Goal: Task Accomplishment & Management: Manage account settings

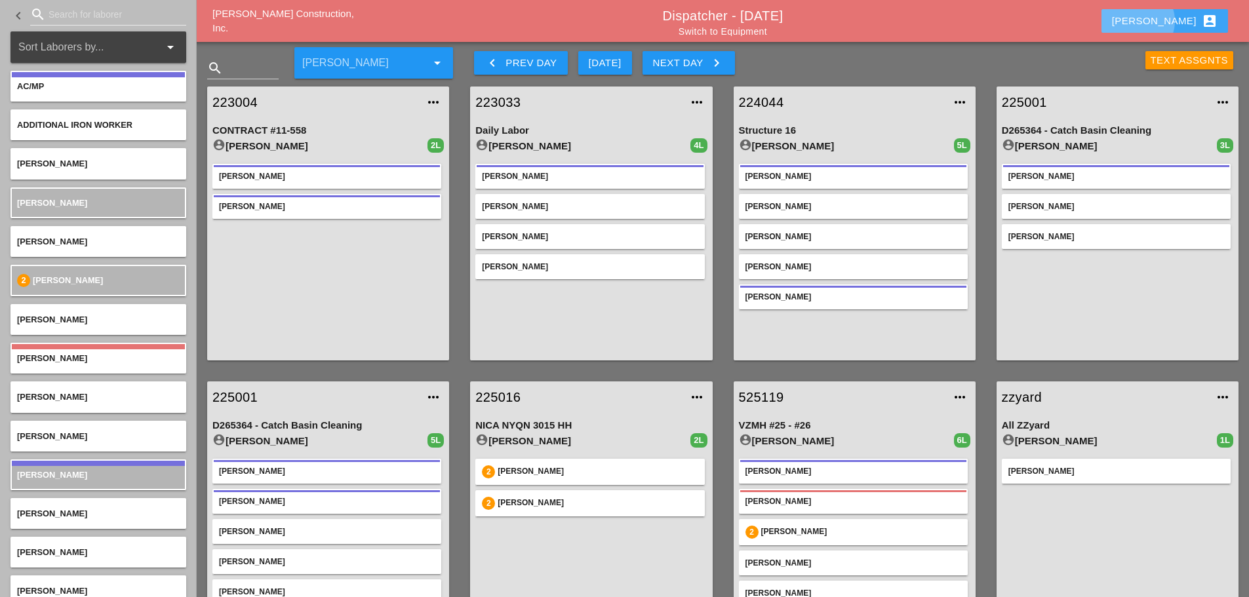
click at [1164, 26] on button "Enrico account_box" at bounding box center [1165, 21] width 127 height 24
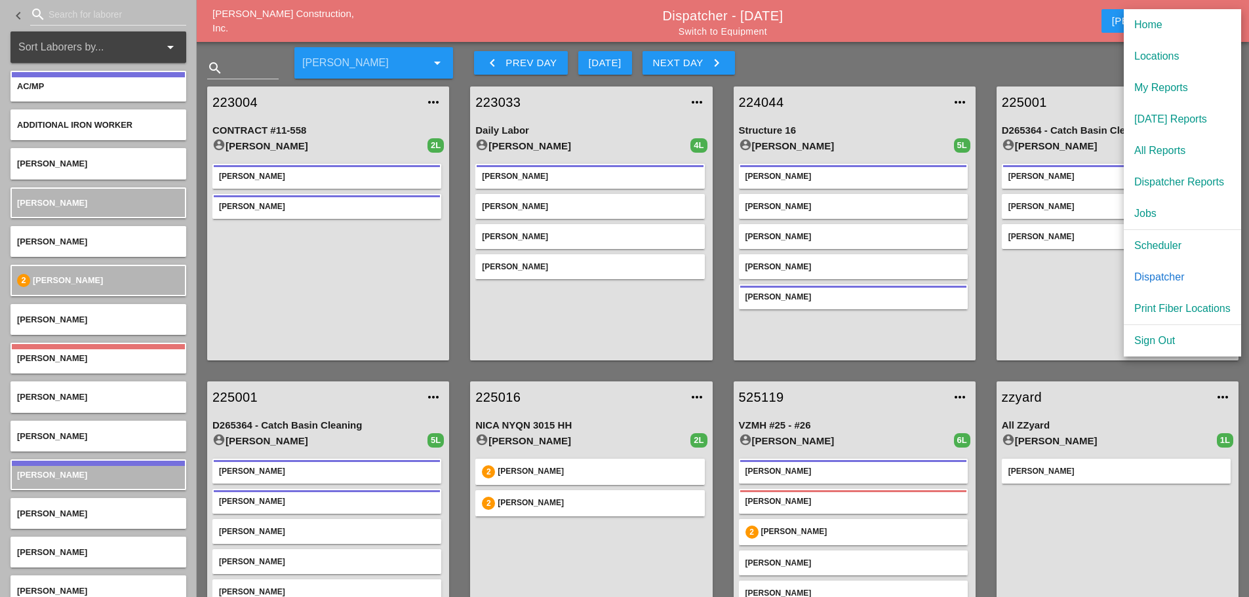
click at [1168, 248] on div "Scheduler" at bounding box center [1183, 246] width 96 height 16
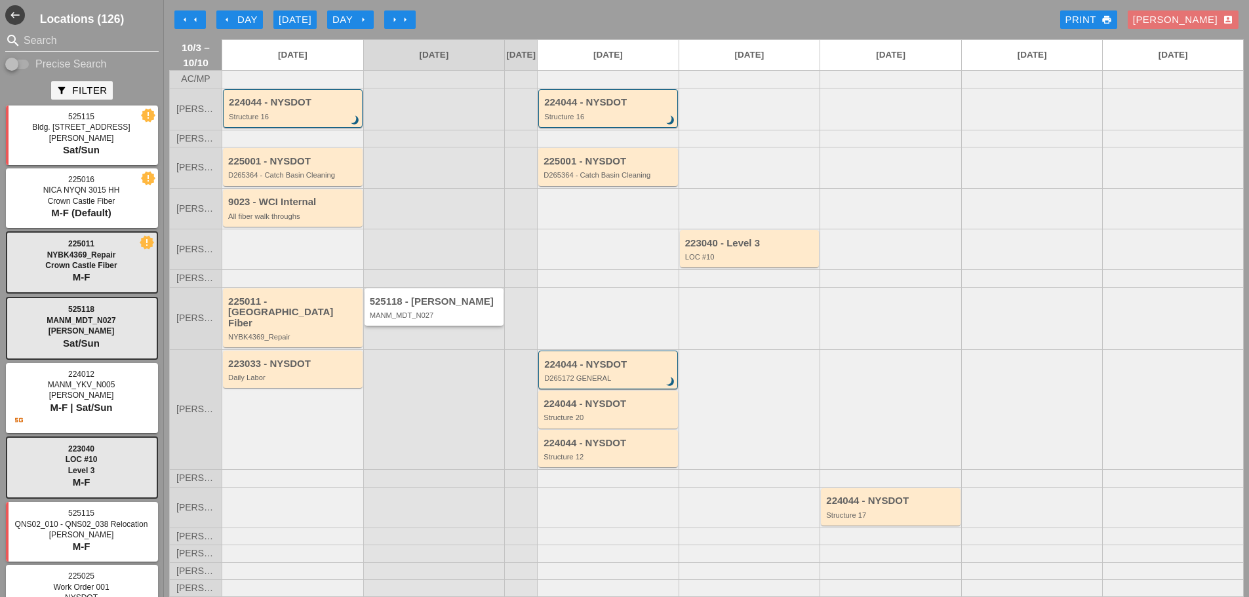
click at [476, 326] on div "525118 - [PERSON_NAME] MANM_MDT_N027" at bounding box center [435, 307] width 140 height 37
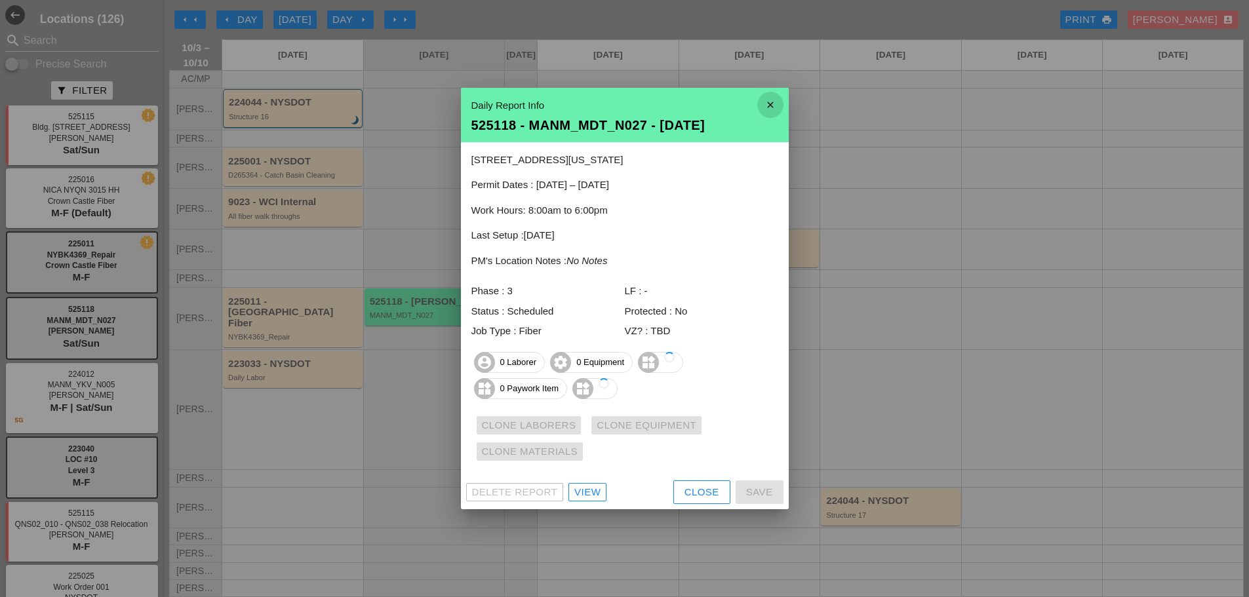
drag, startPoint x: 769, startPoint y: 110, endPoint x: 762, endPoint y: 103, distance: 9.8
click at [769, 108] on icon "close" at bounding box center [771, 105] width 26 height 26
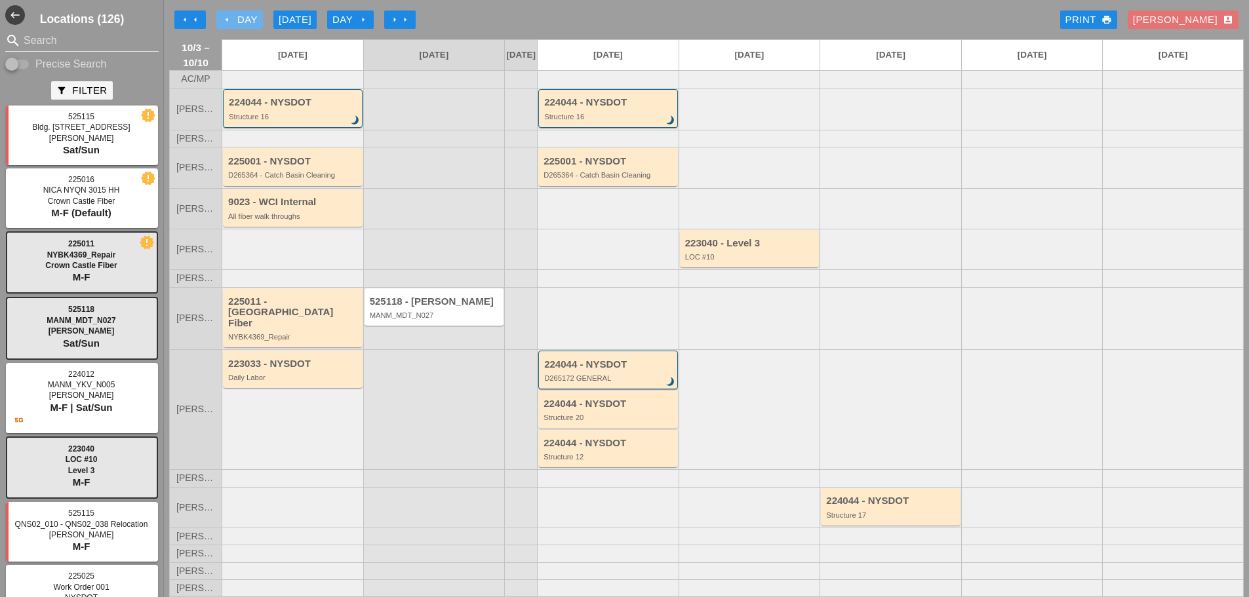
click at [225, 18] on icon "arrow_left" at bounding box center [227, 19] width 10 height 10
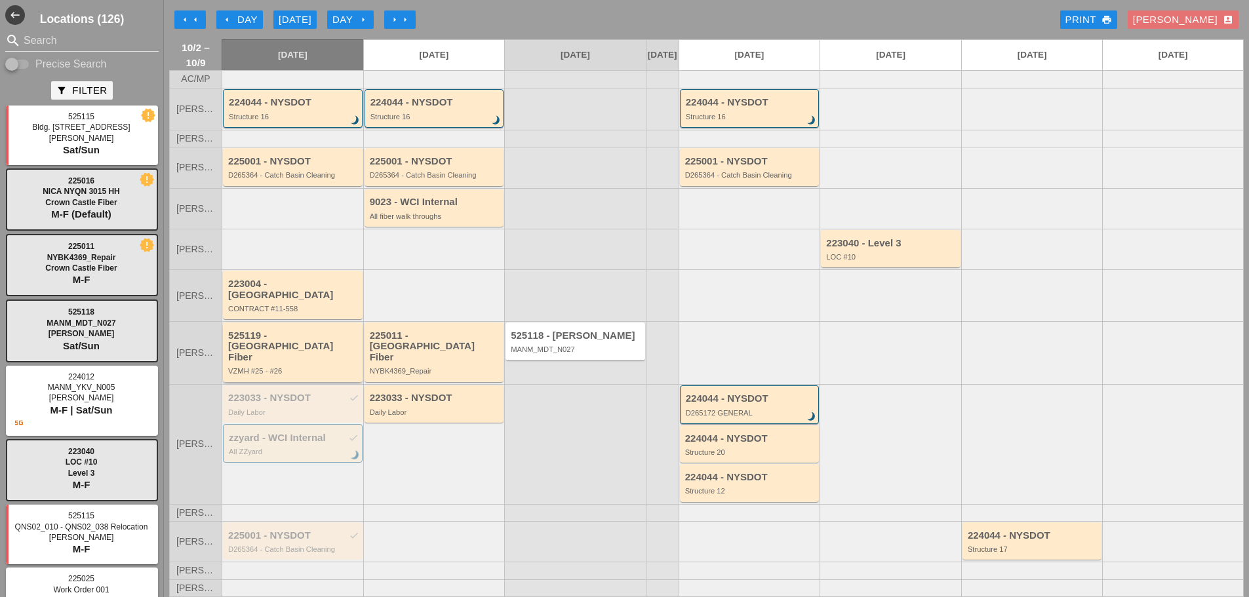
click at [314, 367] on div "VZMH #25 - #26" at bounding box center [293, 371] width 131 height 8
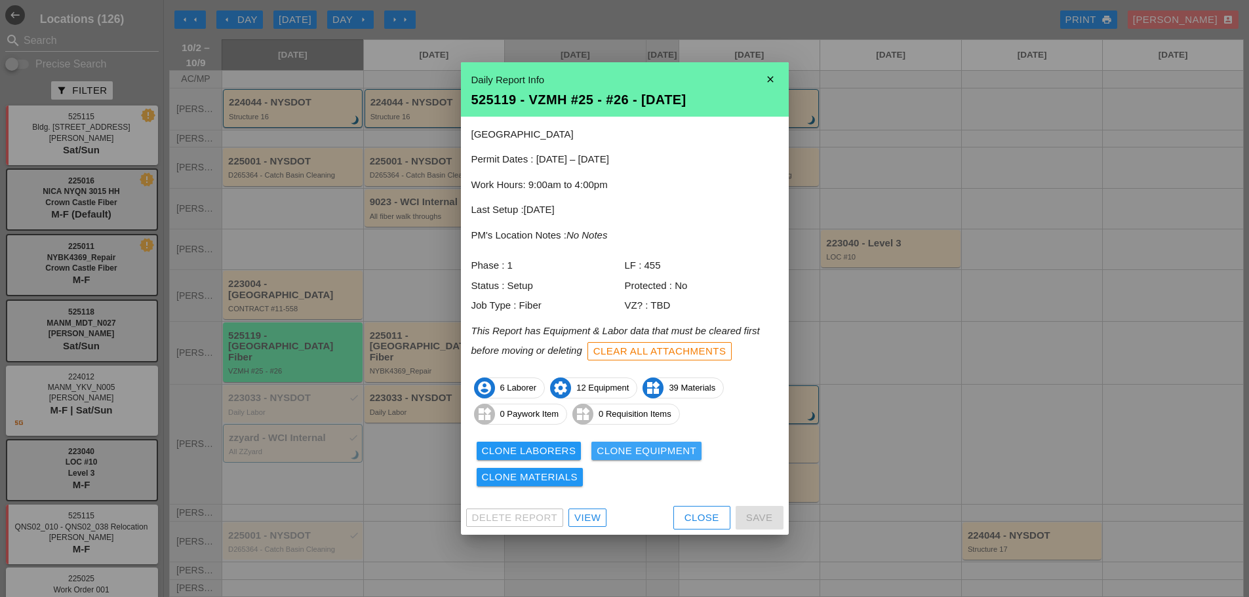
click at [618, 449] on div "Clone Equipment" at bounding box center [647, 451] width 100 height 15
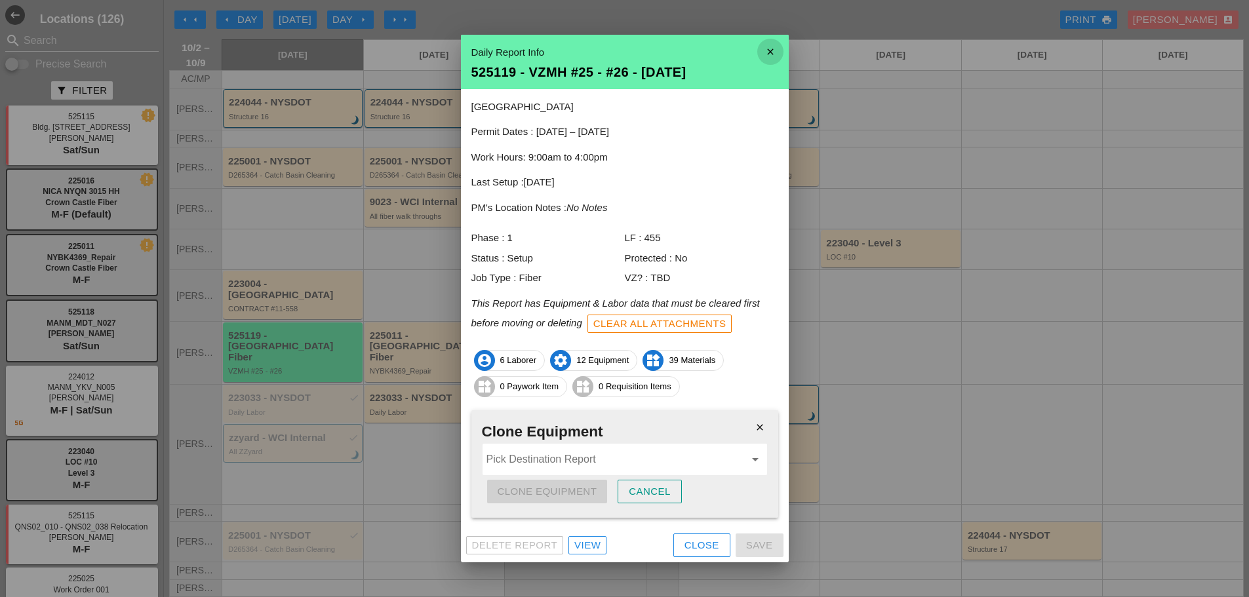
click at [782, 41] on icon "close" at bounding box center [771, 52] width 26 height 26
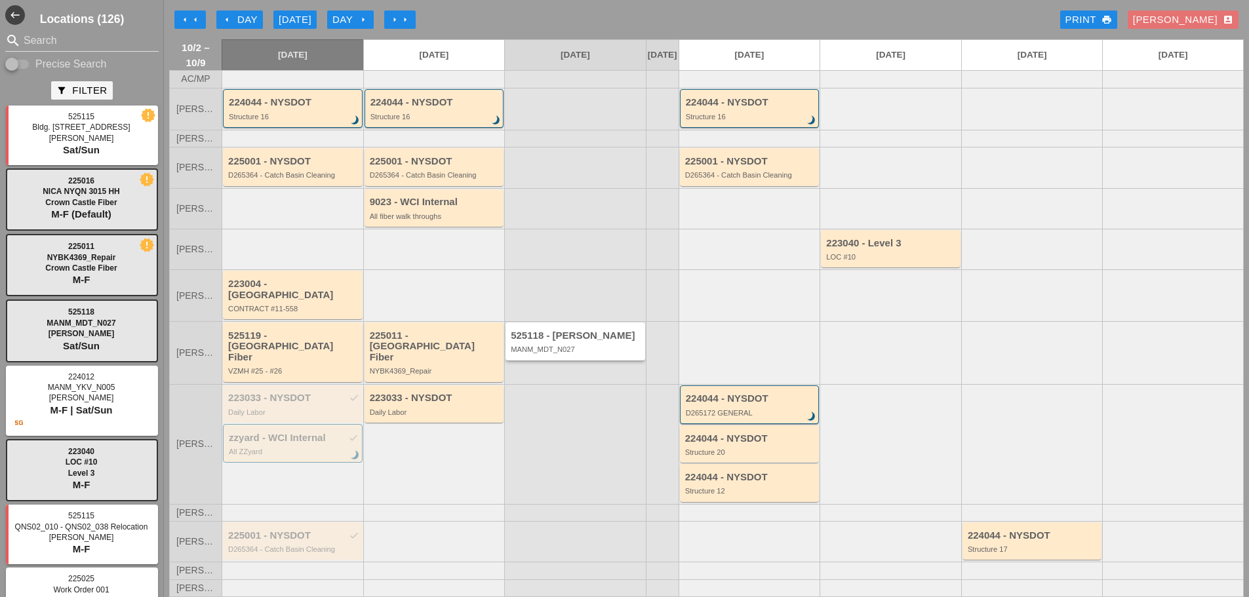
click at [580, 338] on div "525118 - [PERSON_NAME]" at bounding box center [576, 336] width 131 height 11
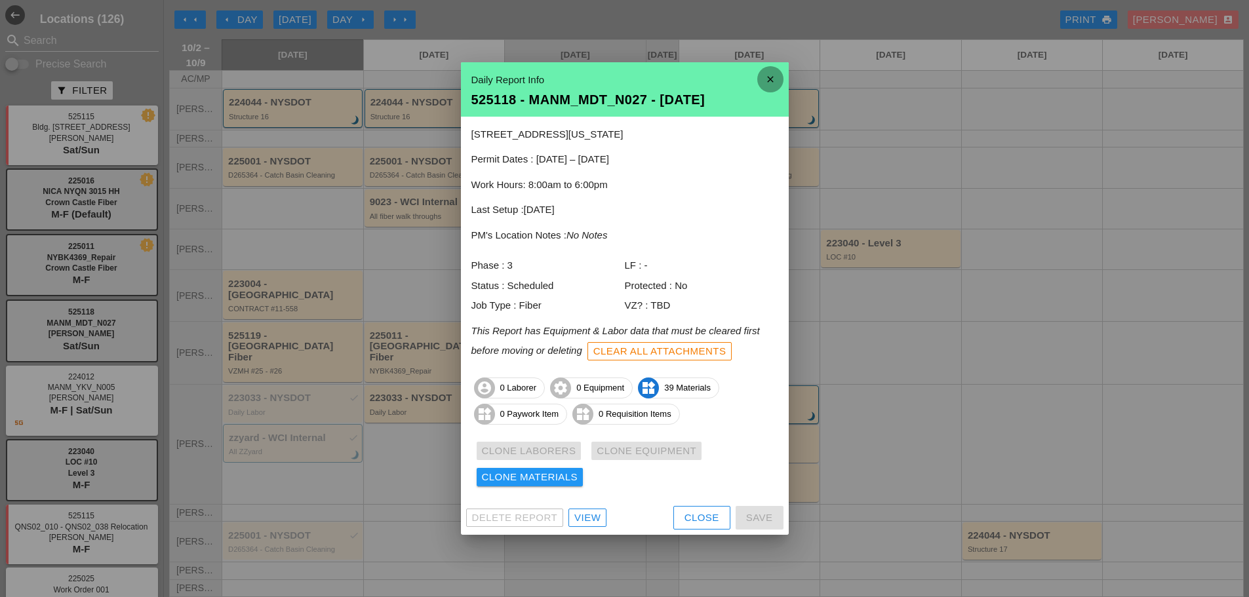
click at [779, 79] on icon "close" at bounding box center [771, 79] width 26 height 26
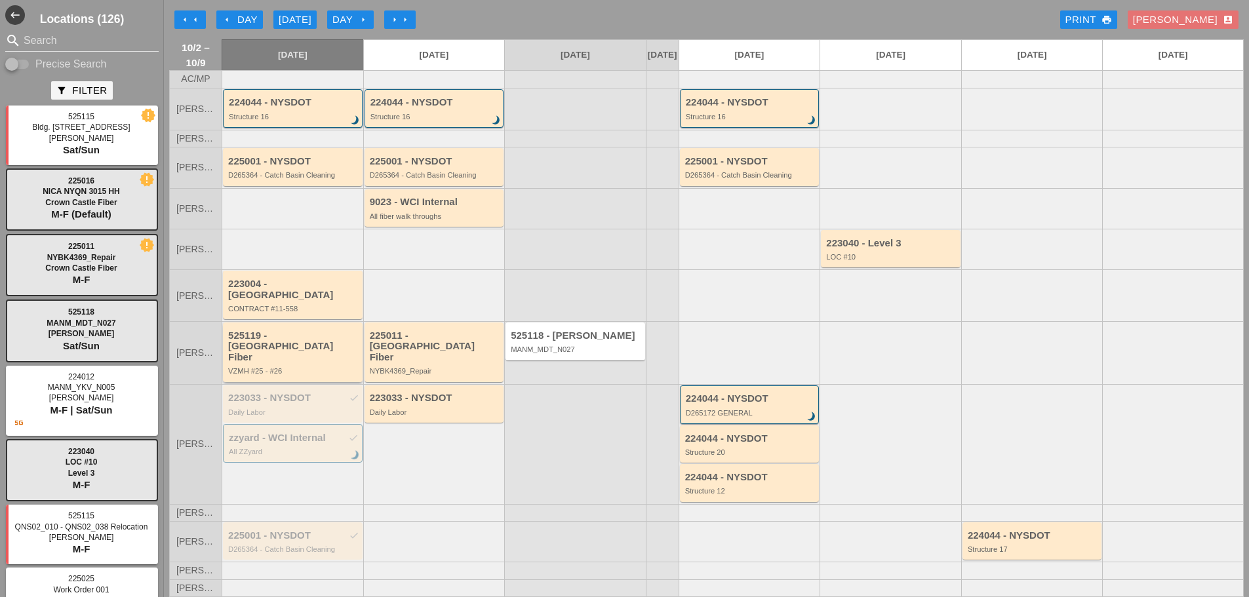
click at [268, 367] on div "VZMH #25 - #26" at bounding box center [293, 371] width 131 height 8
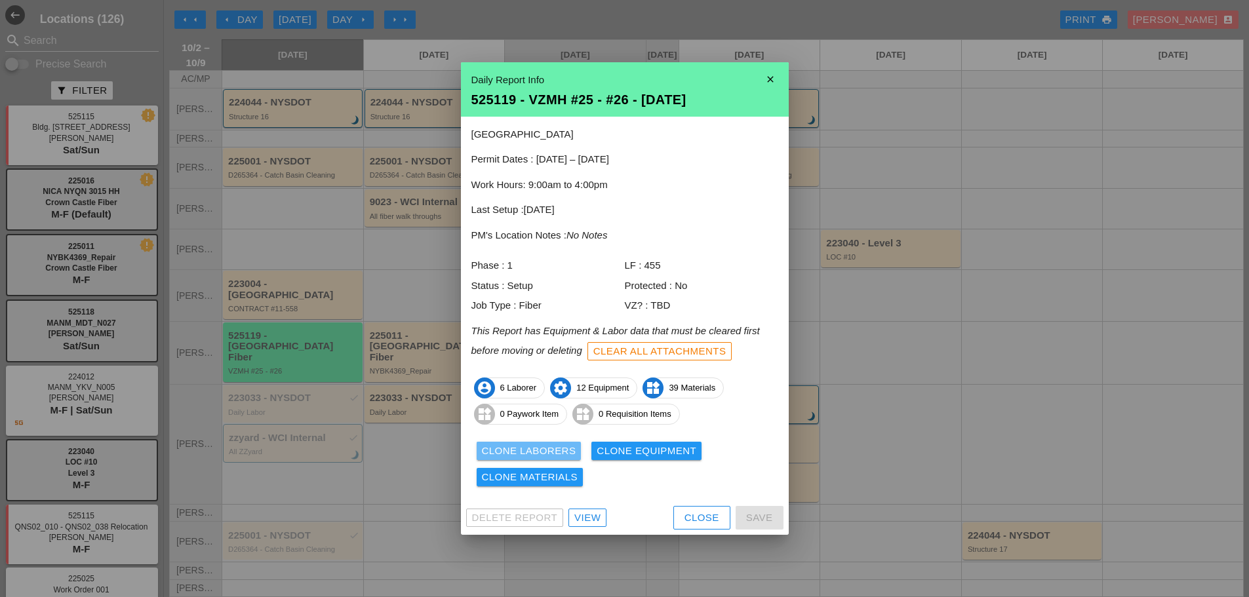
click at [496, 452] on div "Clone Laborers" at bounding box center [529, 451] width 94 height 15
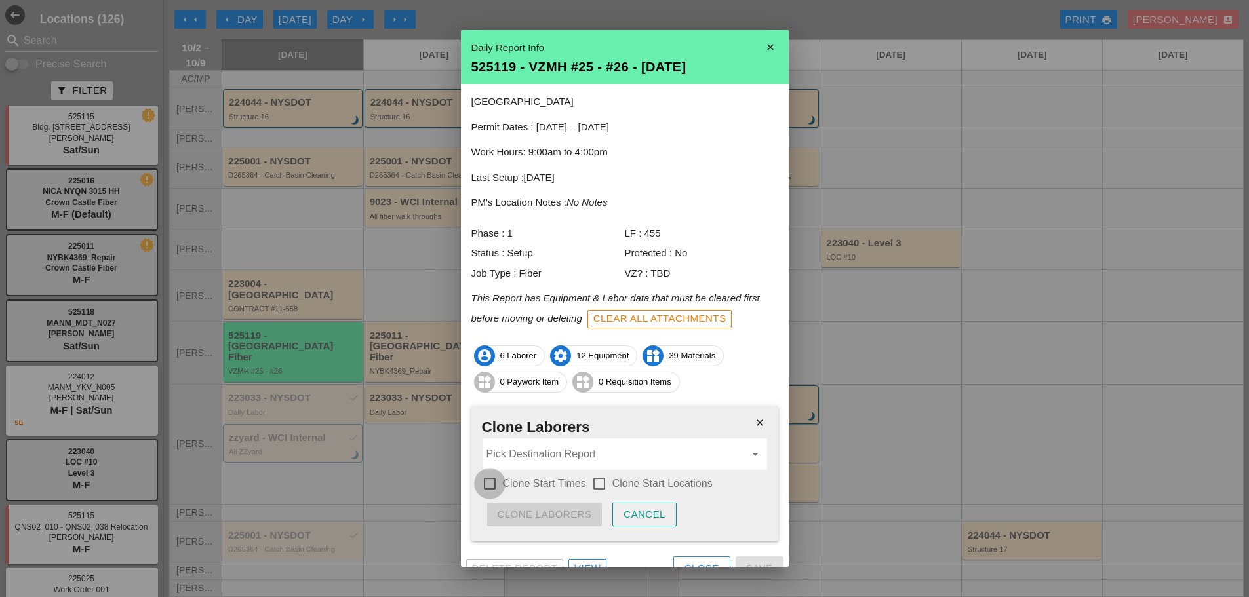
drag, startPoint x: 489, startPoint y: 487, endPoint x: 558, endPoint y: 465, distance: 73.0
click at [489, 487] on div at bounding box center [490, 484] width 22 height 22
checkbox input "true"
click at [599, 481] on div at bounding box center [599, 484] width 22 height 22
checkbox input "true"
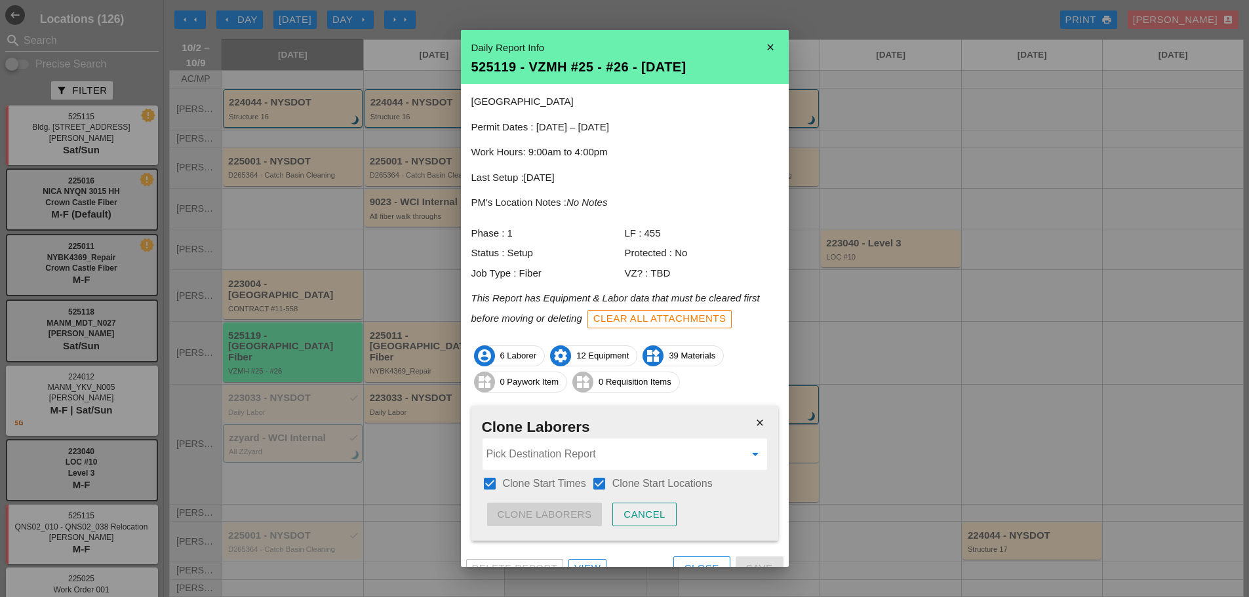
click at [564, 462] on input "Pick Destination Report" at bounding box center [616, 454] width 258 height 21
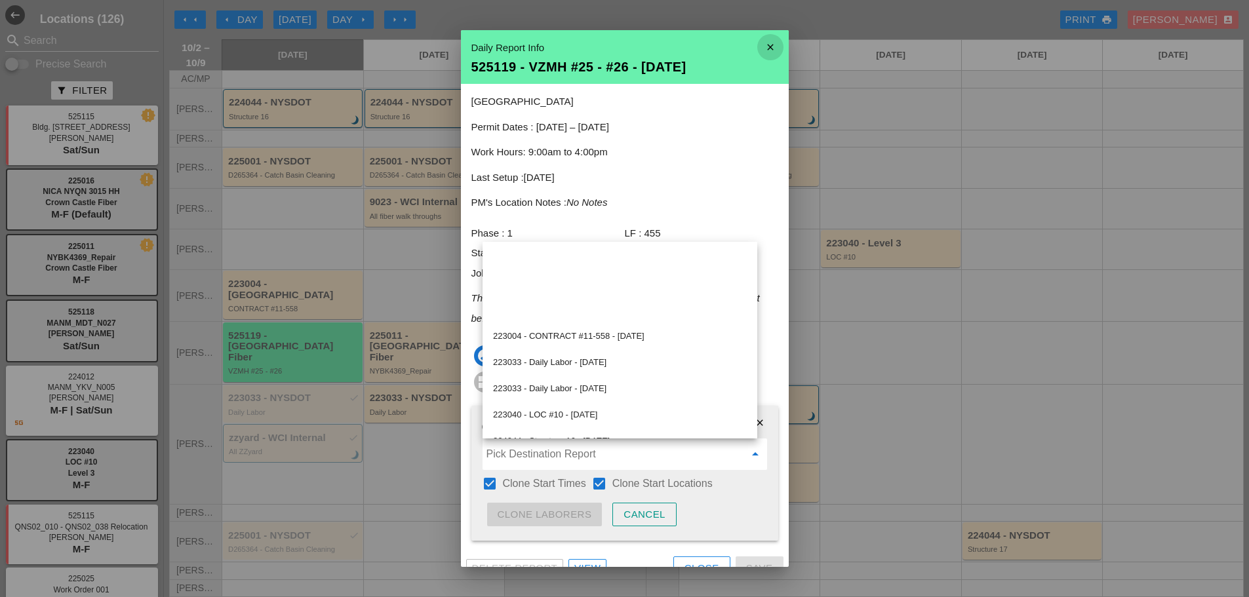
click at [766, 46] on icon "close" at bounding box center [771, 47] width 26 height 26
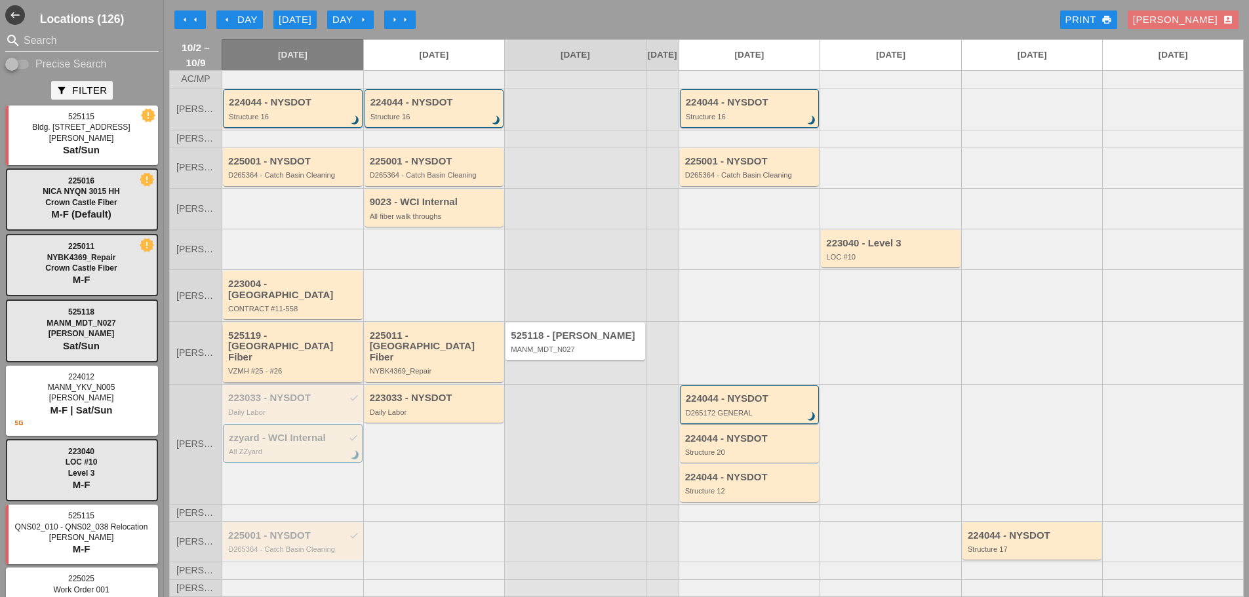
click at [267, 367] on div "VZMH #25 - #26" at bounding box center [293, 371] width 131 height 8
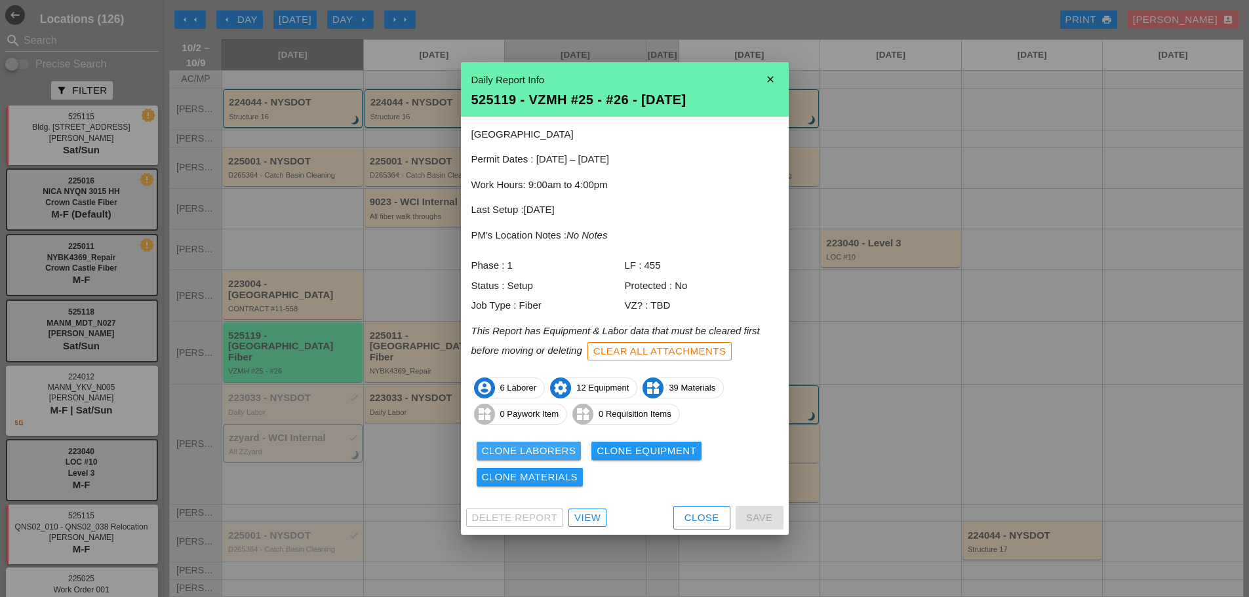
click at [498, 450] on div "Clone Laborers" at bounding box center [529, 451] width 94 height 15
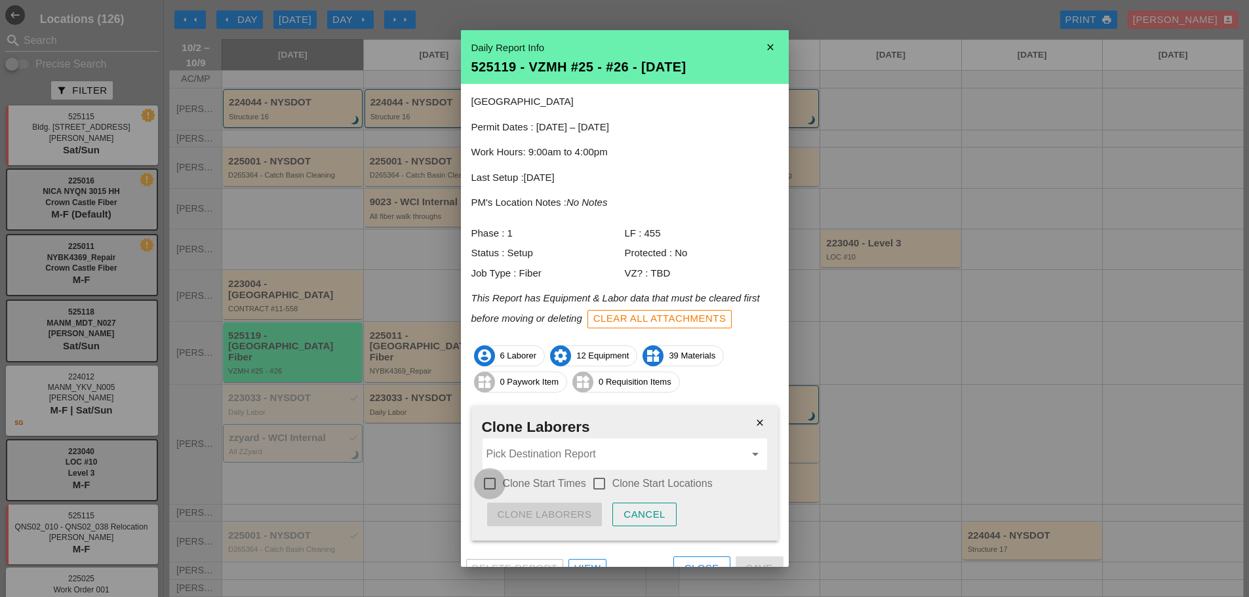
click at [493, 483] on div at bounding box center [490, 484] width 22 height 22
checkbox input "true"
click at [596, 482] on div at bounding box center [599, 484] width 22 height 22
checkbox input "true"
click at [579, 461] on input "Pick Destination Report" at bounding box center [616, 454] width 258 height 21
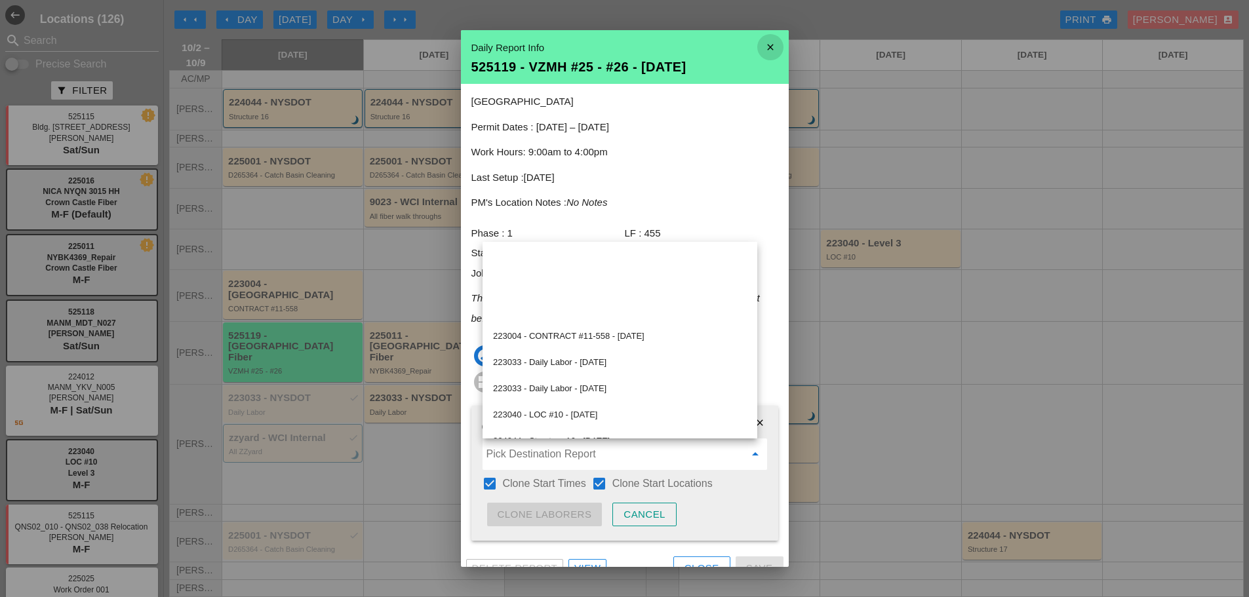
click at [758, 52] on icon "close" at bounding box center [771, 47] width 26 height 26
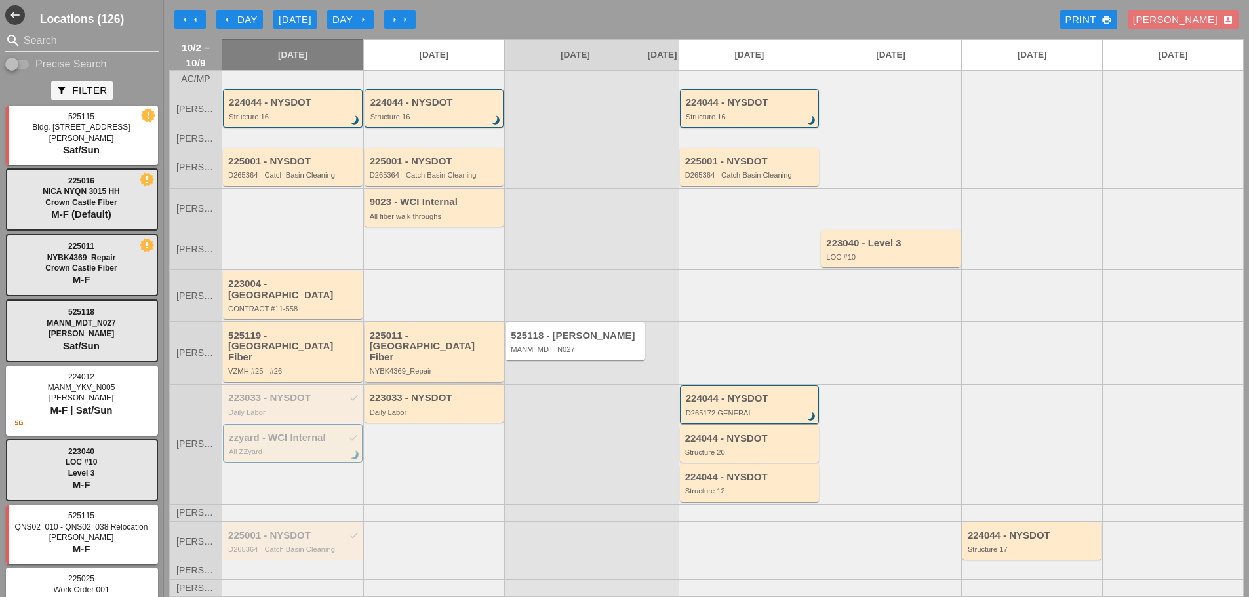
click at [435, 367] on div "NYBK4369_Repair" at bounding box center [435, 371] width 131 height 8
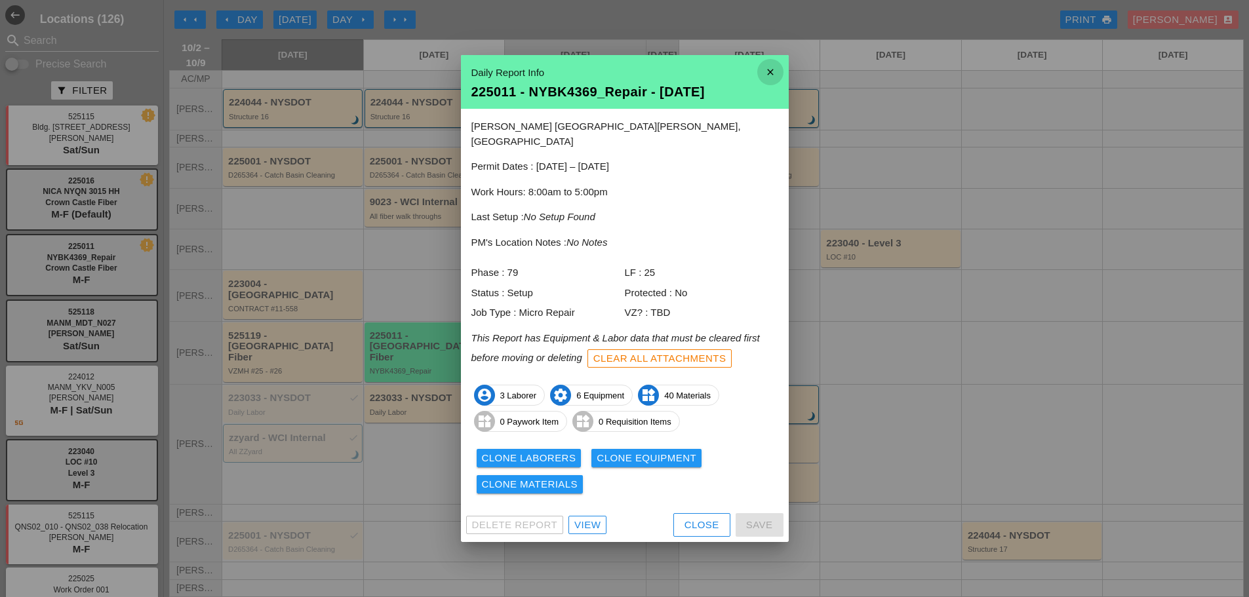
click at [774, 73] on icon "close" at bounding box center [771, 72] width 26 height 26
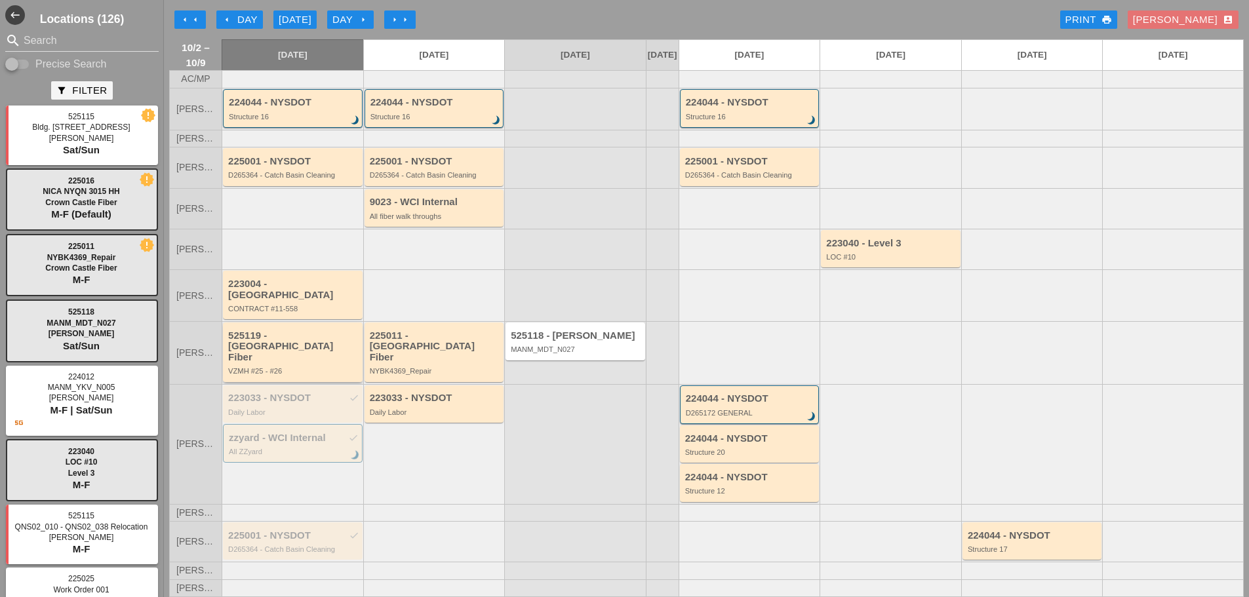
click at [269, 352] on div "525119 - Crown Castle Fiber VZMH #25 - #26" at bounding box center [293, 353] width 131 height 45
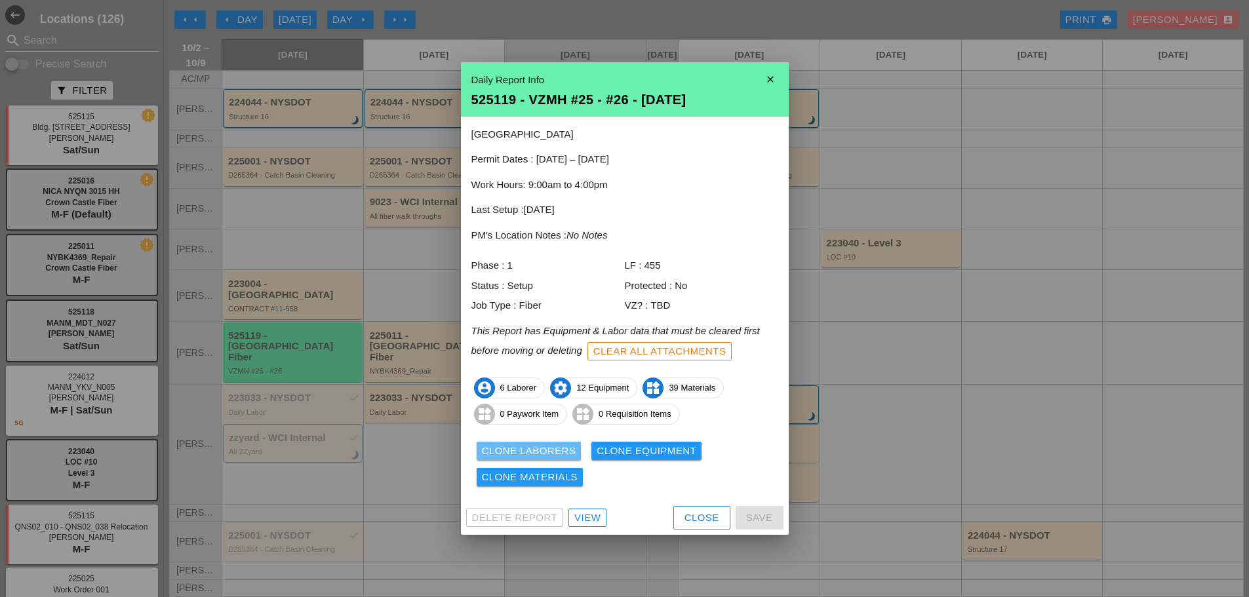
click at [483, 448] on div "Clone Laborers" at bounding box center [529, 451] width 94 height 15
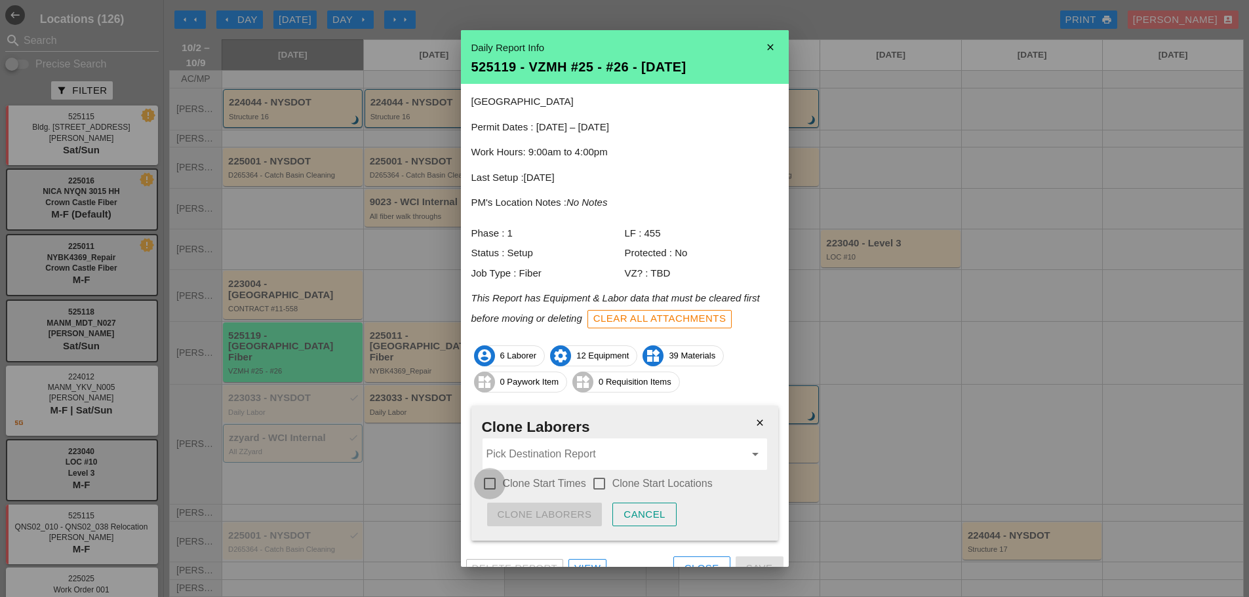
click at [494, 481] on div at bounding box center [490, 484] width 22 height 22
checkbox input "true"
click at [601, 483] on div at bounding box center [599, 484] width 22 height 22
checkbox input "true"
click at [555, 455] on input "Pick Destination Report" at bounding box center [616, 454] width 258 height 21
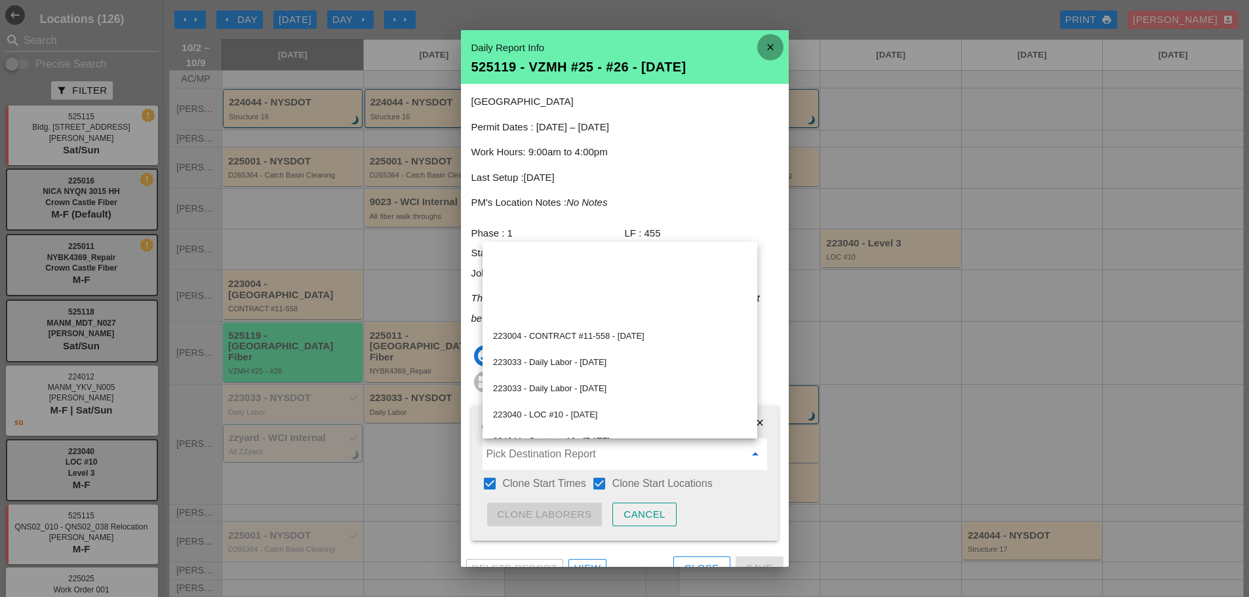
click at [758, 45] on icon "close" at bounding box center [771, 47] width 26 height 26
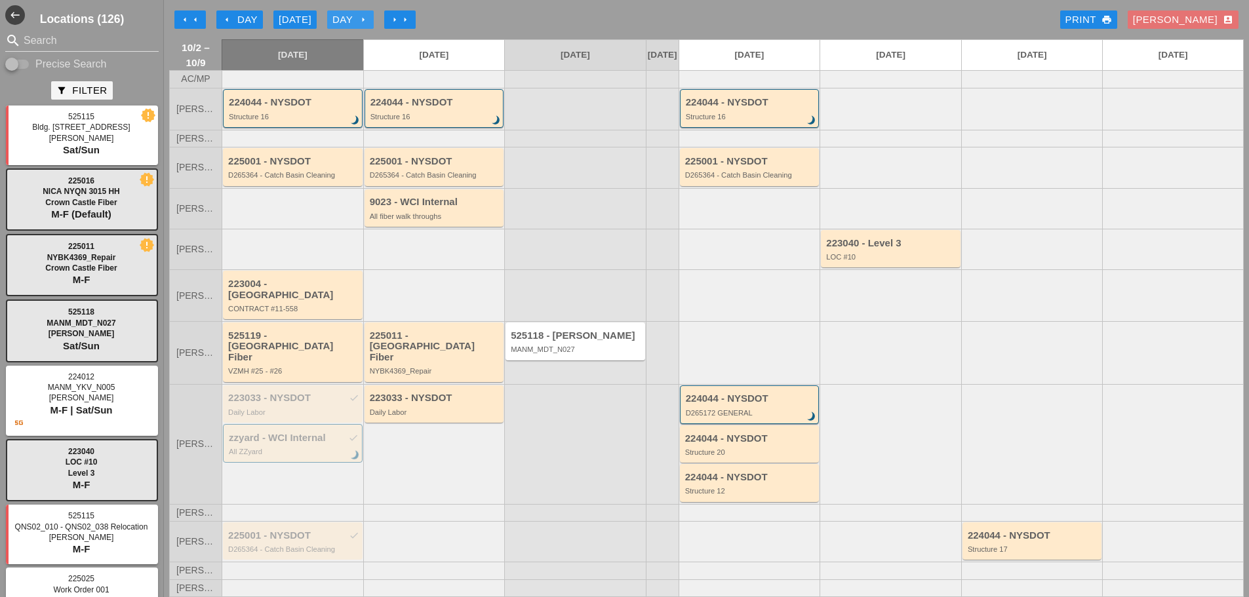
click at [369, 18] on icon "arrow_right" at bounding box center [363, 19] width 10 height 10
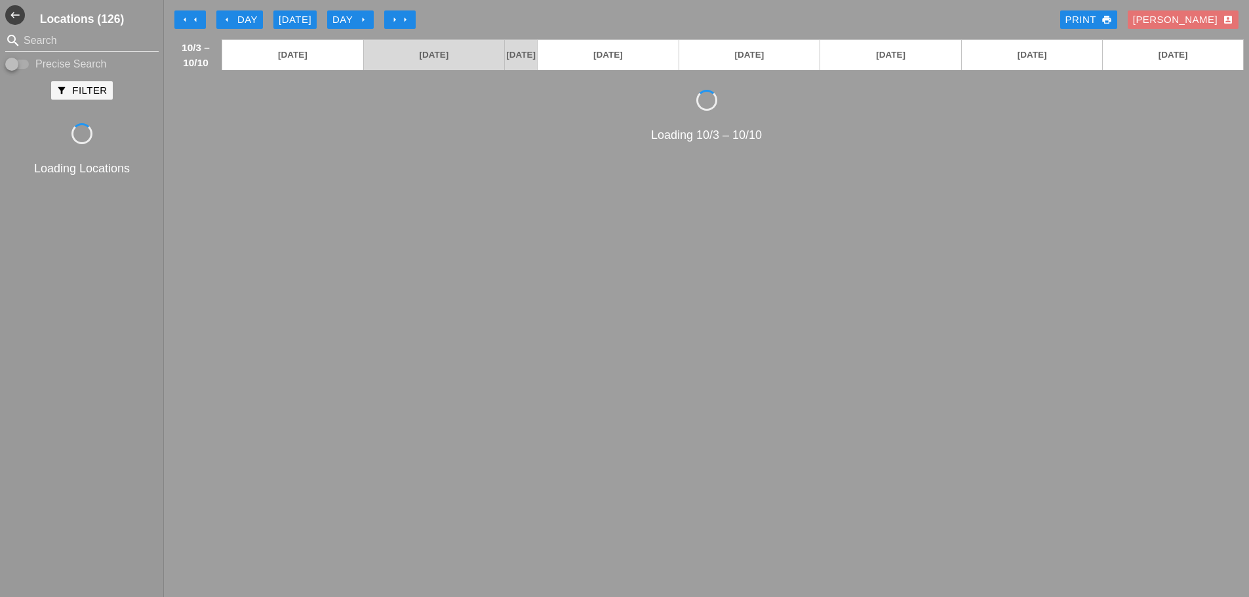
click at [369, 18] on icon "arrow_right" at bounding box center [363, 19] width 10 height 10
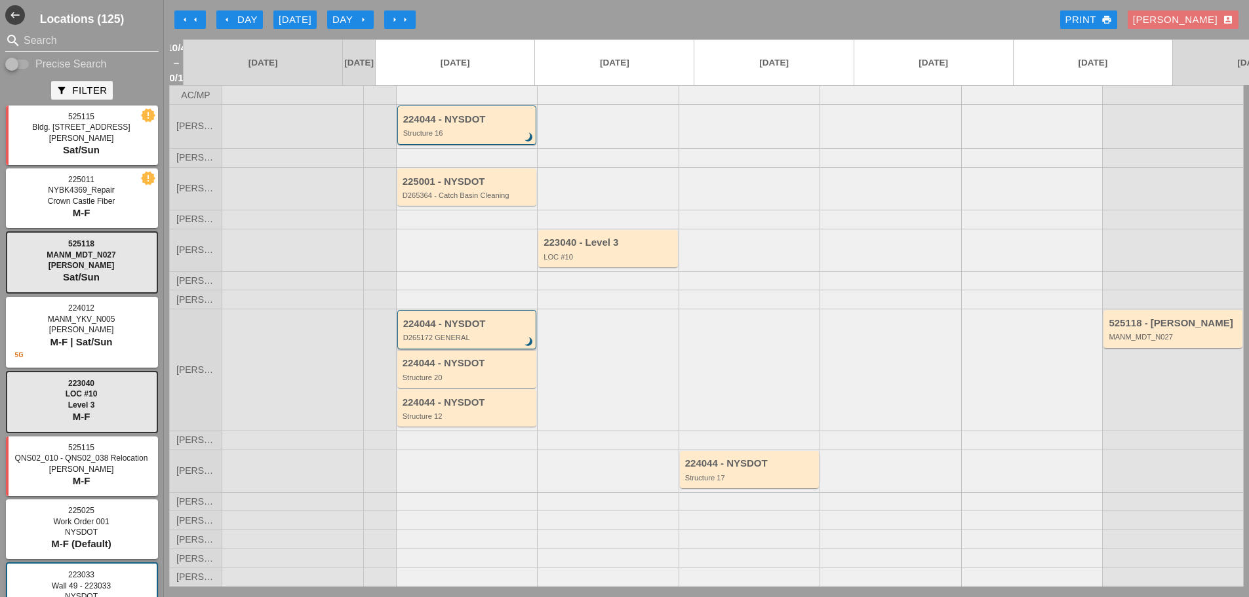
click at [456, 334] on div "D265172 GENERAL" at bounding box center [468, 338] width 130 height 8
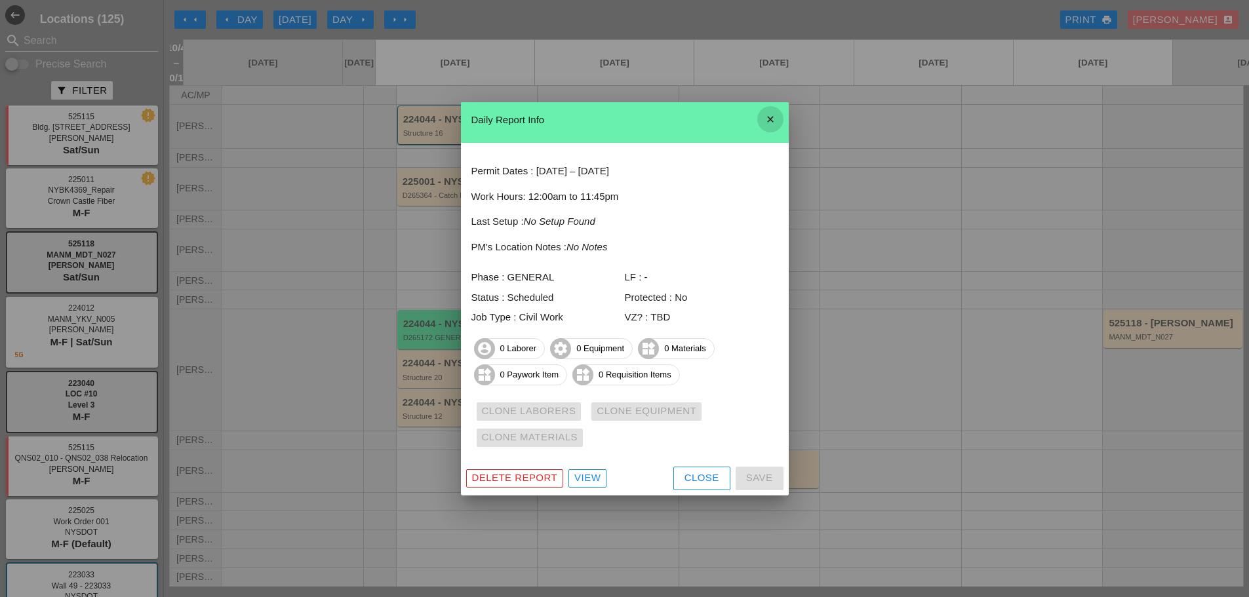
click at [770, 114] on icon "close" at bounding box center [771, 119] width 26 height 26
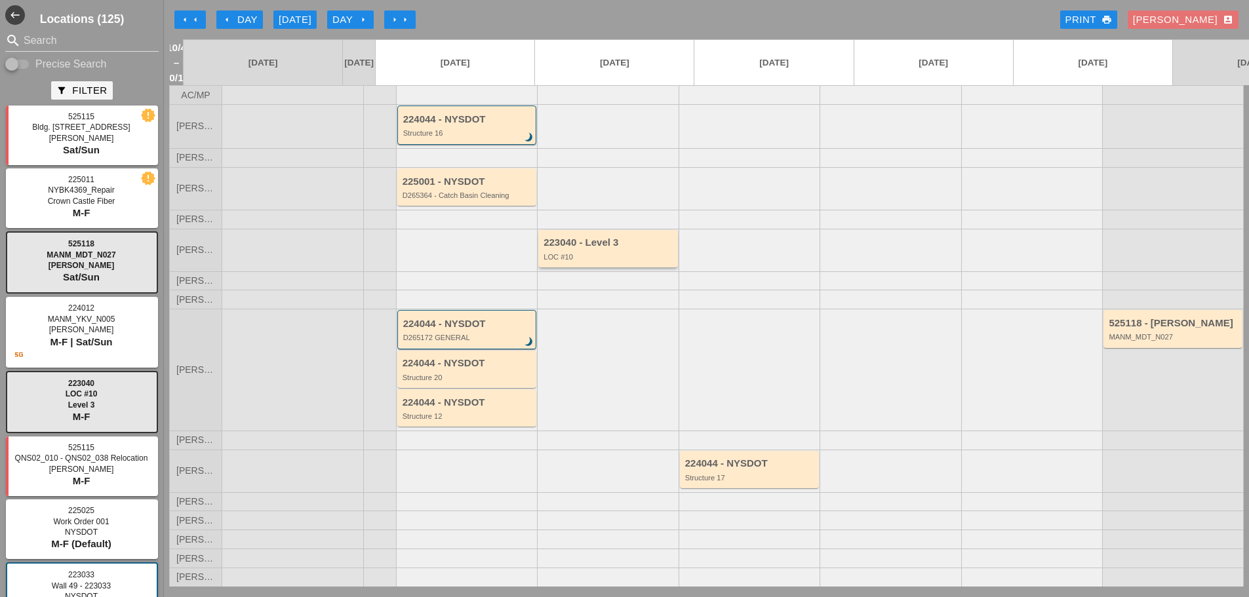
click at [639, 241] on div "223040 - Level 3" at bounding box center [609, 242] width 131 height 11
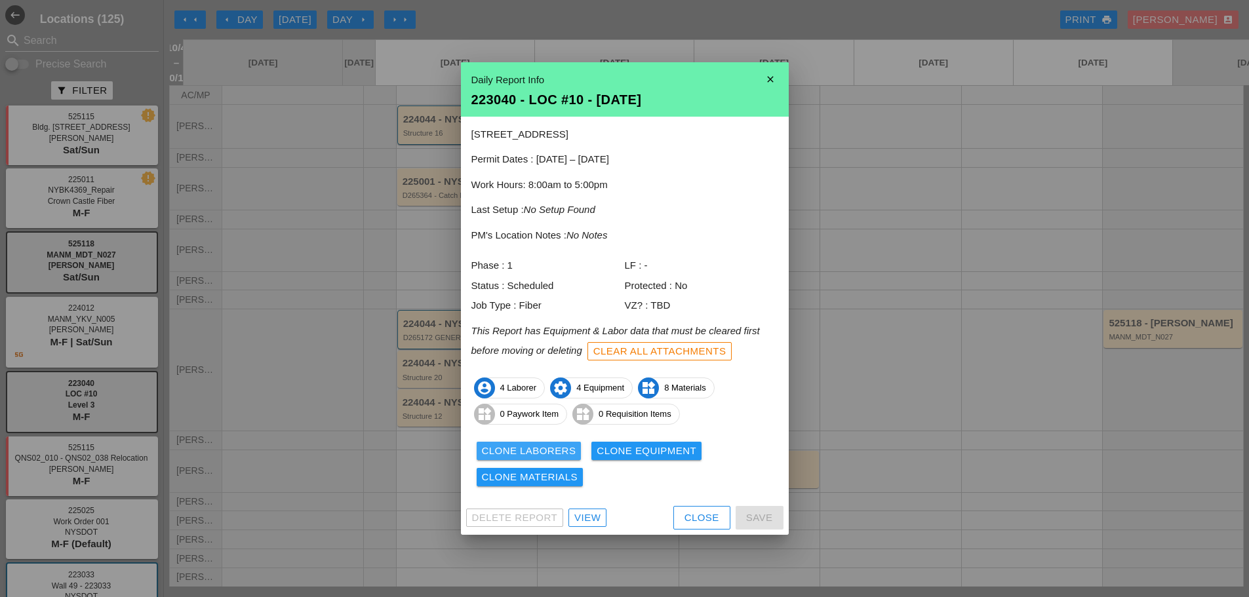
click at [528, 442] on button "Clone Laborers" at bounding box center [529, 451] width 105 height 18
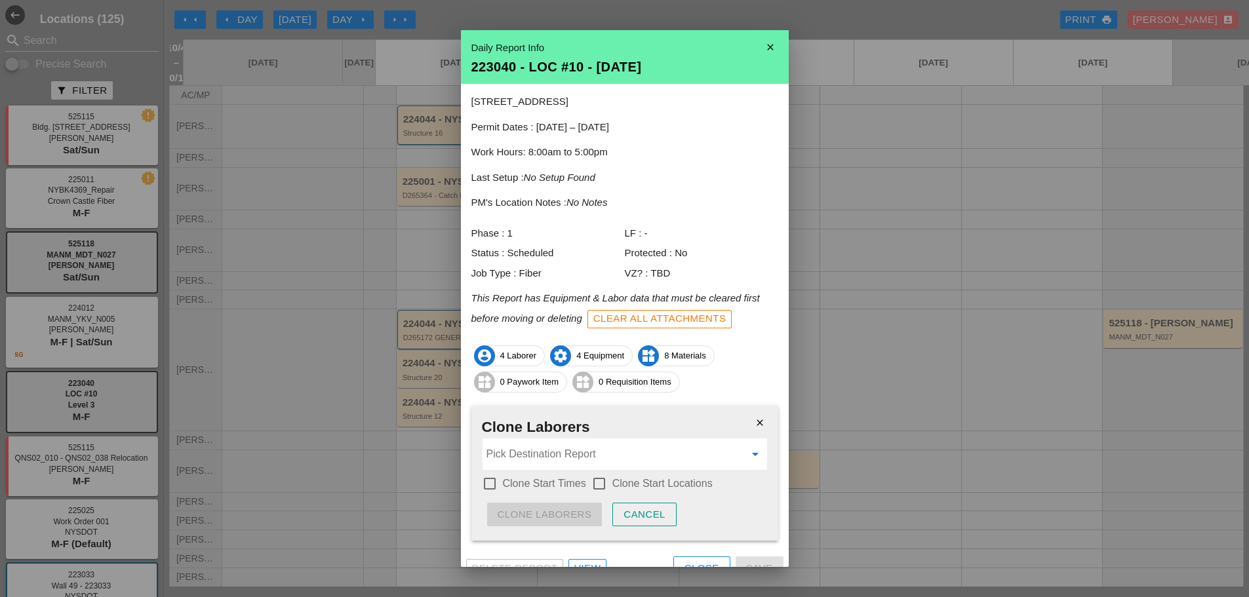
click at [511, 452] on input "Pick Destination Report" at bounding box center [616, 454] width 258 height 21
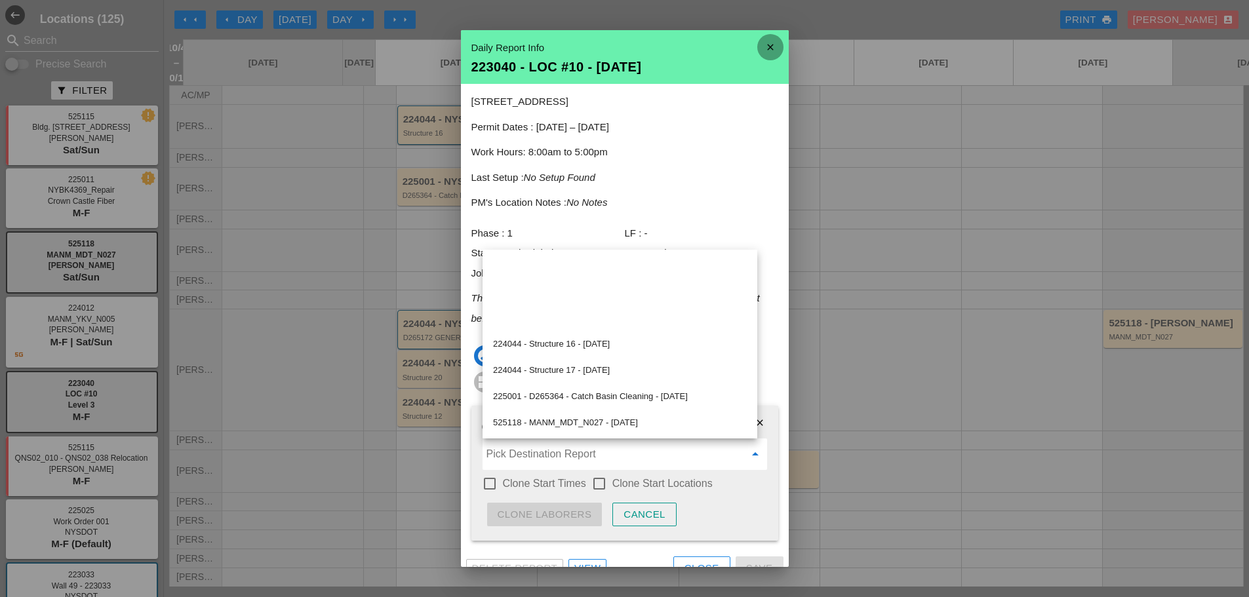
click at [764, 41] on icon "close" at bounding box center [771, 47] width 26 height 26
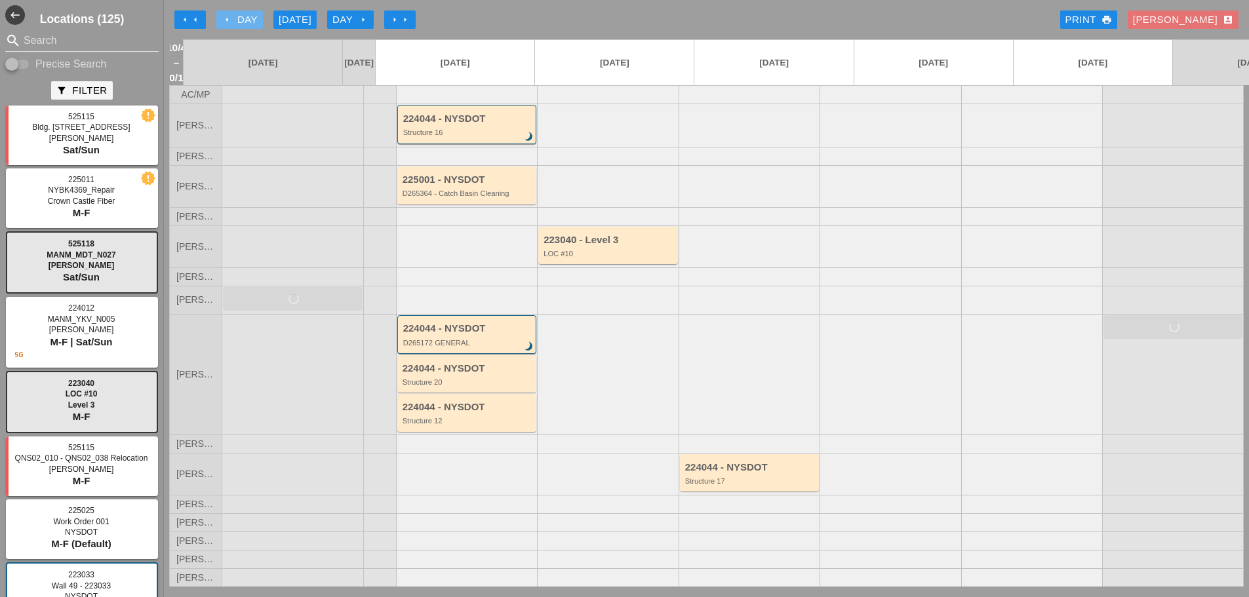
click at [222, 17] on icon "arrow_left" at bounding box center [227, 19] width 10 height 10
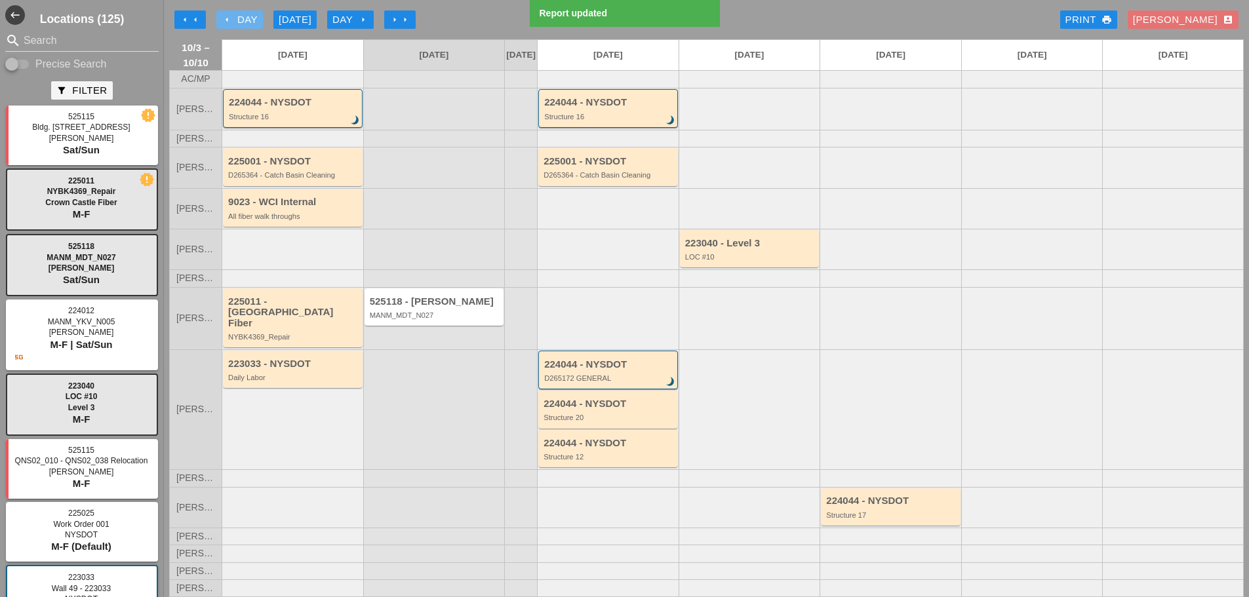
click at [222, 17] on icon "arrow_left" at bounding box center [227, 19] width 10 height 10
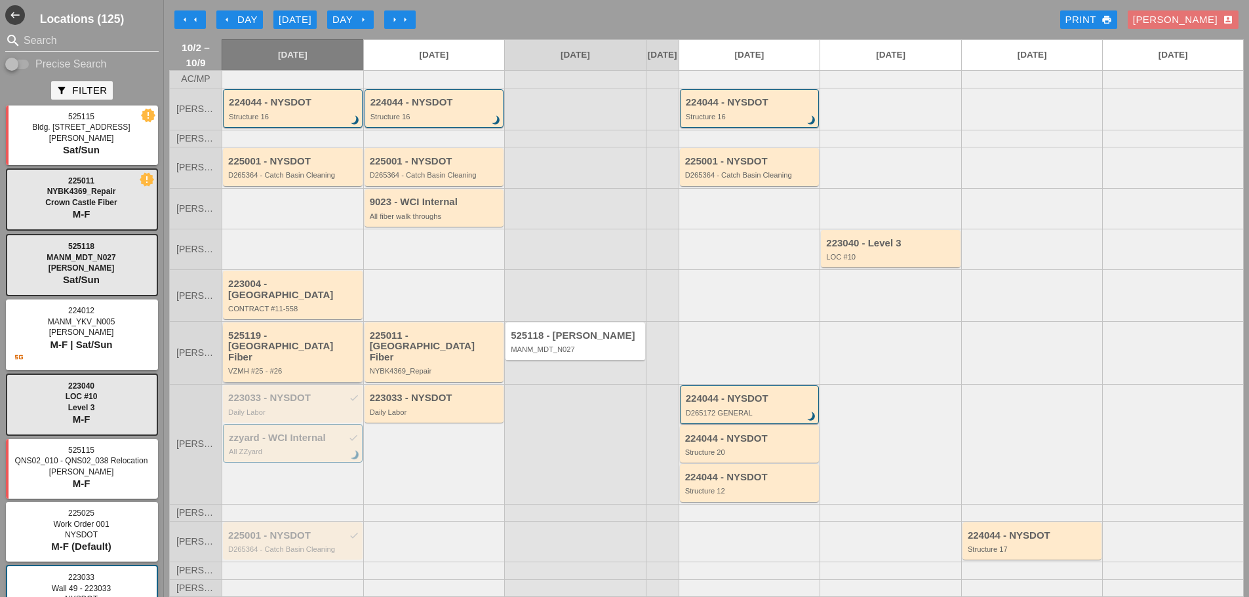
click at [287, 367] on div "VZMH #25 - #26" at bounding box center [293, 371] width 131 height 8
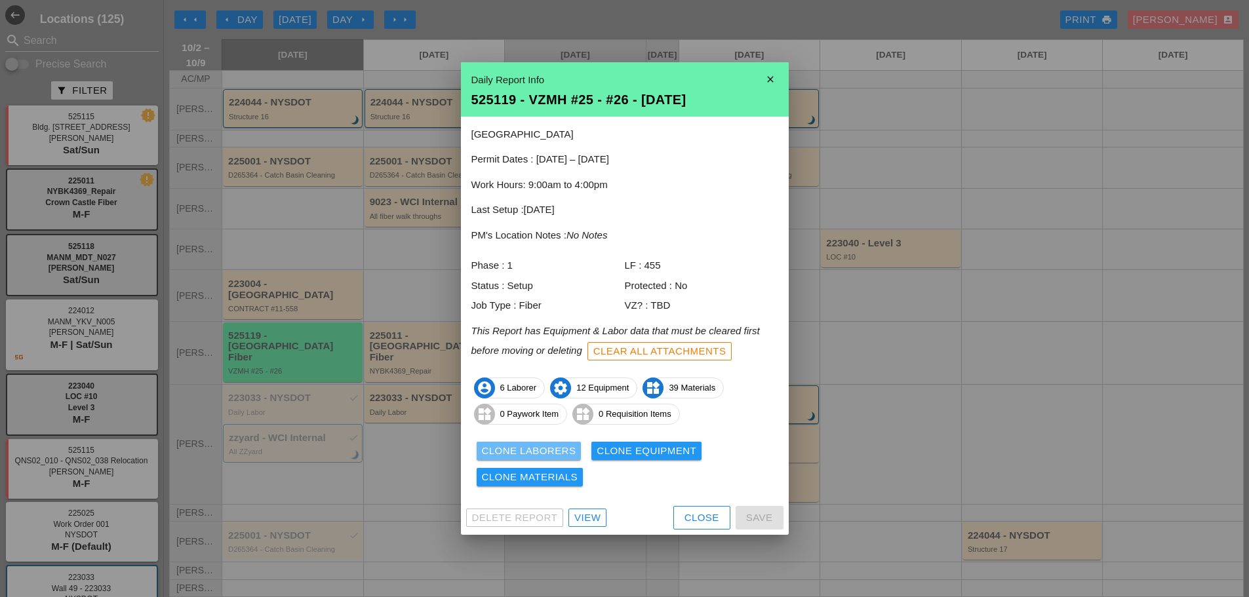
click at [511, 445] on div "Clone Laborers" at bounding box center [529, 451] width 94 height 15
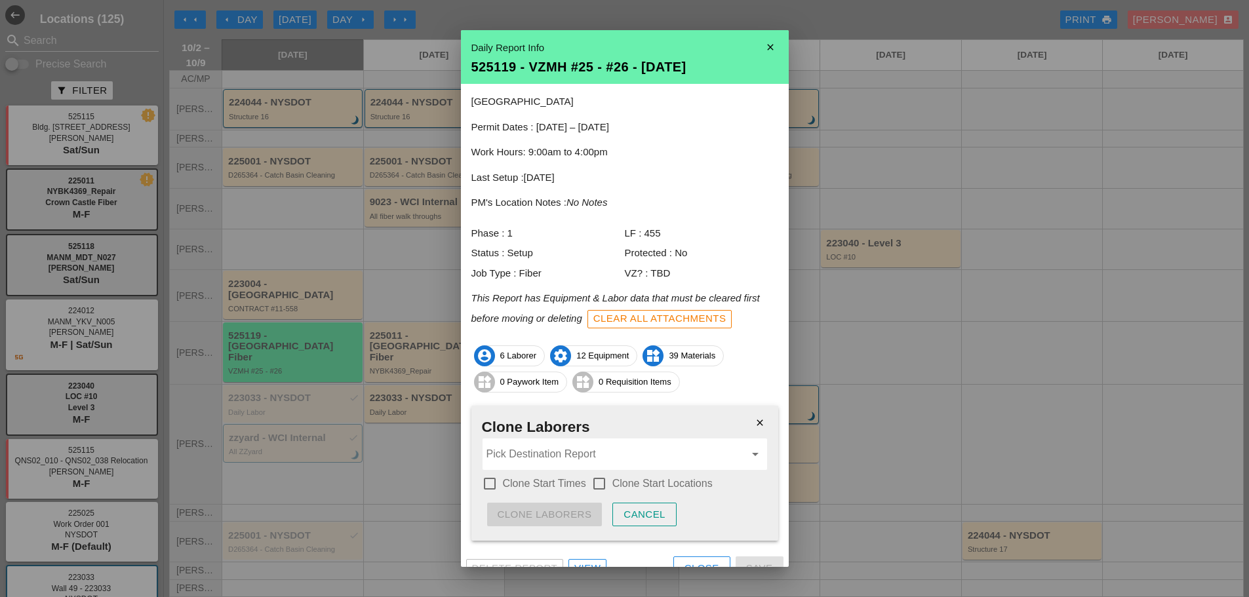
click at [488, 487] on div at bounding box center [490, 484] width 22 height 22
checkbox input "true"
click at [597, 483] on div at bounding box center [599, 484] width 22 height 22
checkbox input "true"
click at [561, 454] on input "Pick Destination Report" at bounding box center [616, 454] width 258 height 21
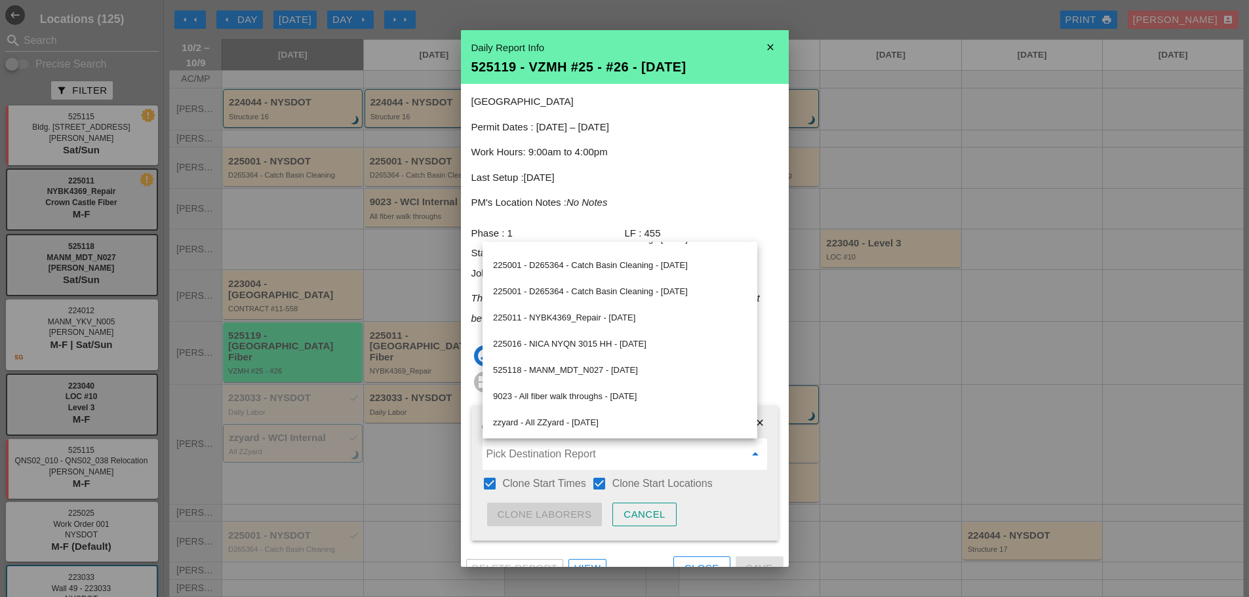
scroll to position [5, 0]
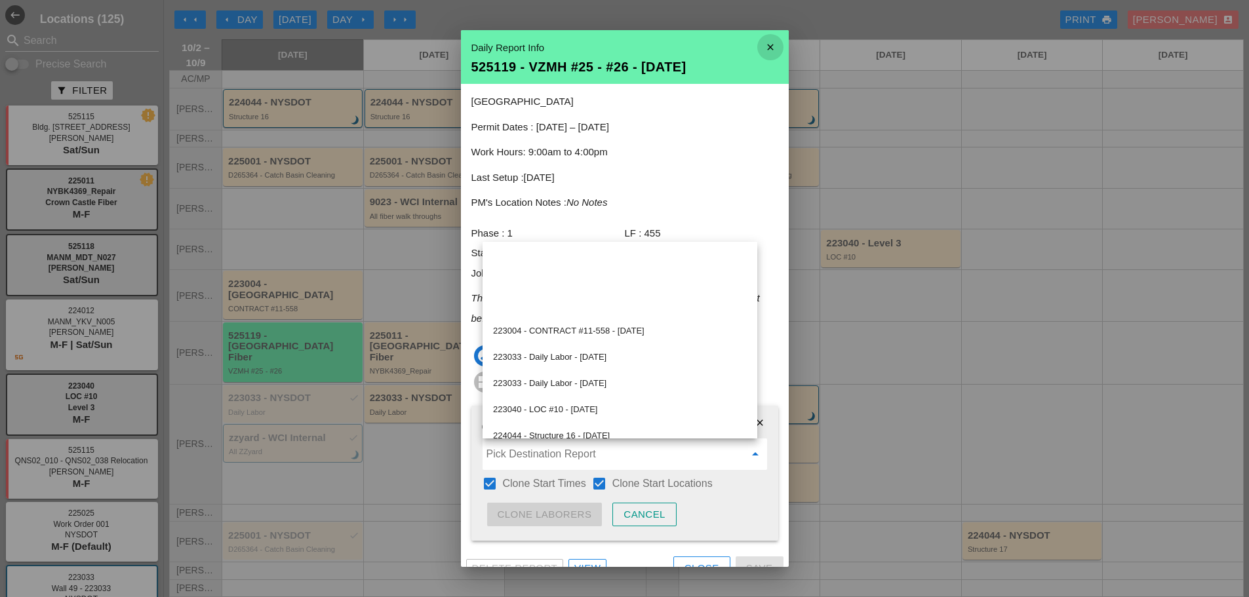
click at [767, 41] on icon "close" at bounding box center [771, 47] width 26 height 26
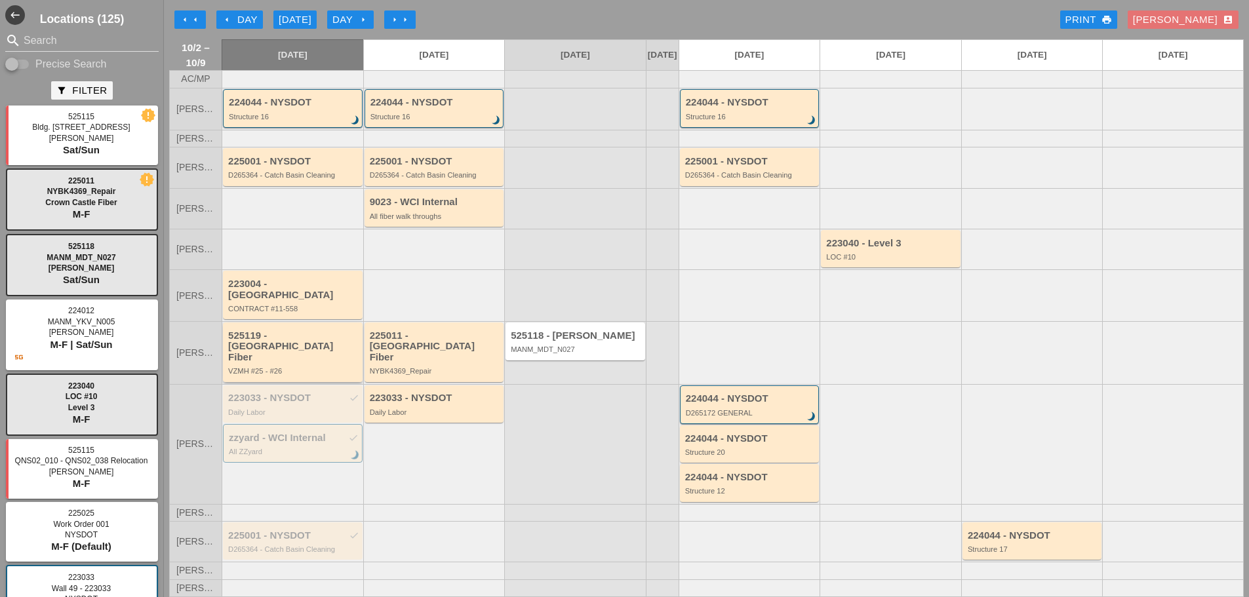
click at [314, 349] on div "525119 - [GEOGRAPHIC_DATA] Fiber" at bounding box center [293, 347] width 131 height 33
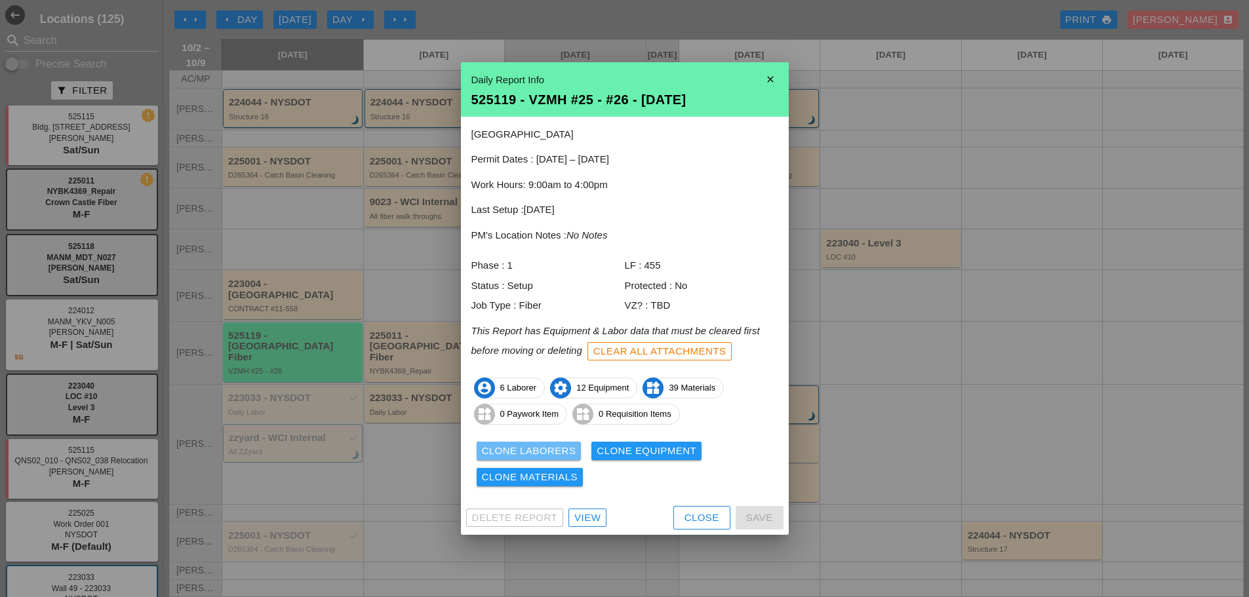
click at [557, 451] on div "Clone Laborers" at bounding box center [529, 451] width 94 height 15
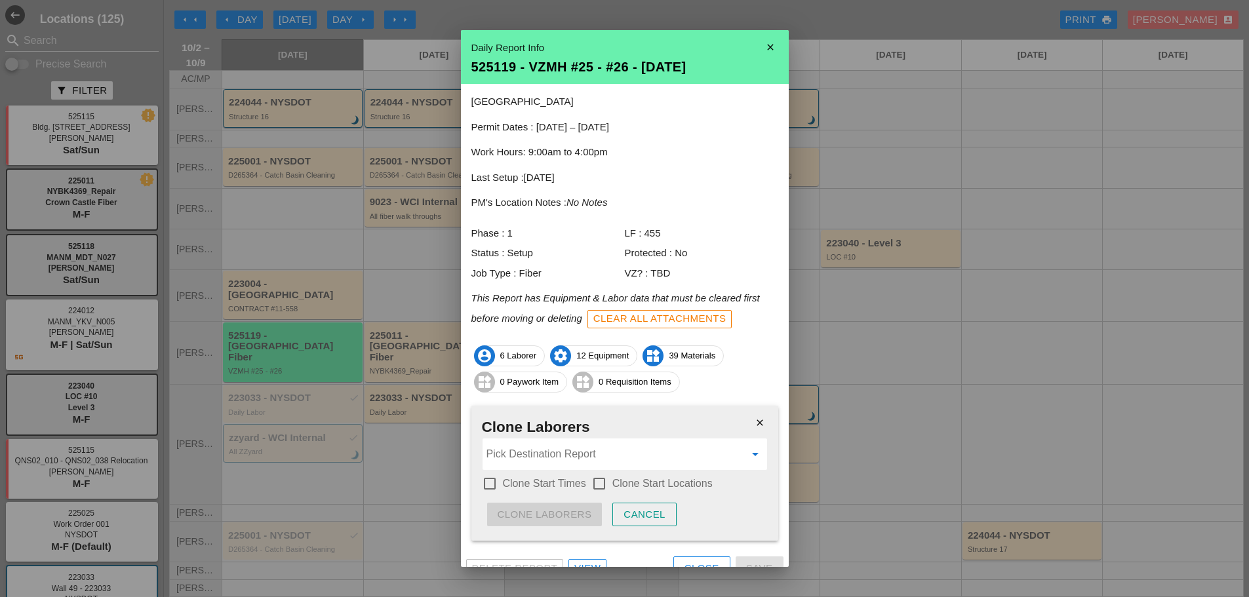
click at [556, 458] on input "Pick Destination Report" at bounding box center [616, 454] width 258 height 21
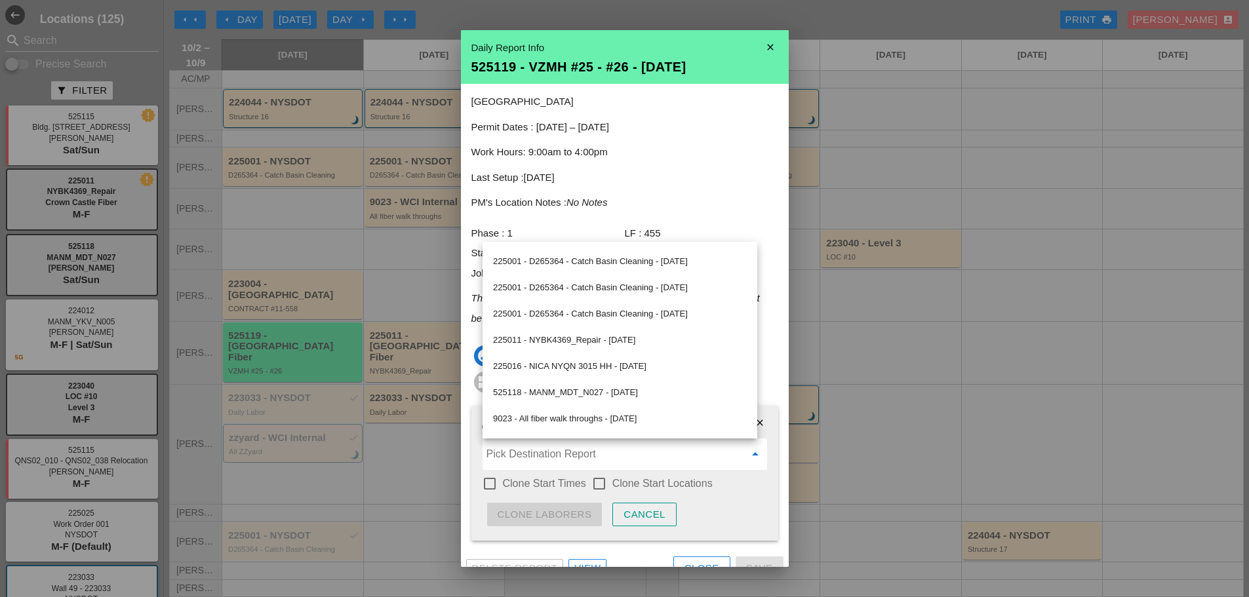
scroll to position [333, 0]
click at [763, 45] on icon "close" at bounding box center [771, 47] width 26 height 26
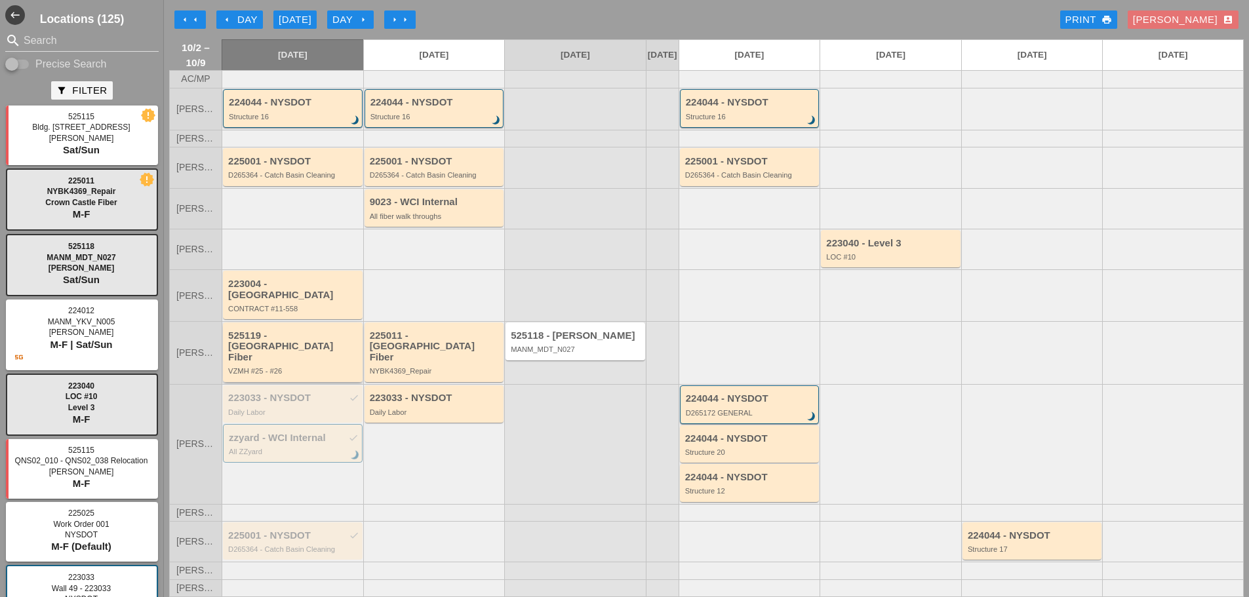
click at [298, 352] on div "525119 - Crown Castle Fiber VZMH #25 - #26" at bounding box center [293, 353] width 131 height 45
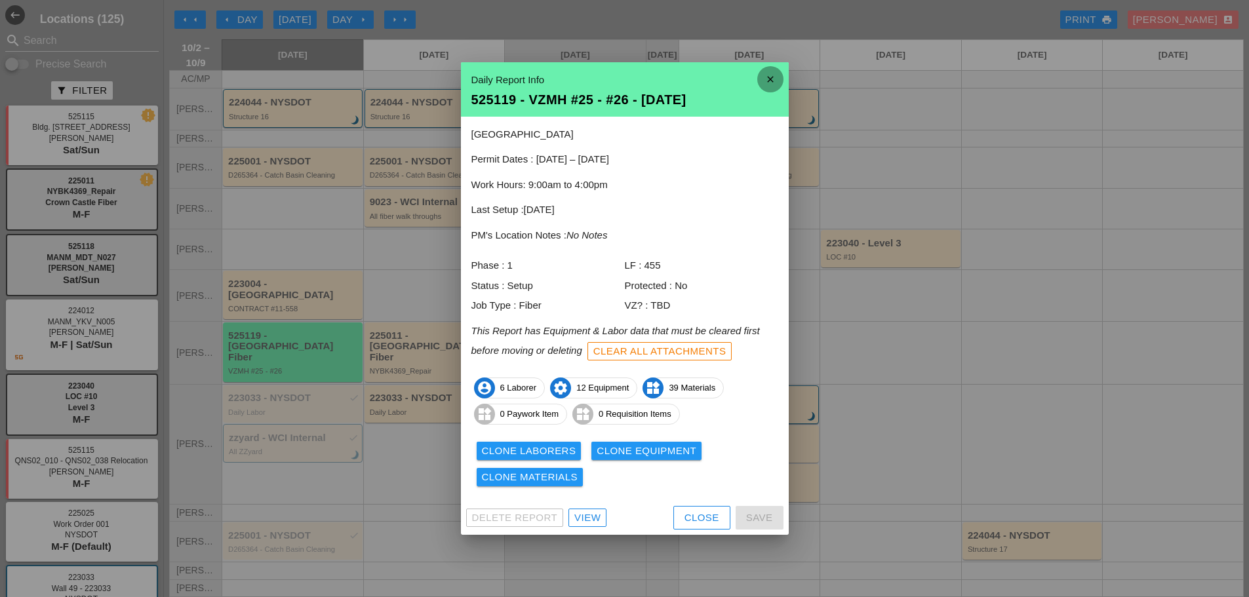
click at [777, 76] on icon "close" at bounding box center [771, 79] width 26 height 26
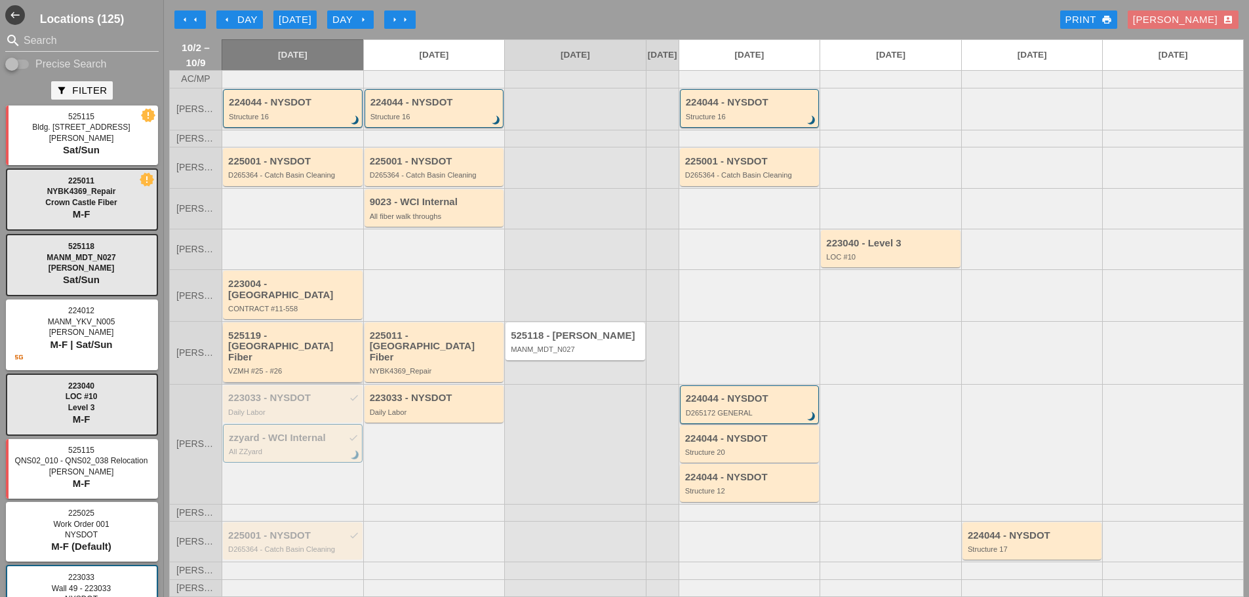
click at [256, 353] on div "525119 - Crown Castle Fiber VZMH #25 - #26" at bounding box center [293, 353] width 131 height 45
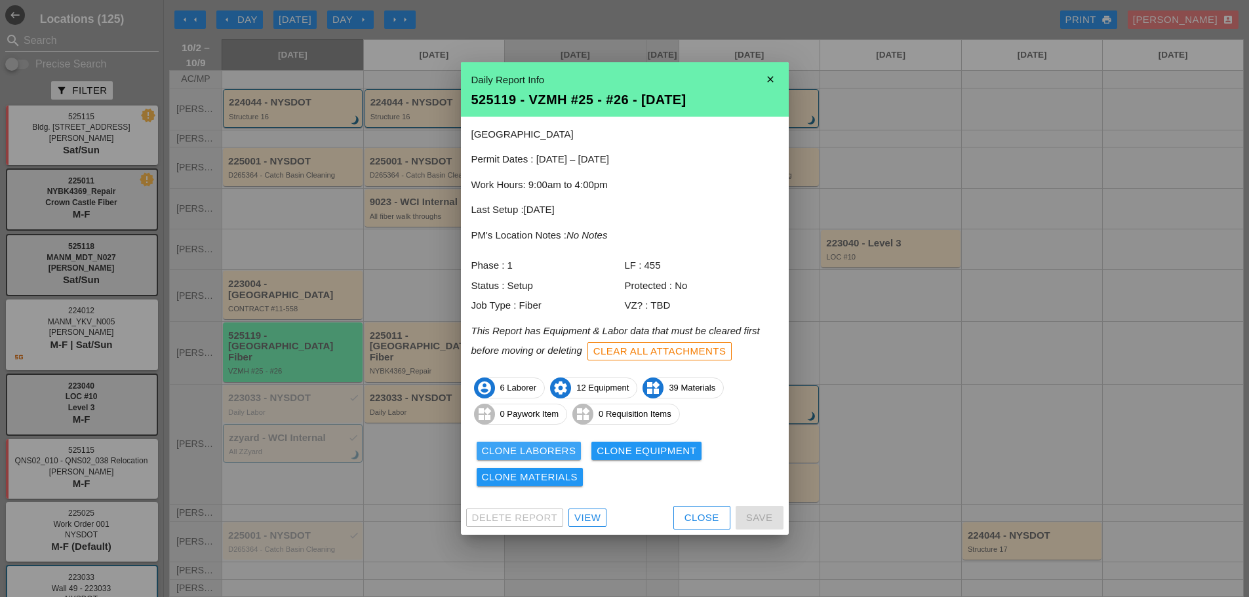
click at [507, 454] on div "Clone Laborers" at bounding box center [529, 451] width 94 height 15
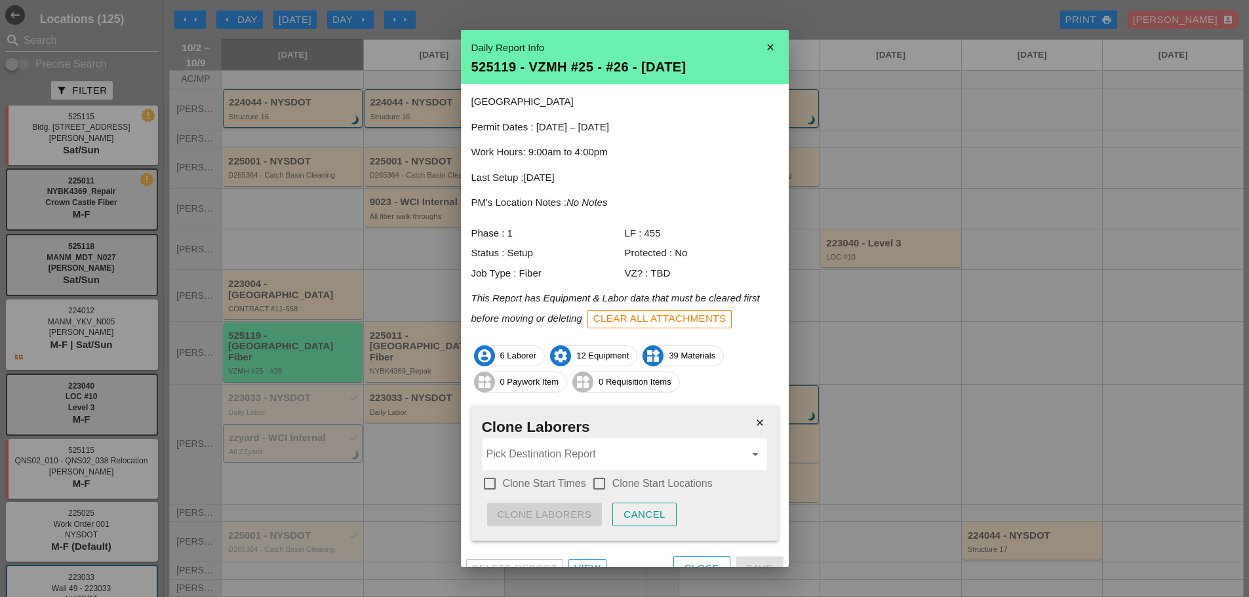
click at [491, 484] on div at bounding box center [490, 484] width 22 height 22
checkbox input "true"
click at [607, 486] on div at bounding box center [599, 484] width 22 height 22
checkbox input "true"
click at [558, 456] on input "Pick Destination Report" at bounding box center [616, 454] width 258 height 21
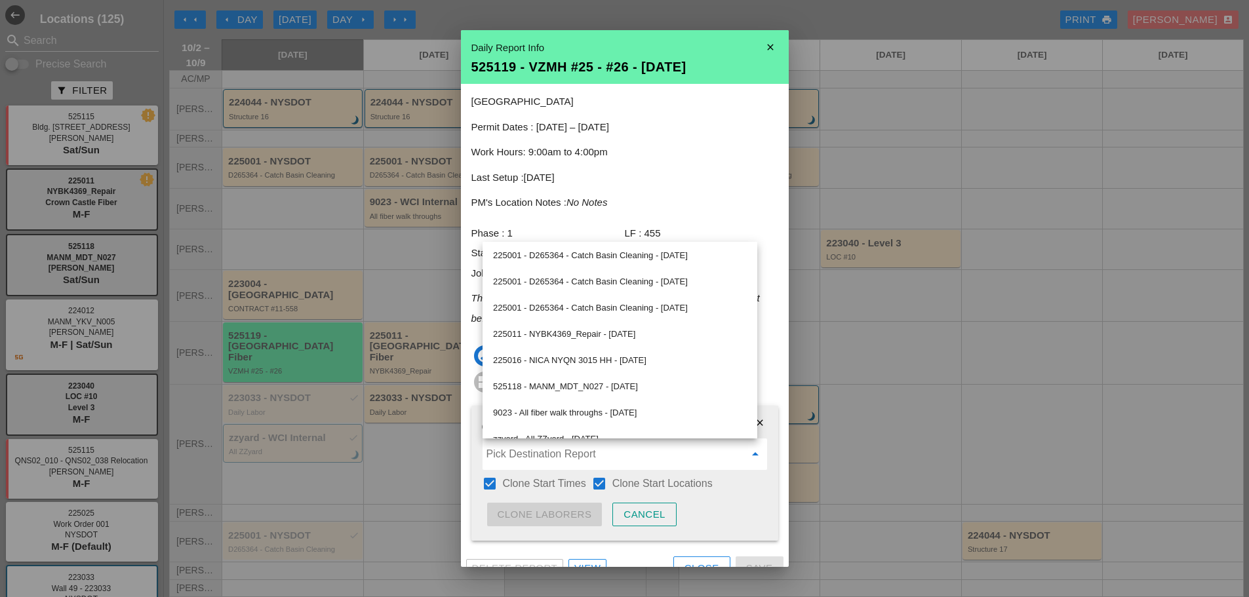
scroll to position [328, 0]
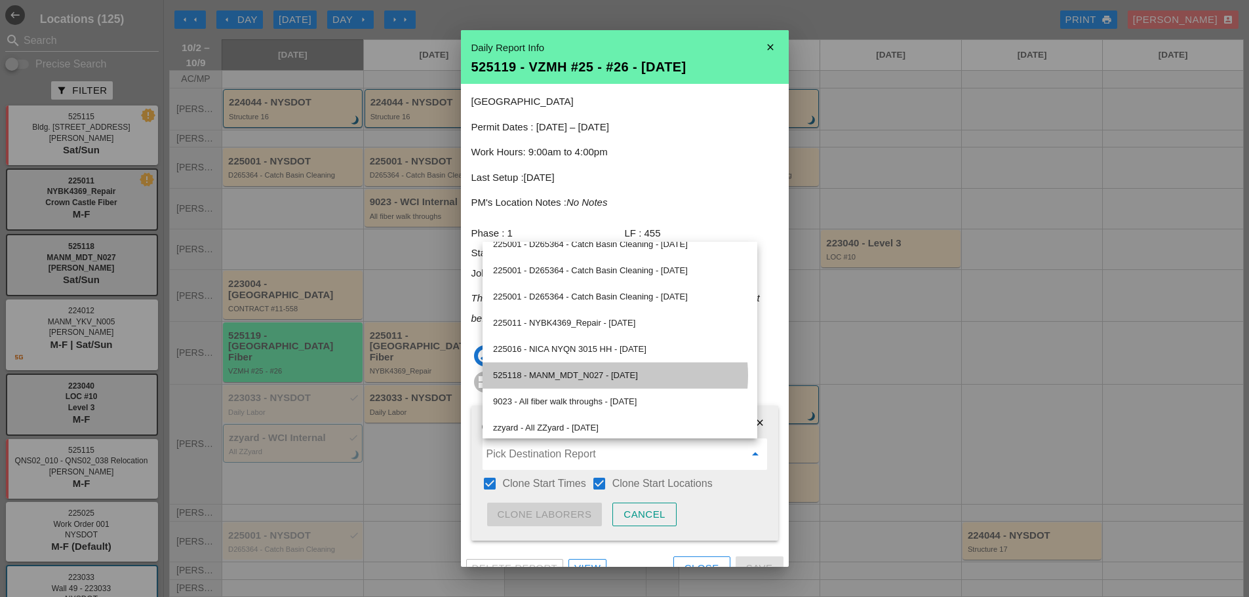
click at [557, 382] on div "525118 - MANM_MDT_N027 - [DATE]" at bounding box center [620, 376] width 254 height 16
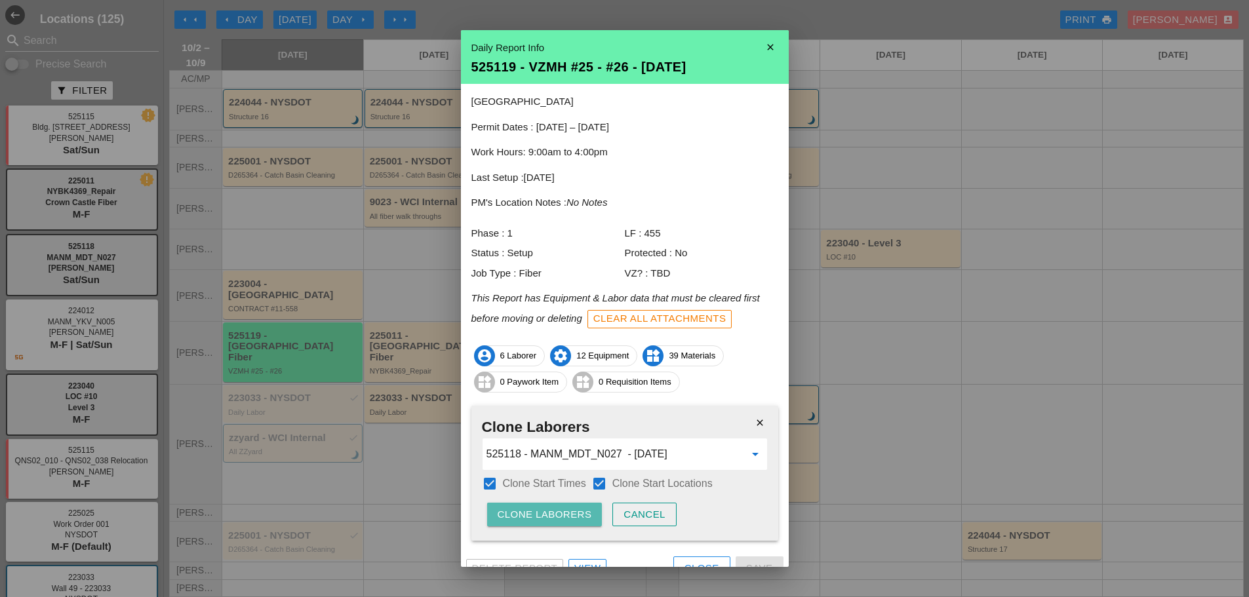
click at [538, 518] on div "Clone Laborers" at bounding box center [545, 515] width 94 height 15
click at [539, 518] on div "Are you sure?" at bounding box center [539, 515] width 83 height 15
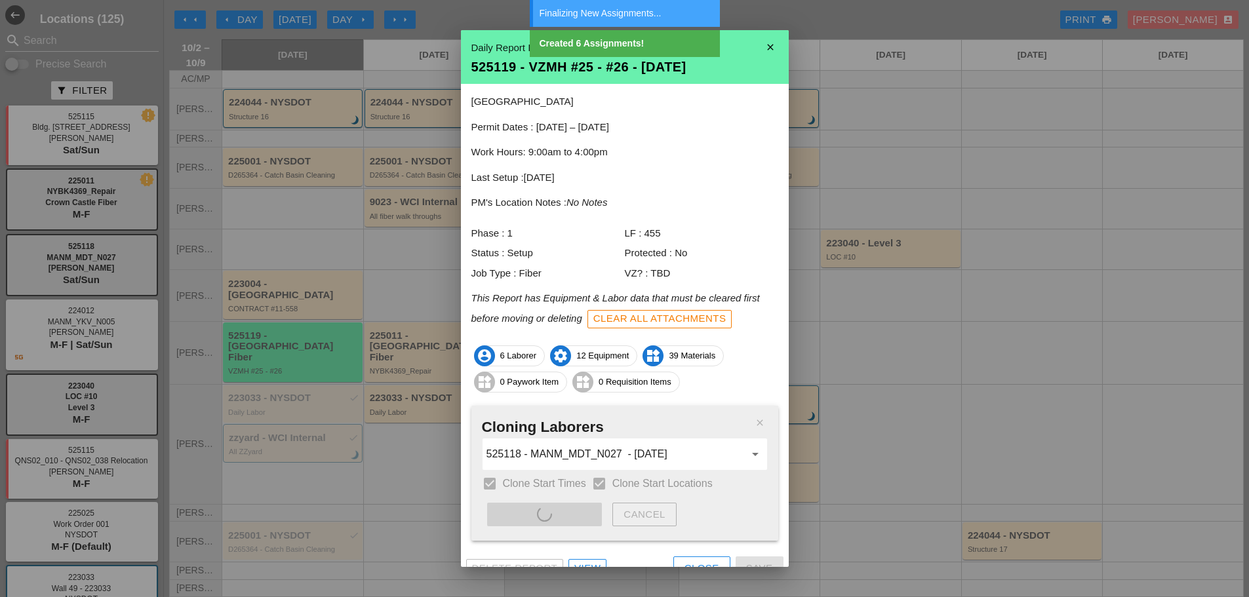
type input "525118 - MANM_MDT_N027 - [DATE]"
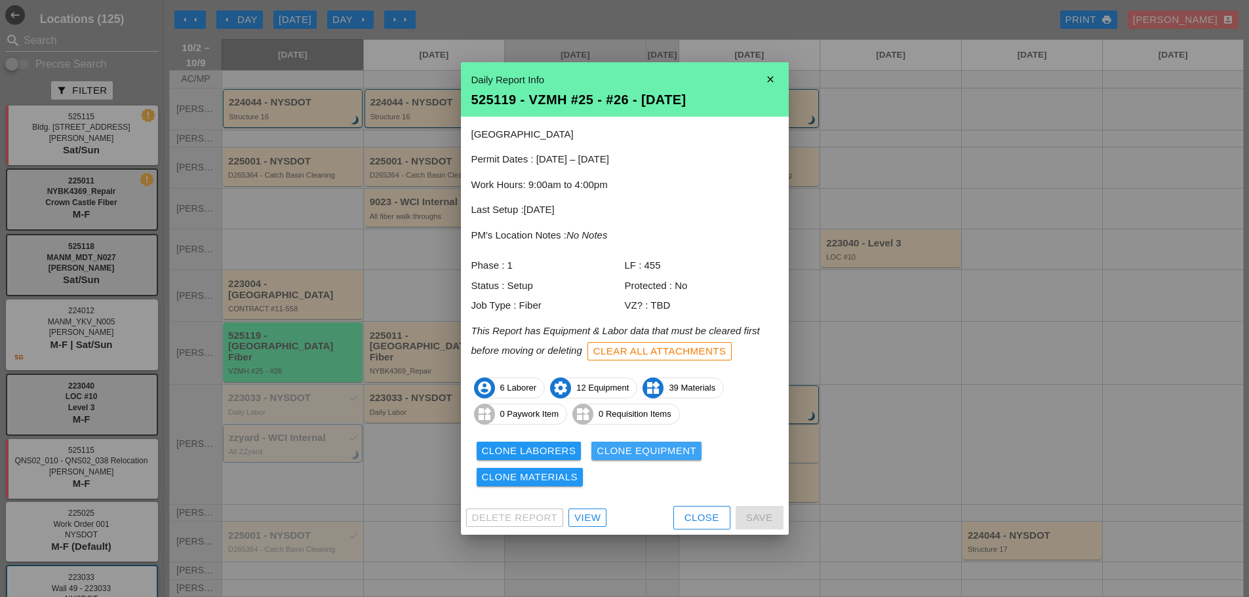
click at [603, 454] on div "Clone Equipment" at bounding box center [647, 451] width 100 height 15
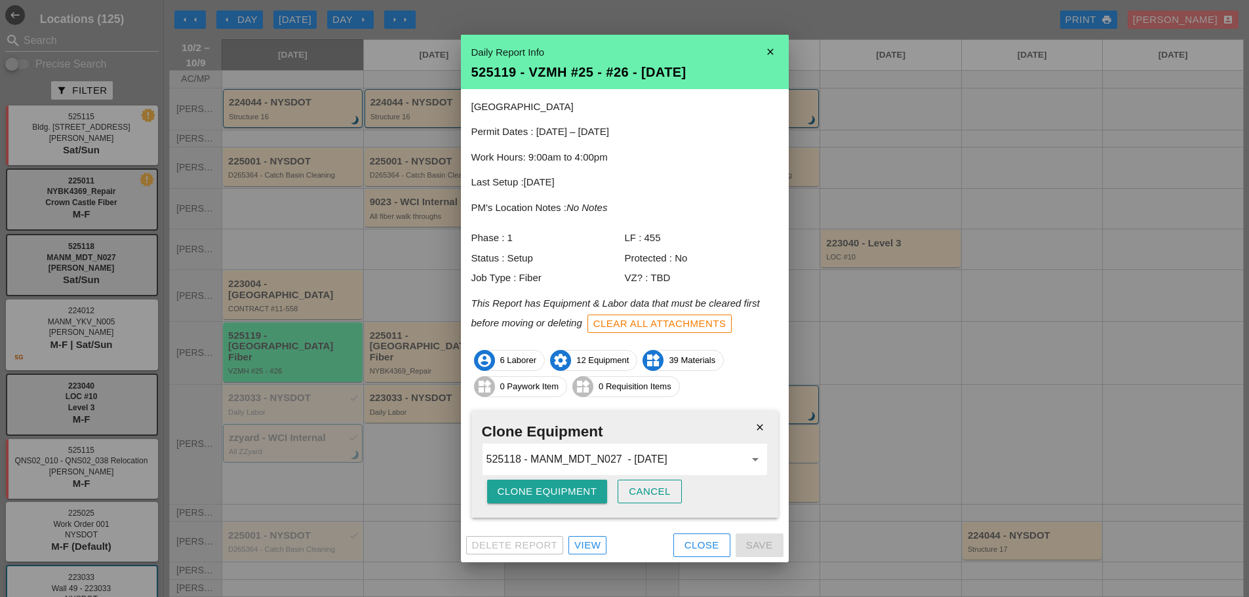
click at [553, 487] on div "Clone Equipment" at bounding box center [548, 492] width 100 height 15
click at [553, 487] on div "Are you sure?" at bounding box center [539, 492] width 83 height 15
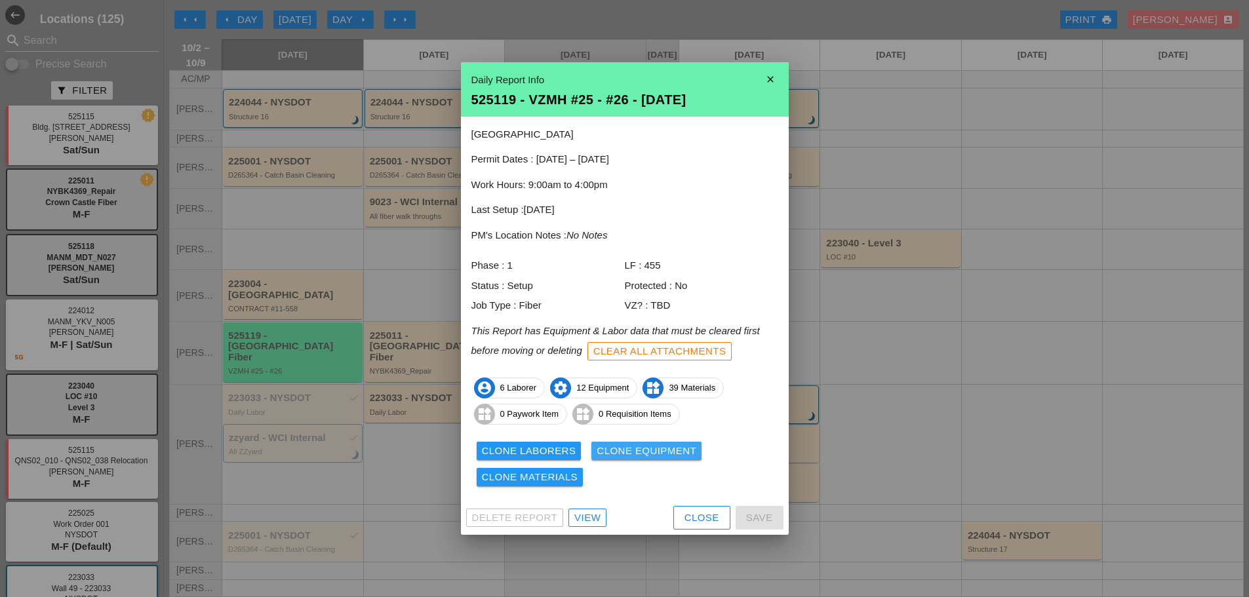
click at [615, 453] on div "Clone Equipment" at bounding box center [647, 451] width 100 height 15
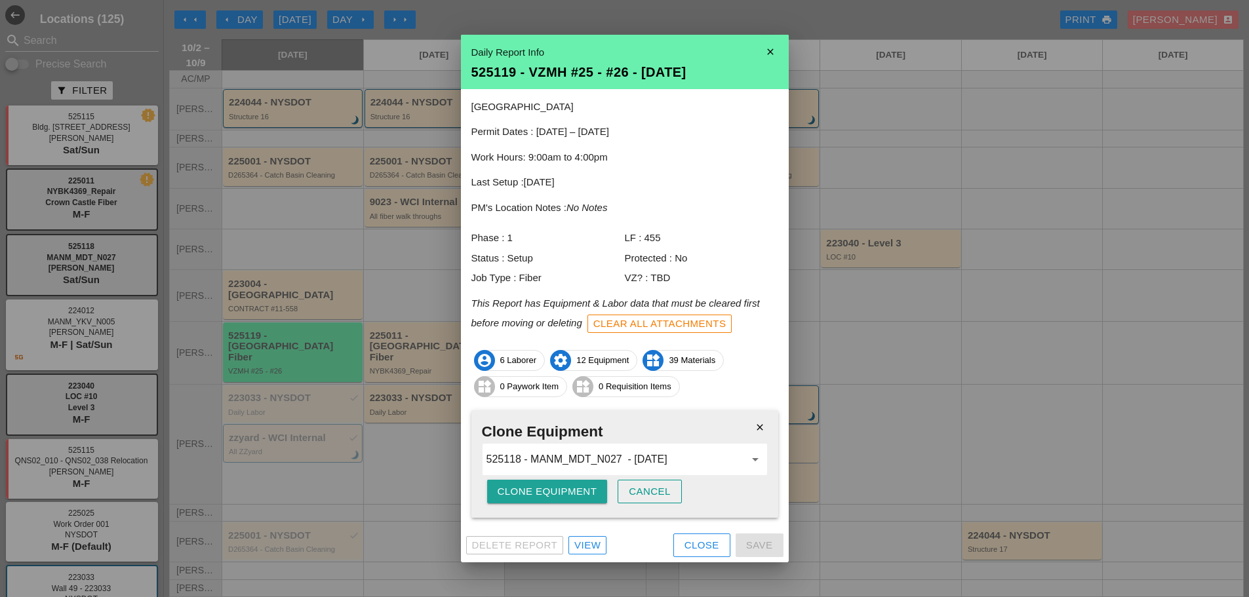
click at [550, 491] on div "Clone Equipment" at bounding box center [548, 492] width 100 height 15
click at [552, 491] on div "Are you sure?" at bounding box center [539, 492] width 83 height 15
click at [552, 491] on div "Clone Equipment" at bounding box center [548, 492] width 100 height 15
click at [552, 491] on div "Are you sure?" at bounding box center [539, 492] width 83 height 15
click at [775, 47] on icon "close" at bounding box center [771, 52] width 26 height 26
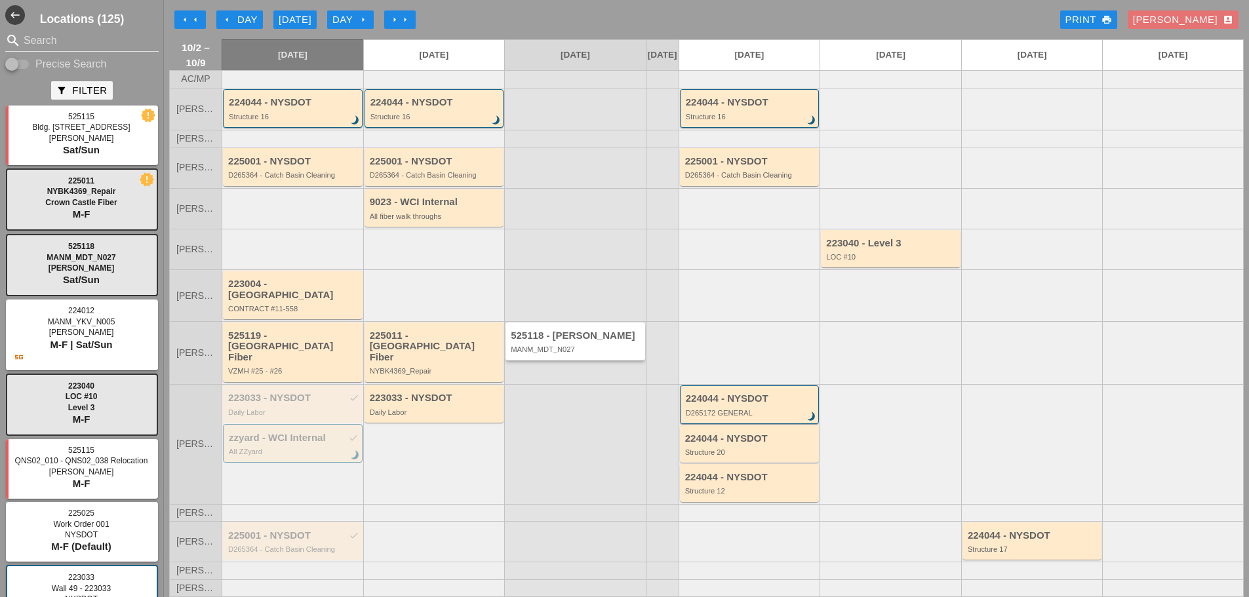
click at [599, 353] on div "525118 - [PERSON_NAME] MANM_MDT_N027" at bounding box center [576, 341] width 140 height 37
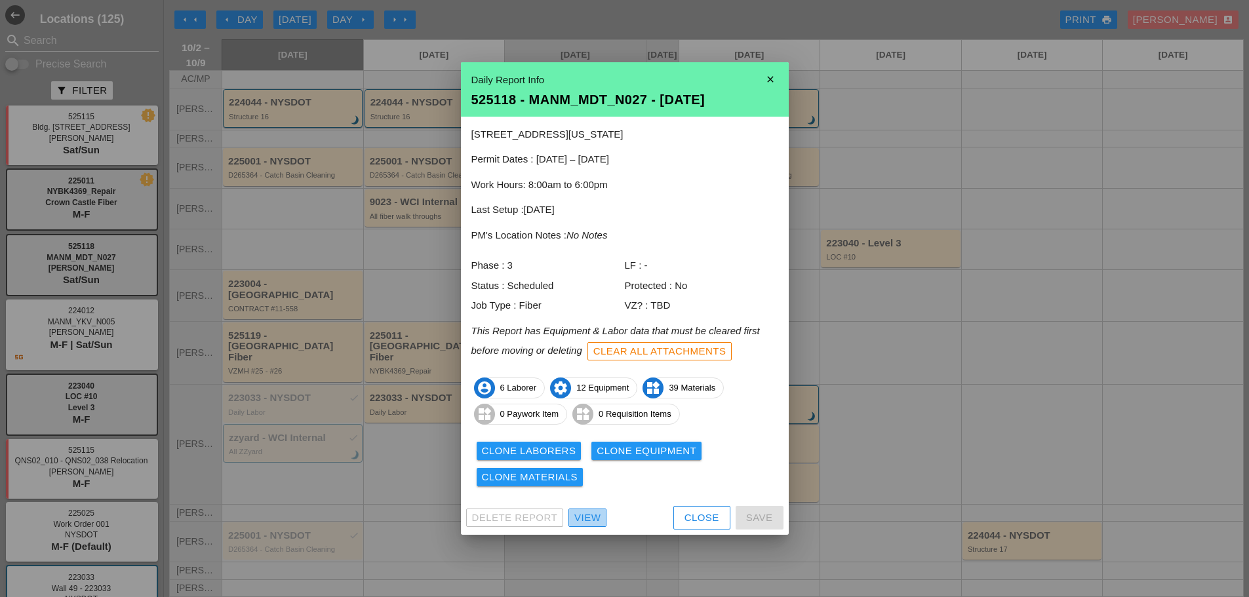
click at [589, 523] on div "View" at bounding box center [588, 518] width 26 height 15
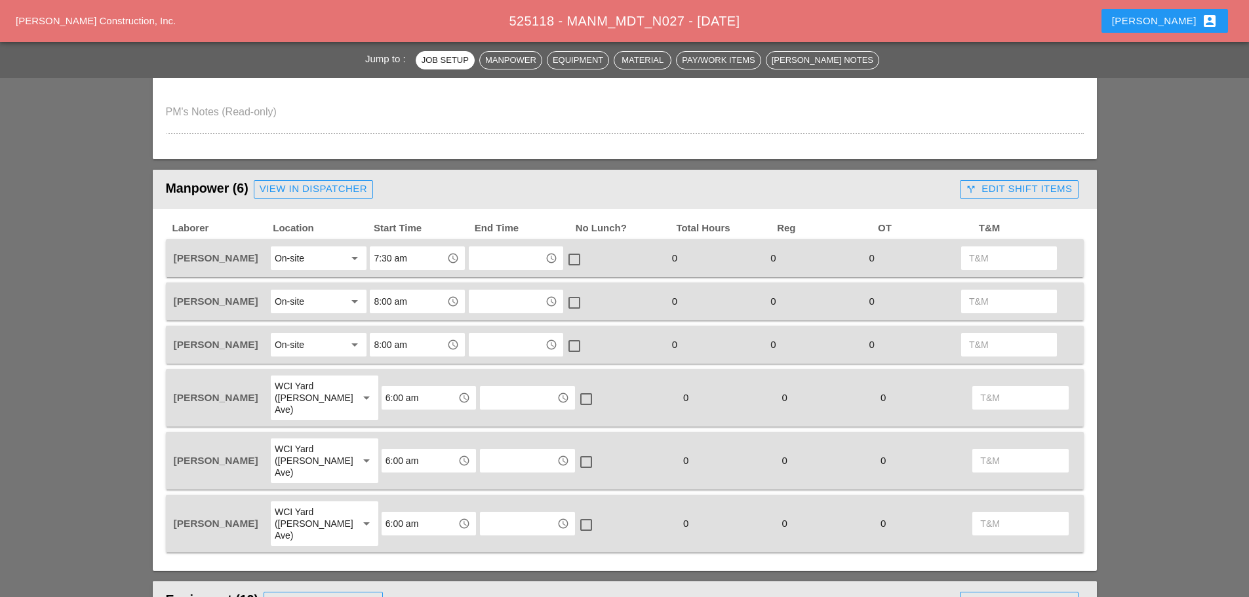
scroll to position [656, 0]
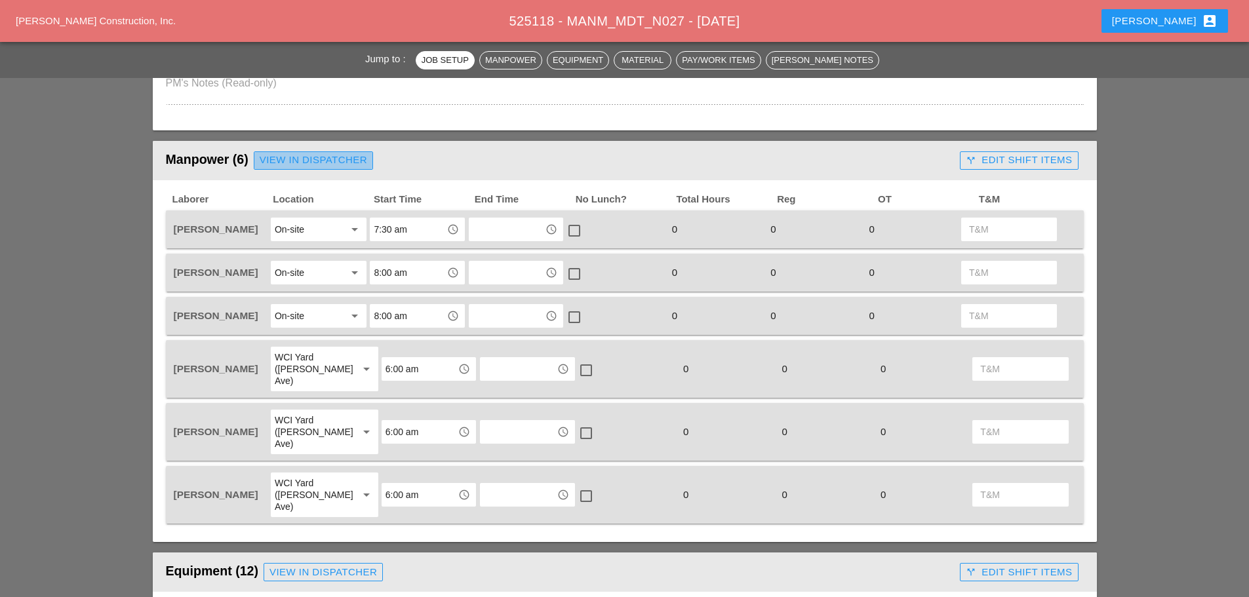
click at [305, 165] on div "View in Dispatcher" at bounding box center [314, 160] width 108 height 15
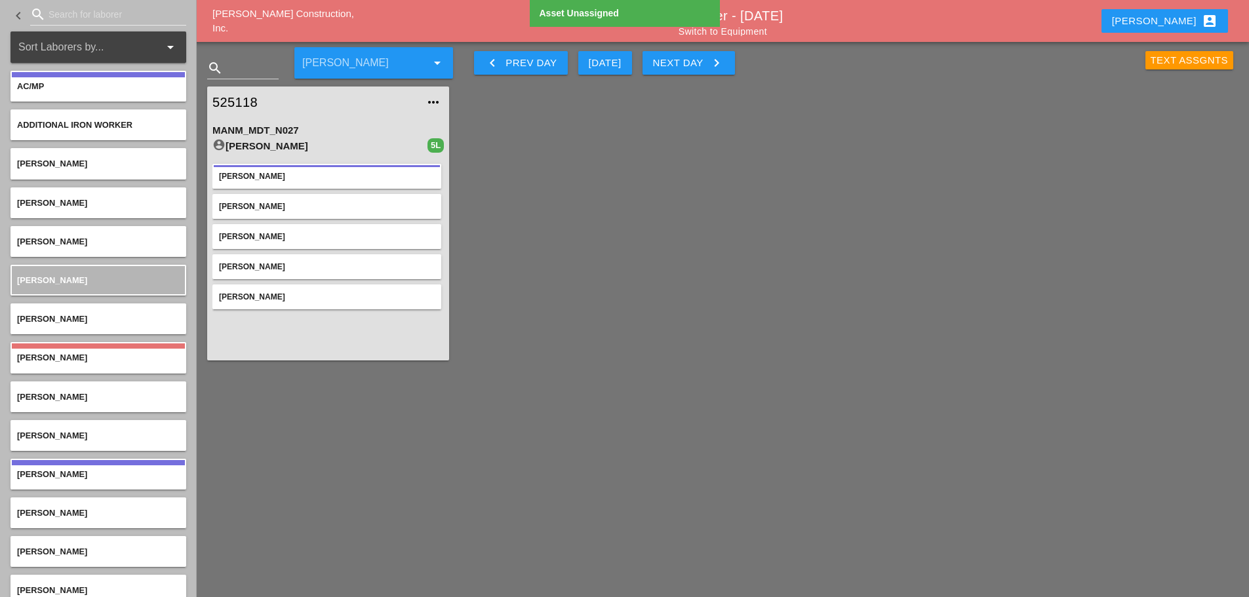
click at [84, 16] on input "Search for laborer" at bounding box center [108, 14] width 119 height 21
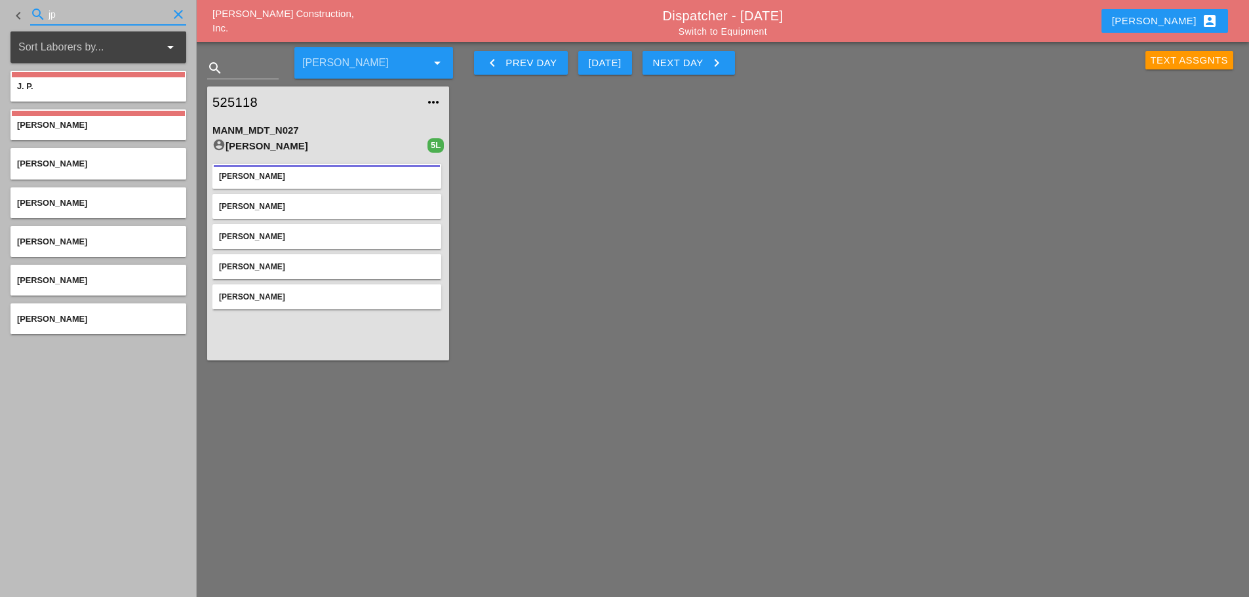
type input "jp"
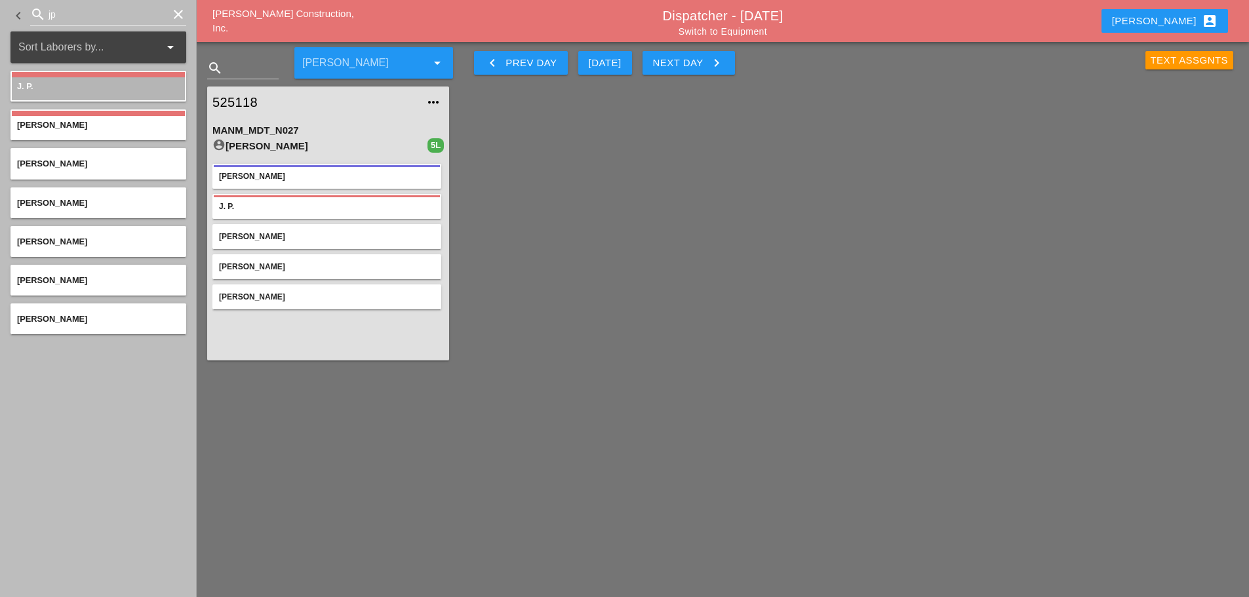
click at [173, 9] on icon "clear" at bounding box center [179, 15] width 16 height 16
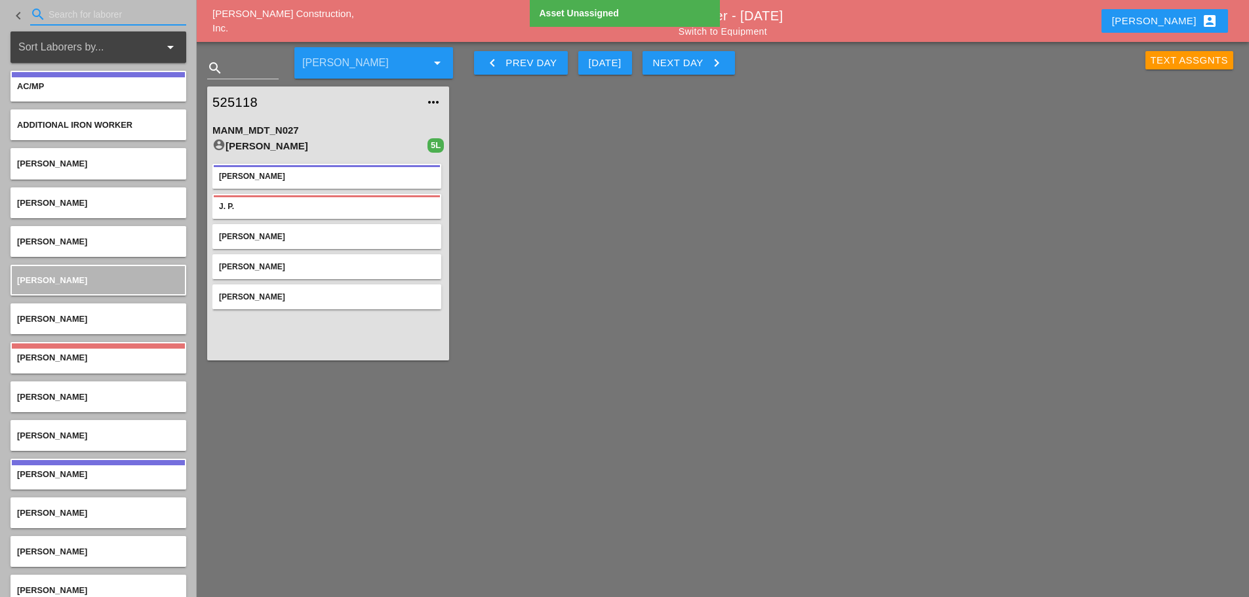
click at [56, 18] on input "Search for laborer" at bounding box center [108, 14] width 119 height 21
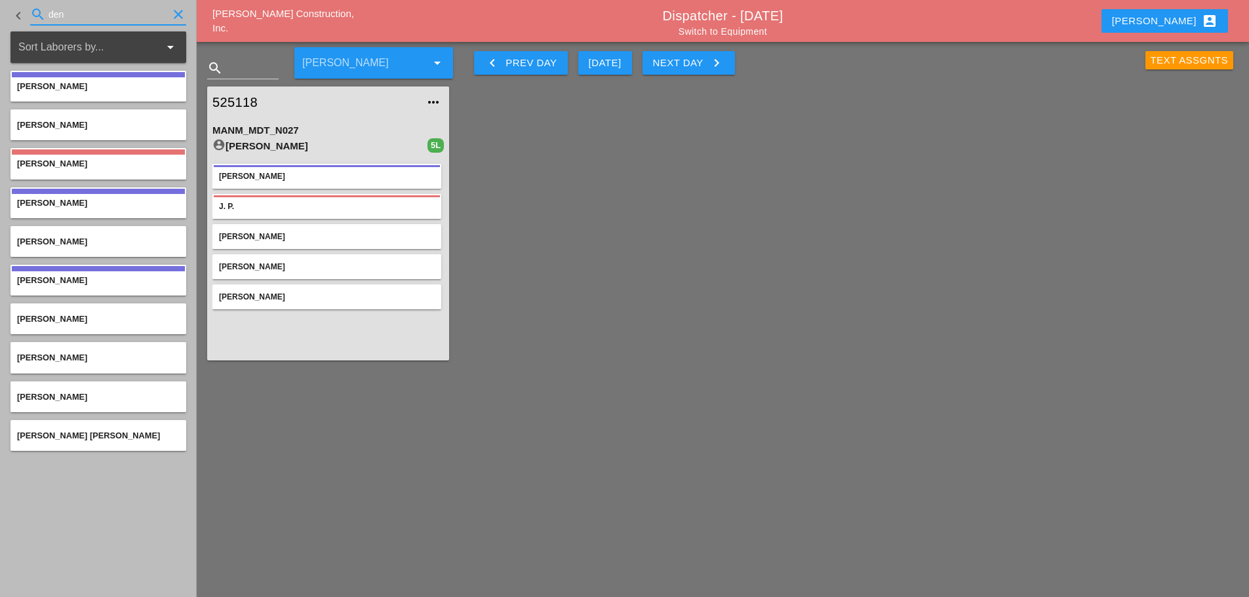
type input "den"
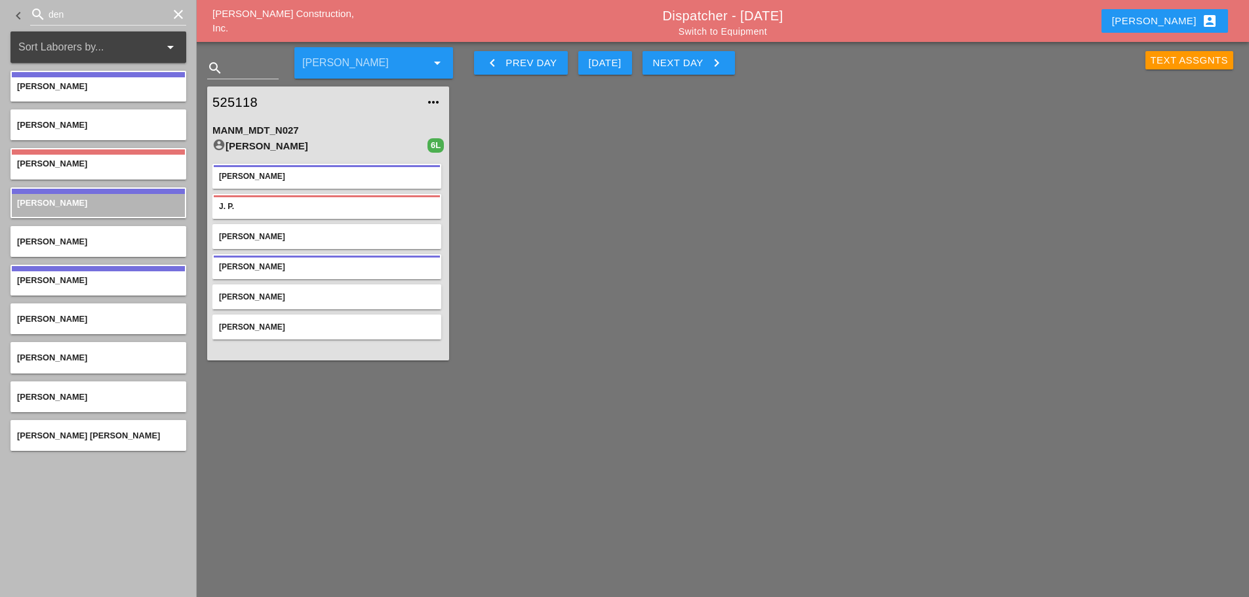
click at [178, 10] on icon "clear" at bounding box center [179, 15] width 16 height 16
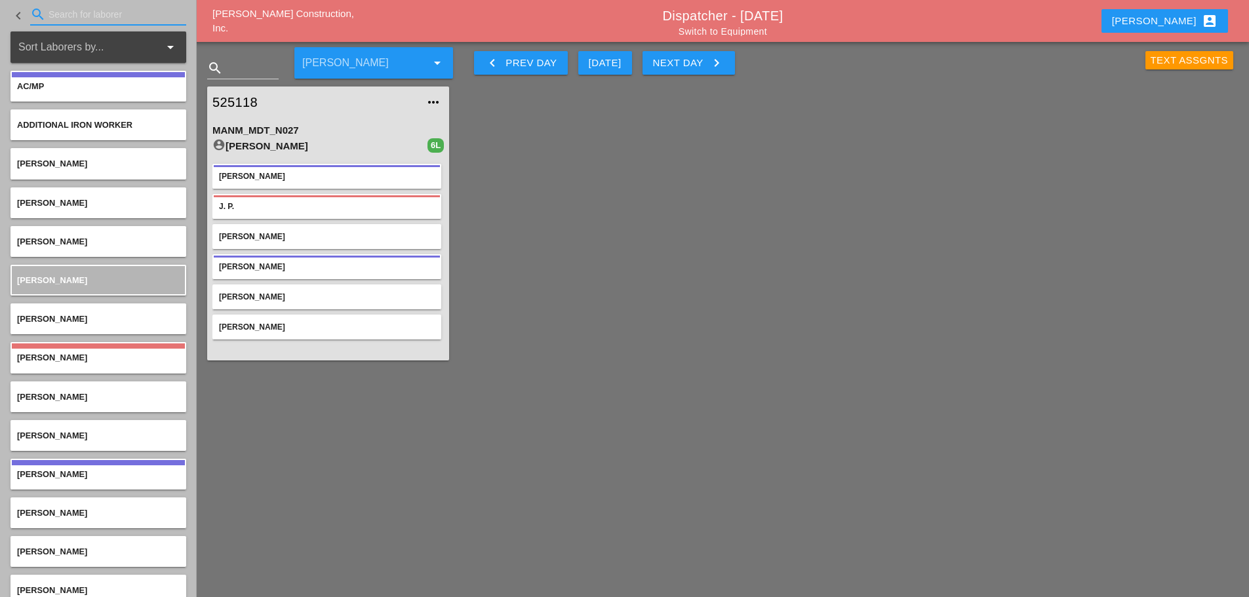
click at [121, 19] on input "Search for laborer" at bounding box center [108, 14] width 119 height 21
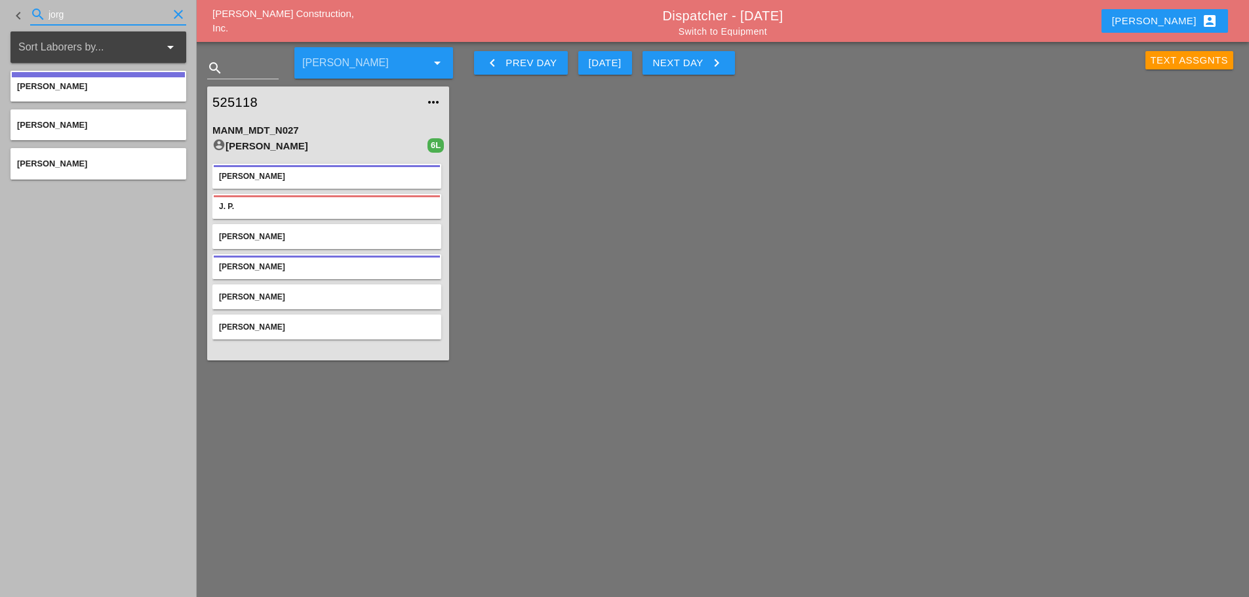
type input "jorg"
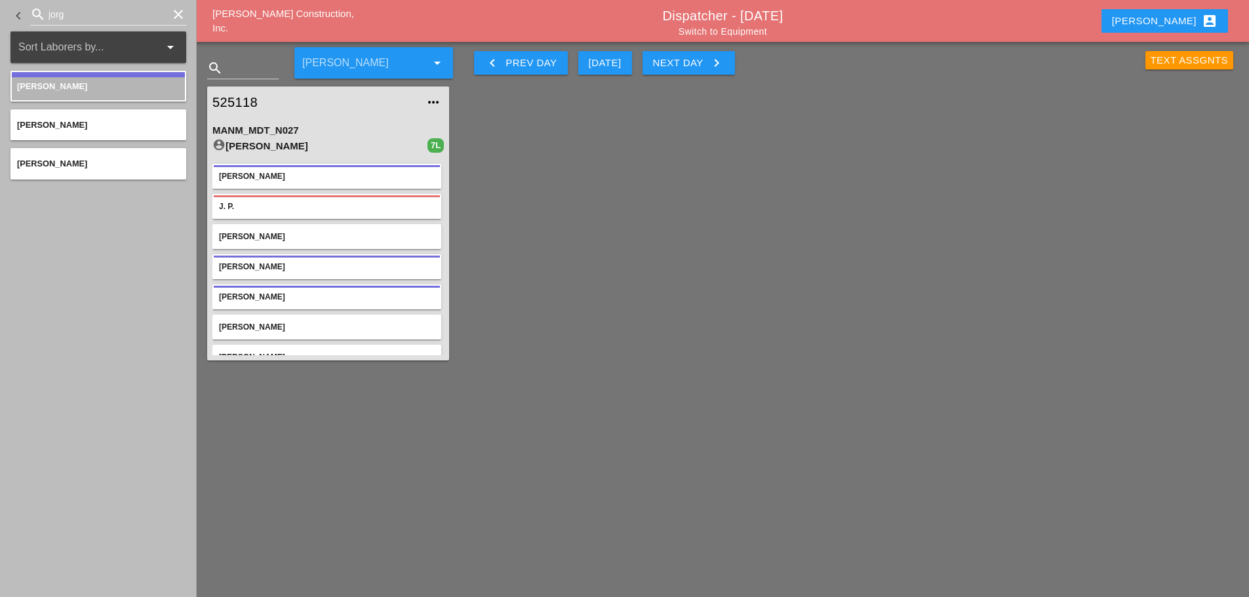
click at [176, 14] on icon "clear" at bounding box center [179, 15] width 16 height 16
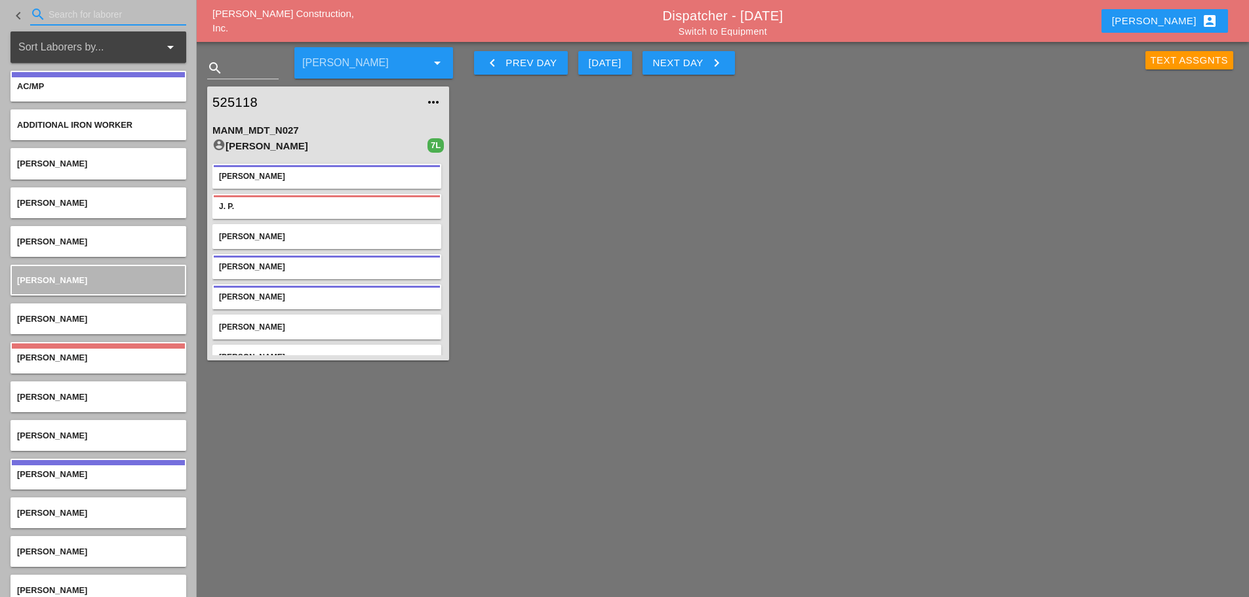
scroll to position [20, 0]
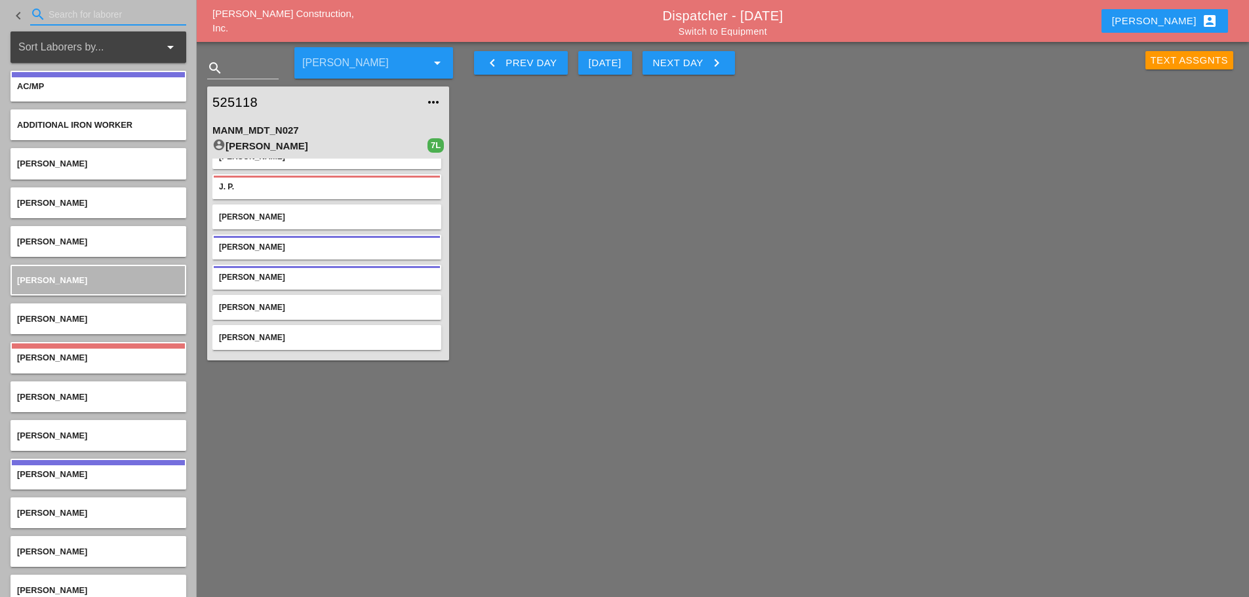
click at [745, 28] on link "Switch to Equipment" at bounding box center [723, 31] width 89 height 10
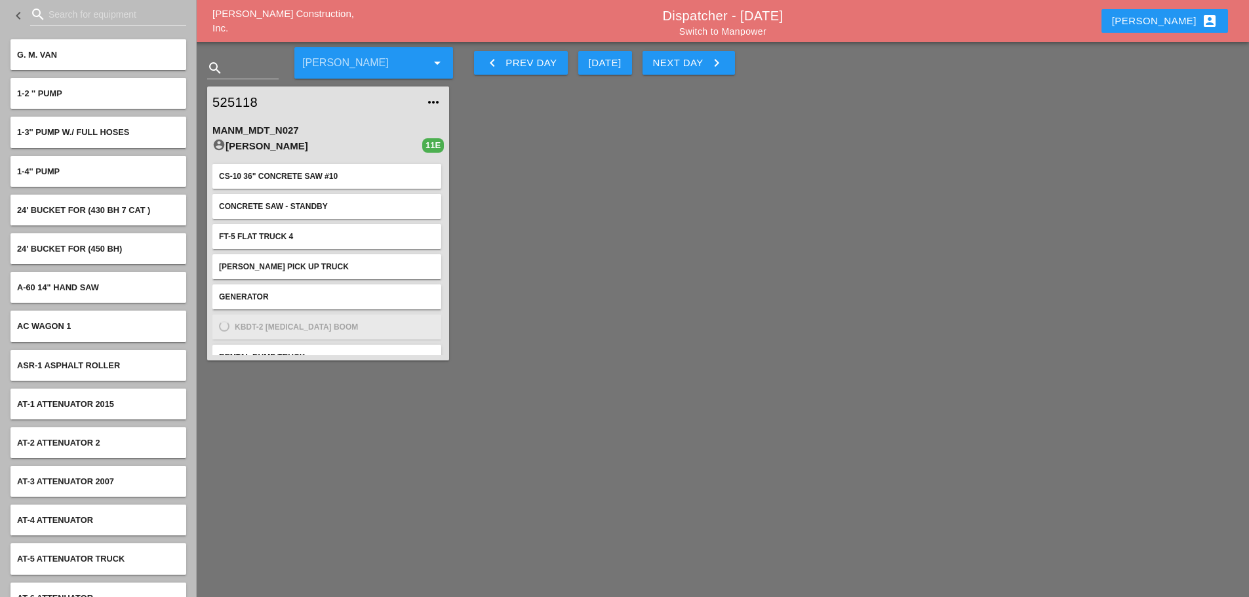
click at [82, 14] on input "Search for equipment" at bounding box center [108, 14] width 119 height 21
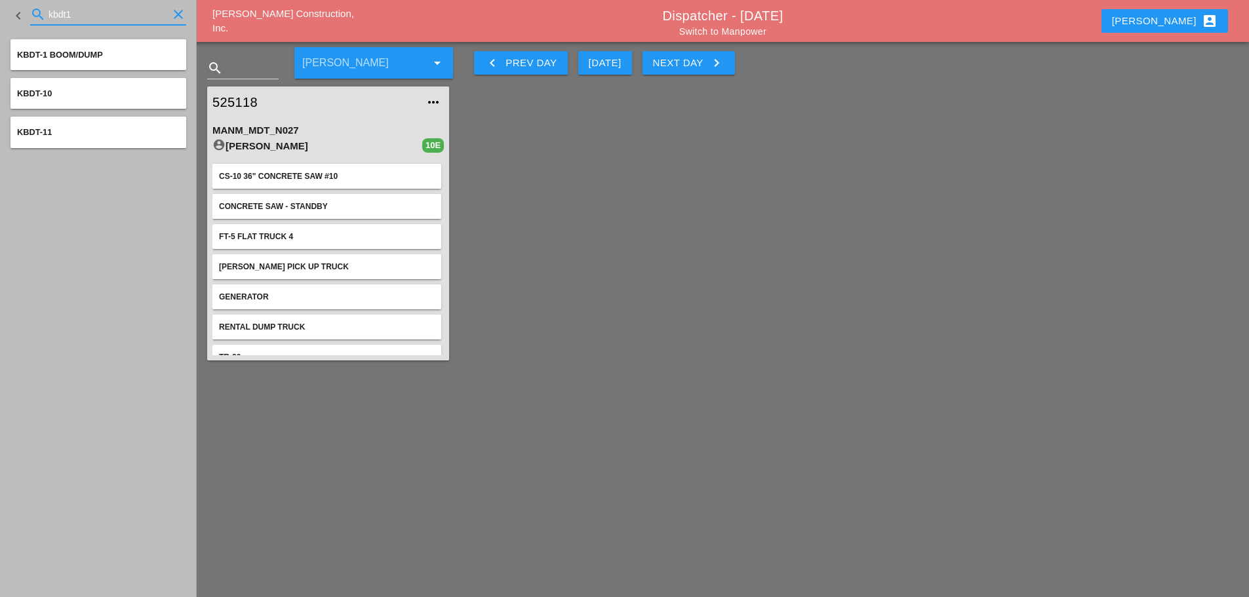
type input "kbdt1"
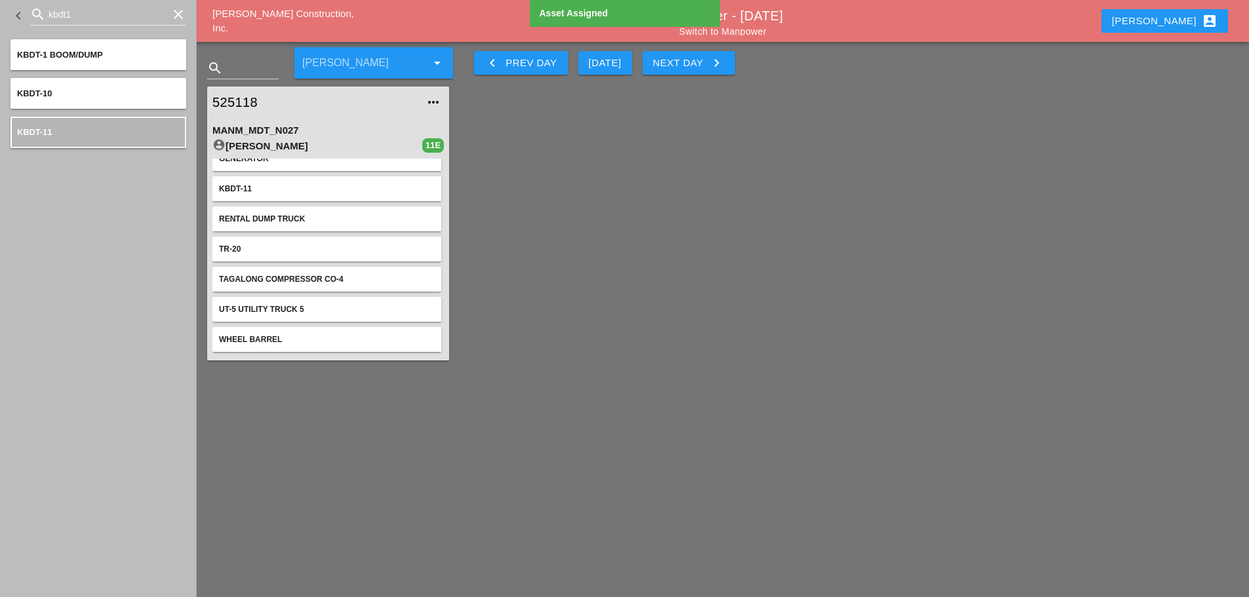
scroll to position [140, 0]
click at [176, 16] on icon "clear" at bounding box center [179, 15] width 16 height 16
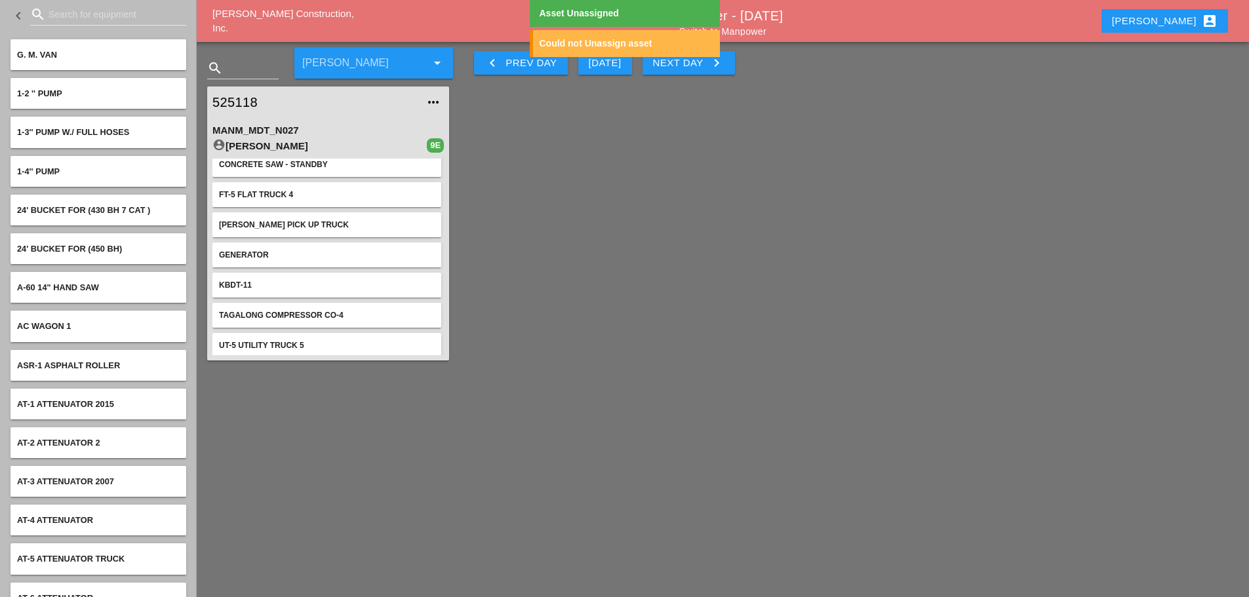
scroll to position [80, 0]
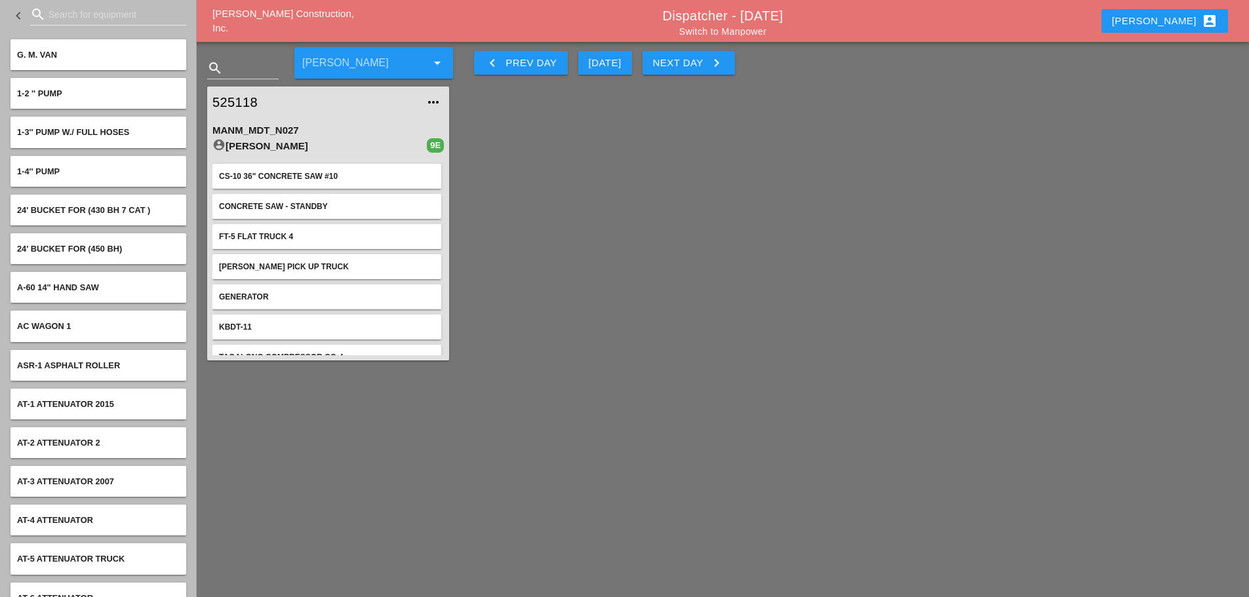
click at [689, 30] on link "Switch to Manpower" at bounding box center [722, 31] width 87 height 10
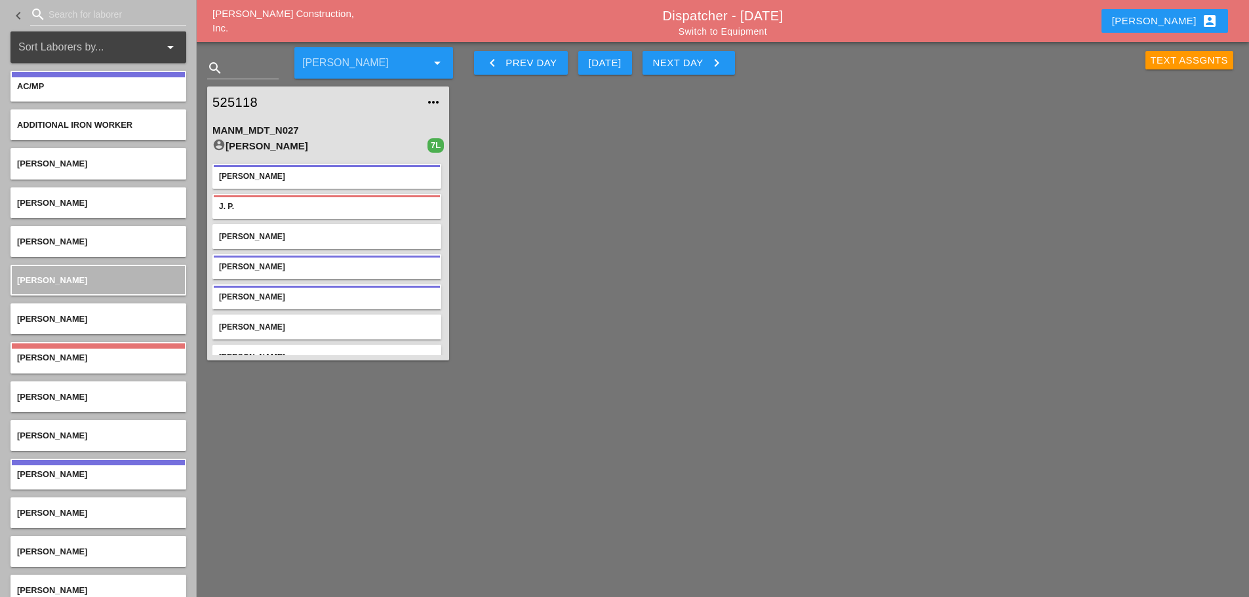
click at [247, 96] on link "525118" at bounding box center [315, 102] width 205 height 20
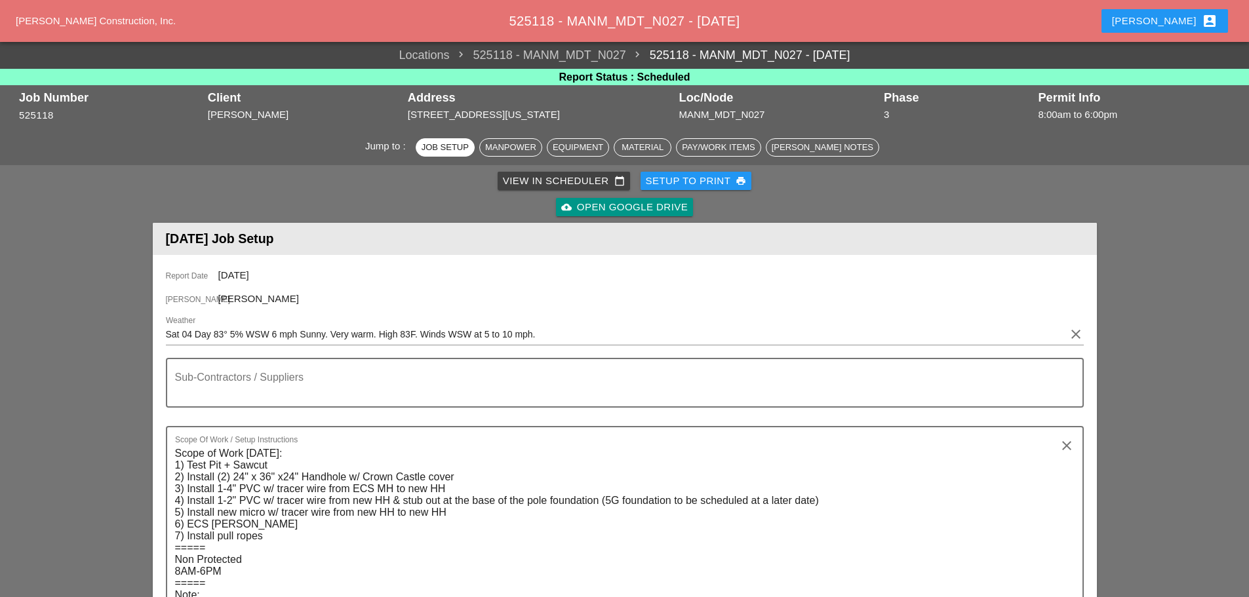
scroll to position [590, 0]
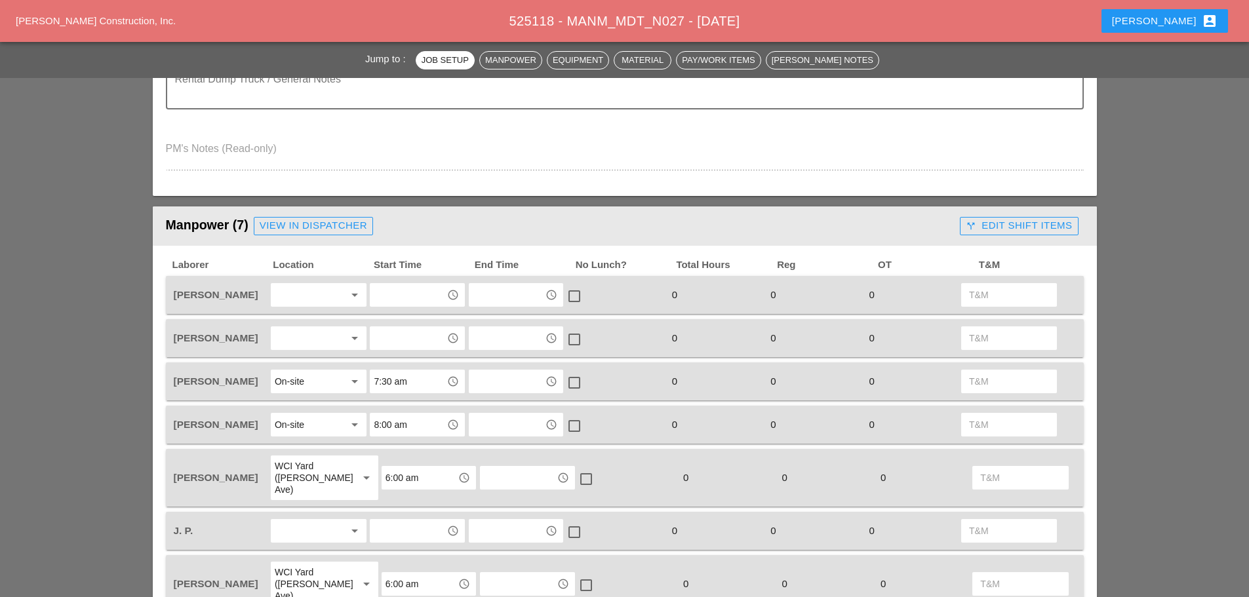
click at [308, 291] on div at bounding box center [310, 295] width 70 height 21
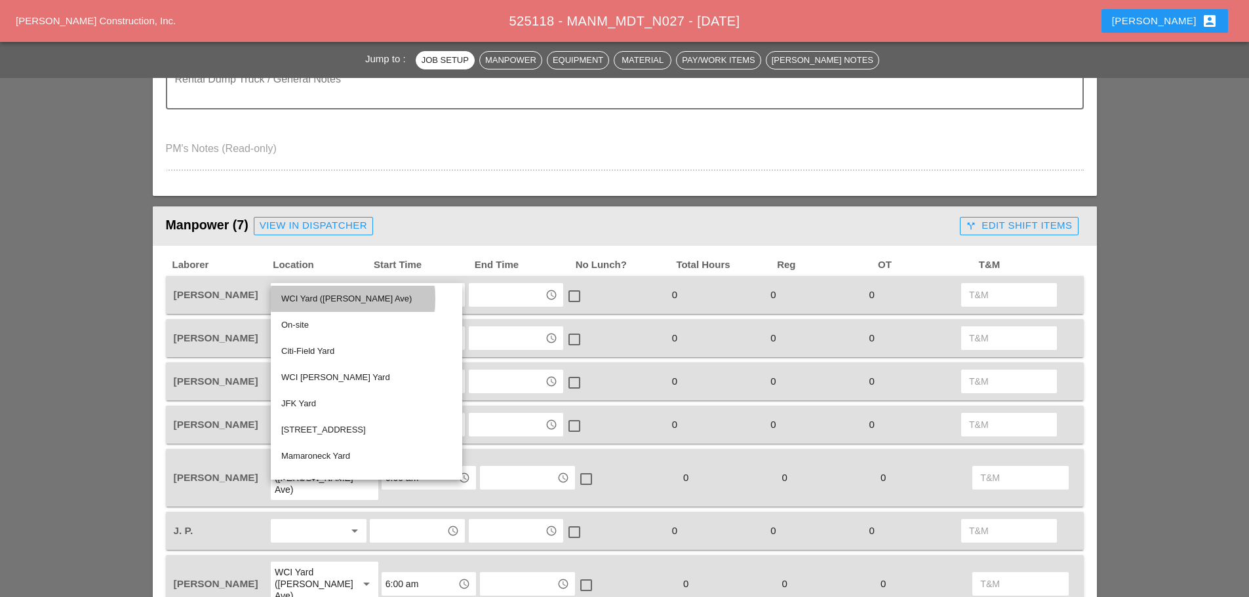
click at [312, 292] on div "WCI Yard ([PERSON_NAME] Ave)" at bounding box center [366, 299] width 171 height 16
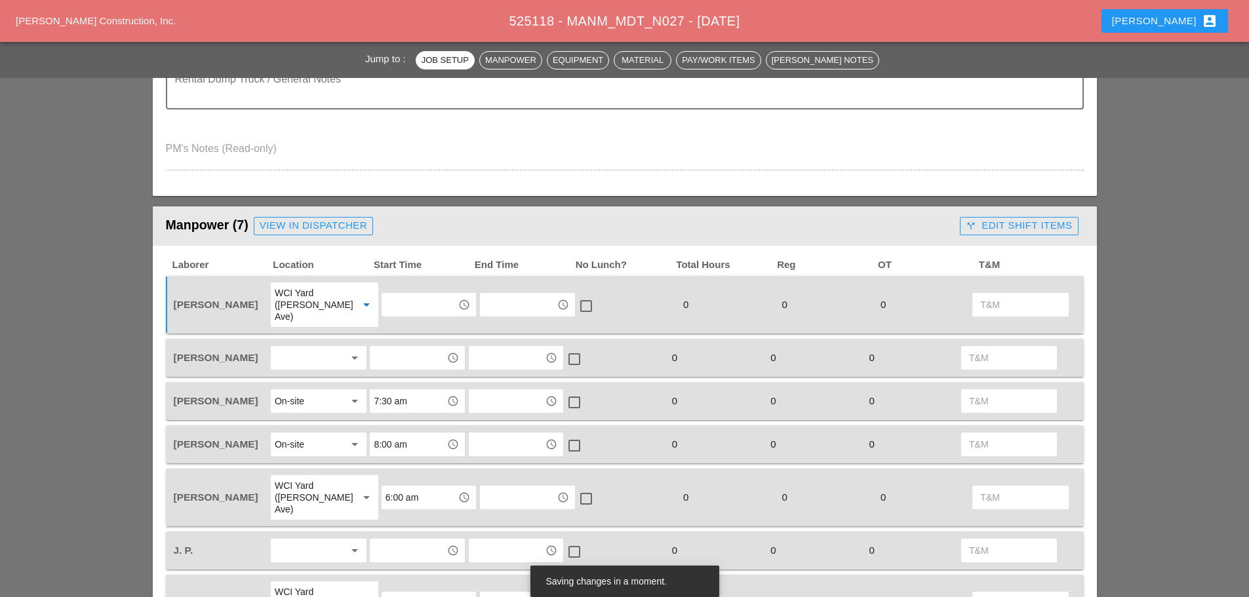
click at [306, 355] on div at bounding box center [310, 358] width 70 height 21
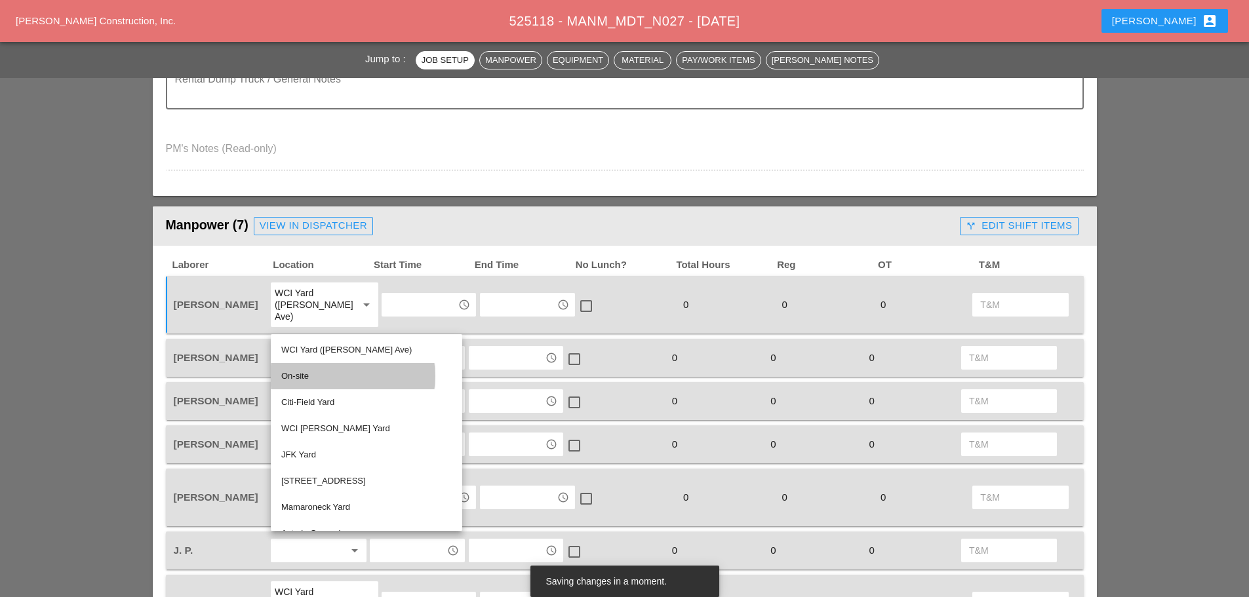
click at [296, 376] on div "On-site" at bounding box center [366, 377] width 171 height 16
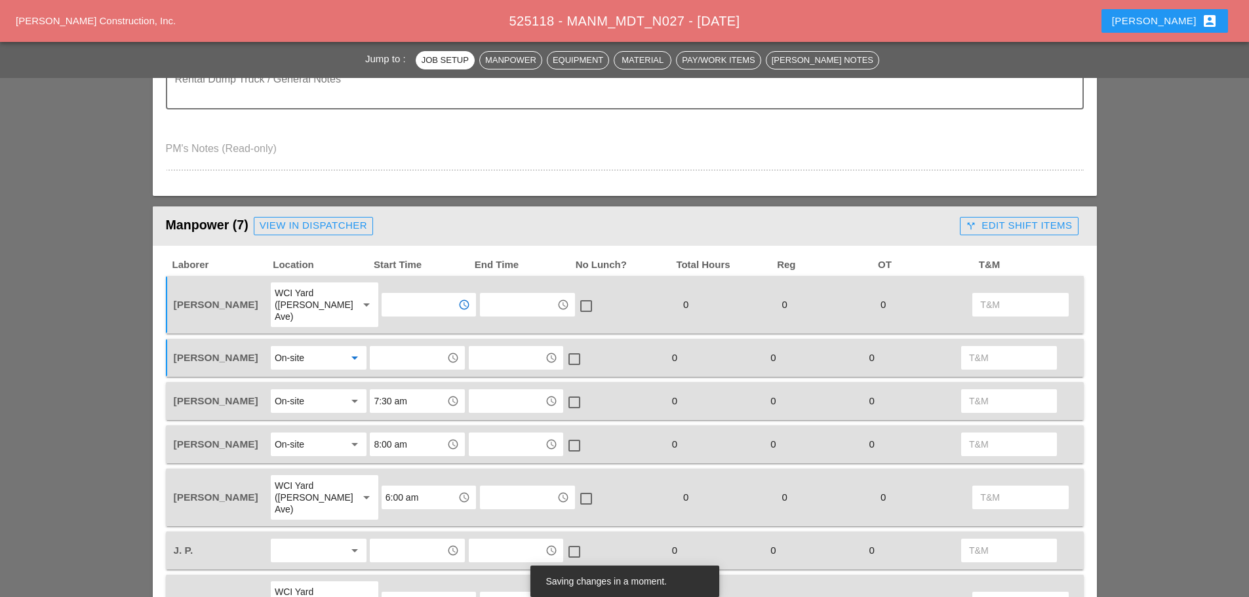
click at [403, 300] on input "text" at bounding box center [420, 304] width 68 height 21
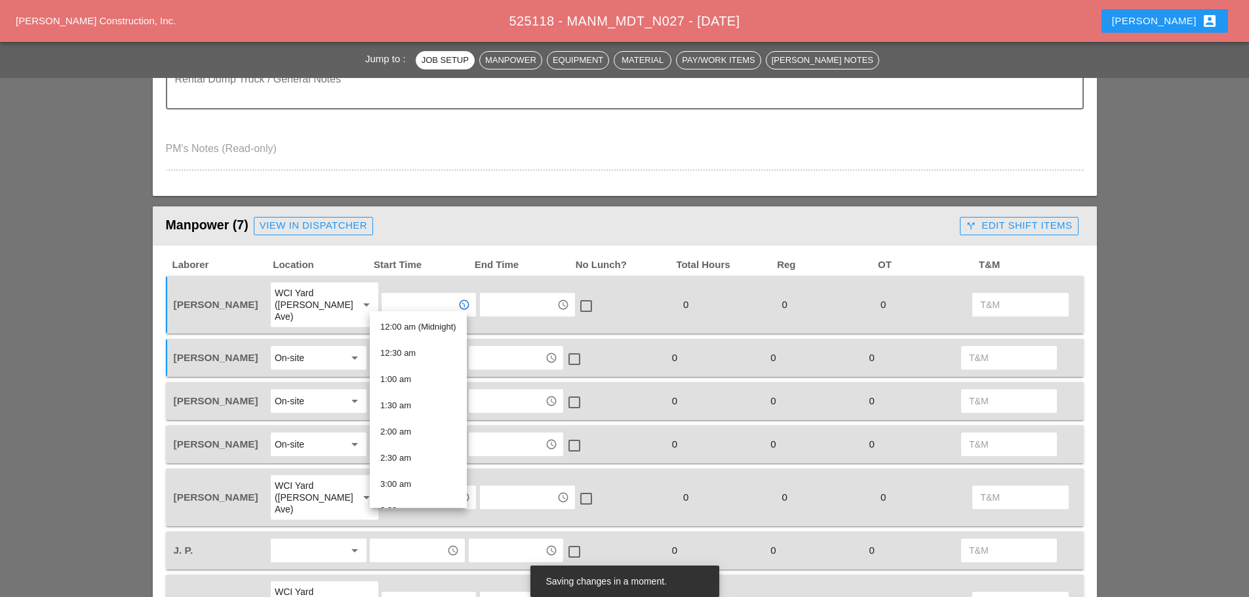
scroll to position [328, 0]
click at [402, 369] on div "7:00 am" at bounding box center [418, 367] width 76 height 16
type input "7:00 am"
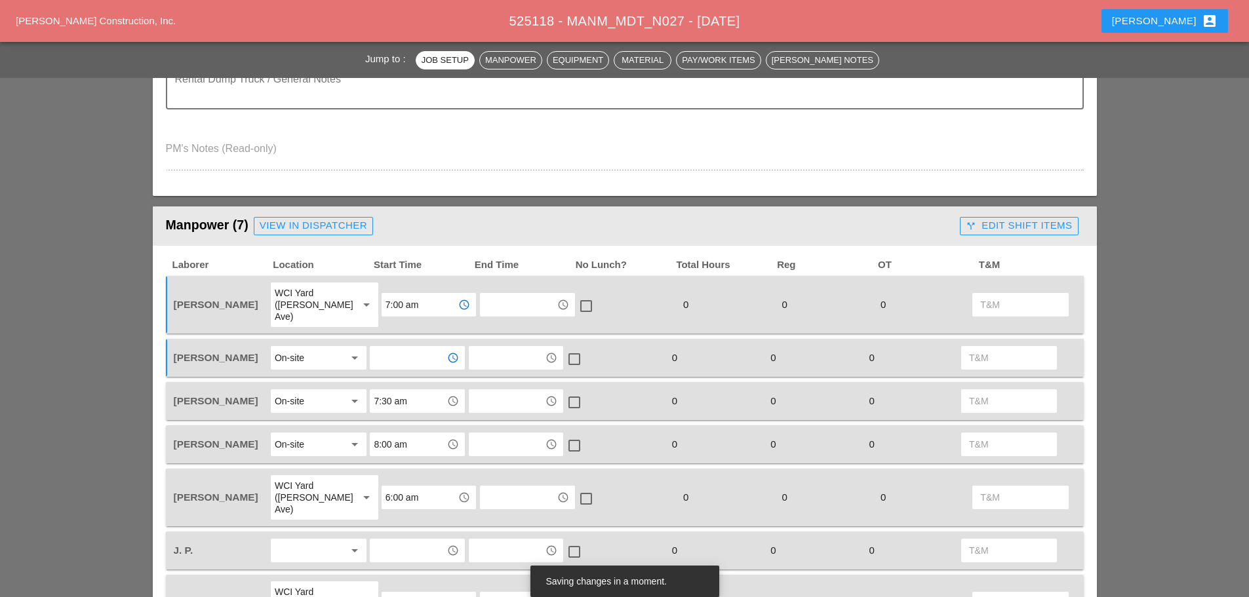
click at [408, 348] on input "text" at bounding box center [408, 358] width 68 height 21
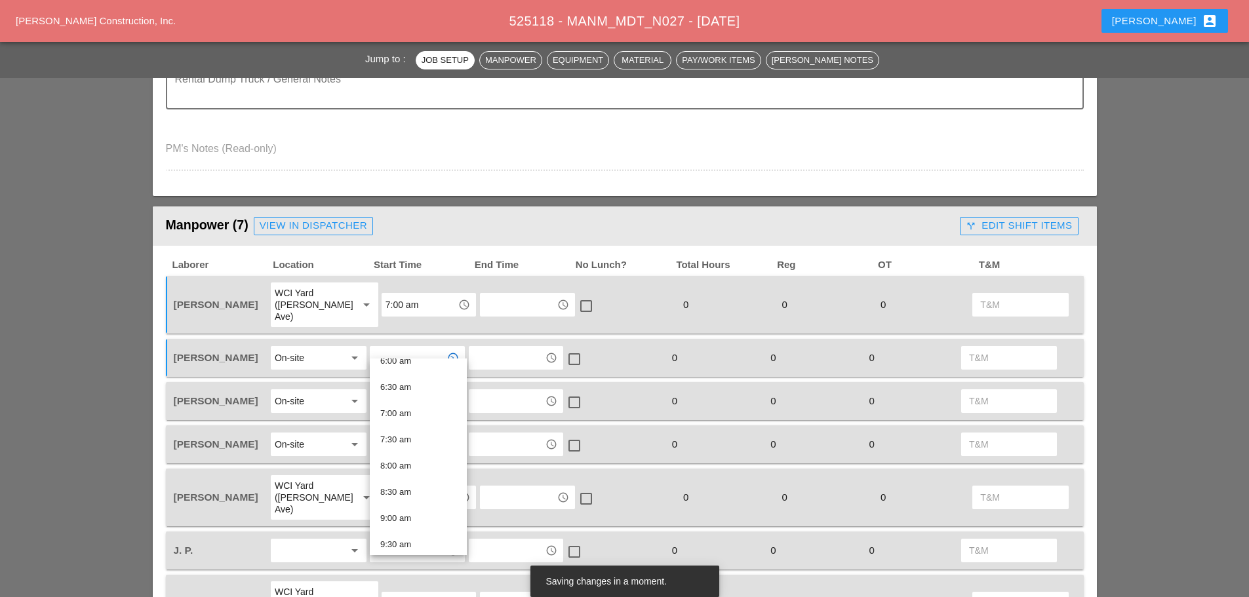
click at [403, 455] on div "8:00 am" at bounding box center [418, 466] width 76 height 26
type input "8:00 am"
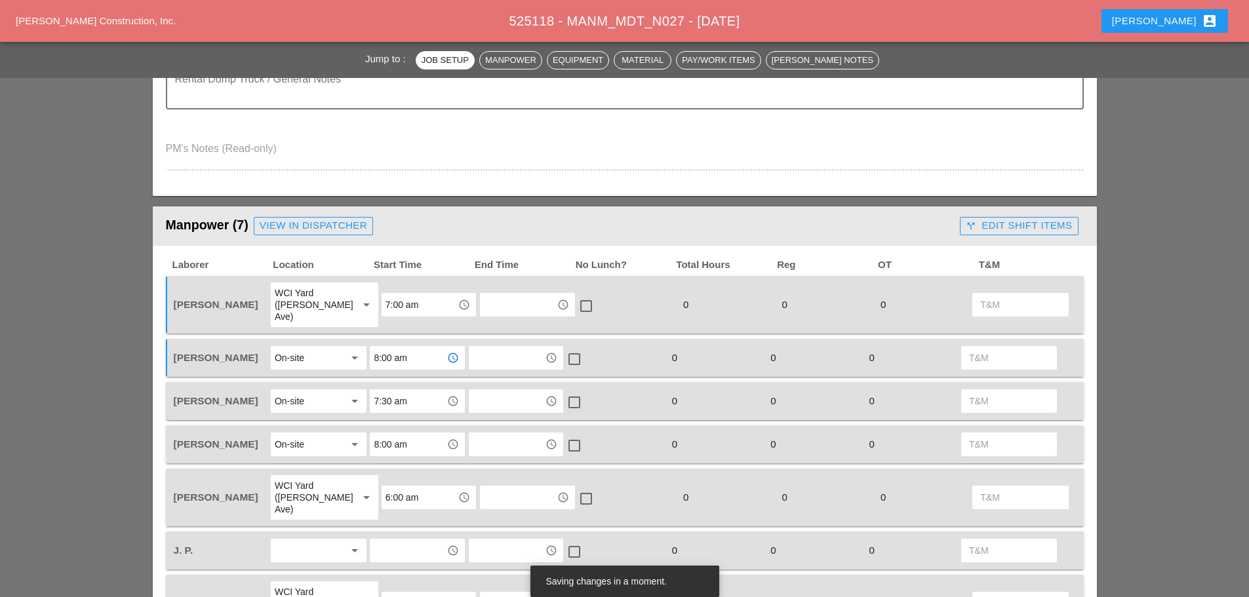
click at [416, 434] on input "8:00 am" at bounding box center [408, 444] width 68 height 21
click at [312, 540] on div at bounding box center [310, 550] width 70 height 21
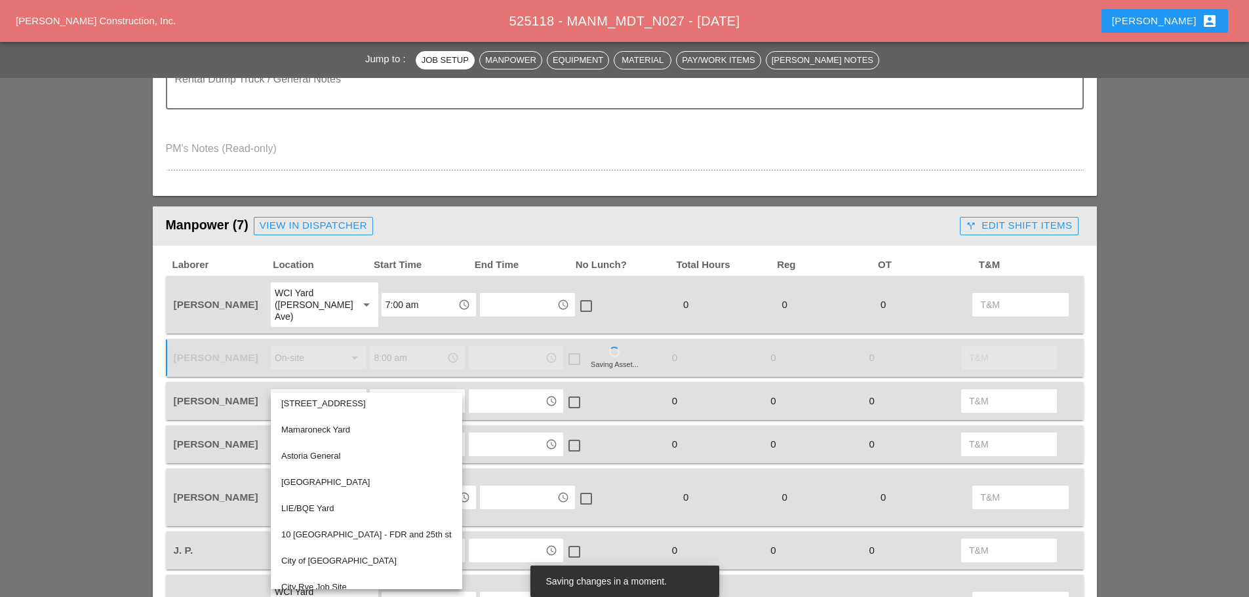
scroll to position [176, 0]
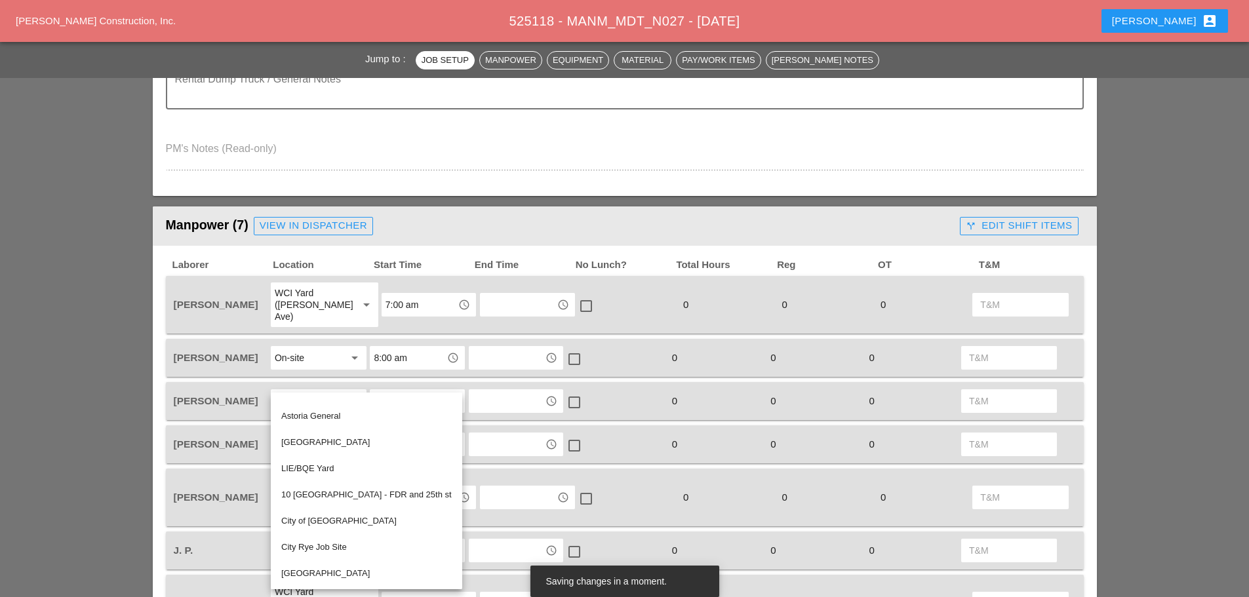
click at [331, 469] on div "LIE/BQE Yard" at bounding box center [366, 469] width 171 height 16
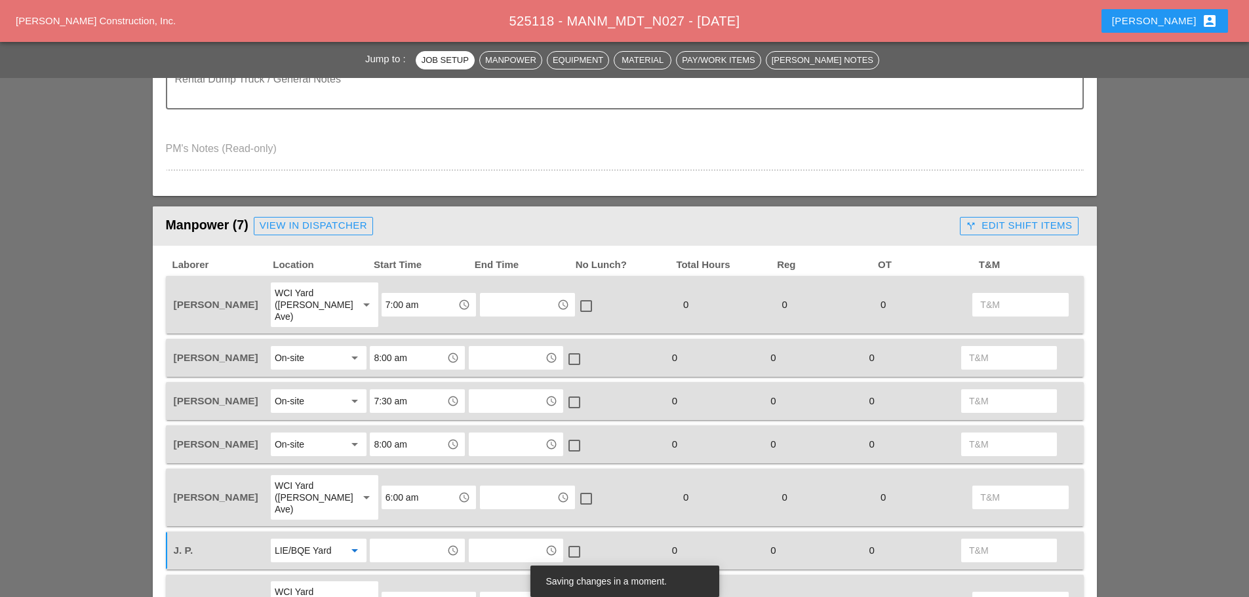
click at [427, 540] on input "text" at bounding box center [408, 550] width 68 height 21
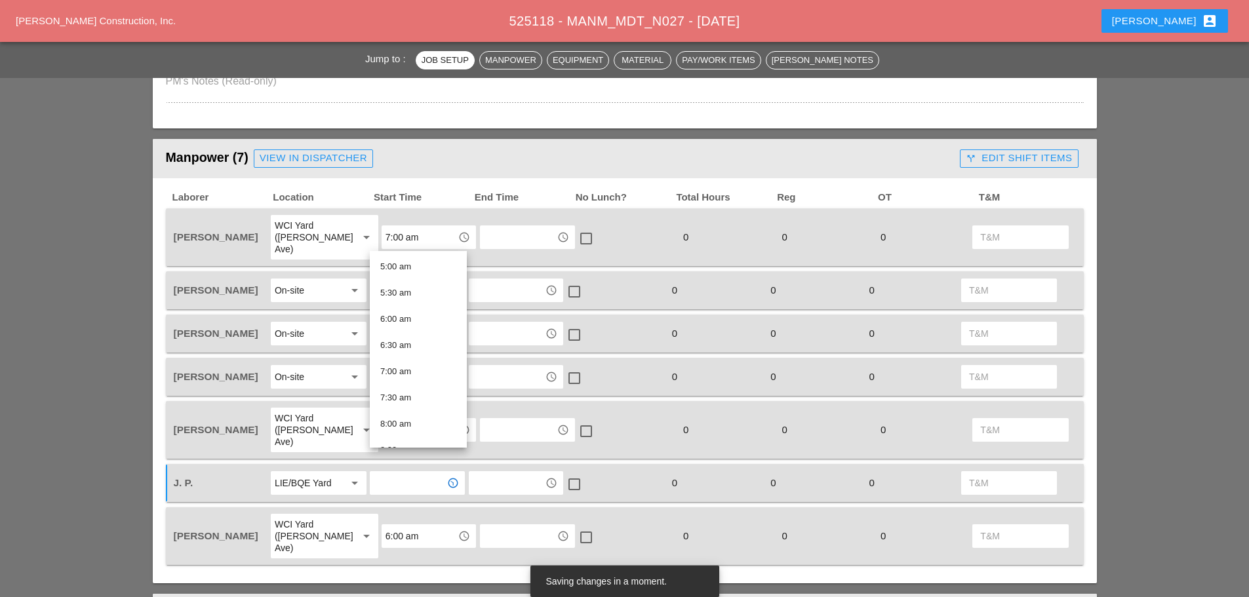
scroll to position [853, 0]
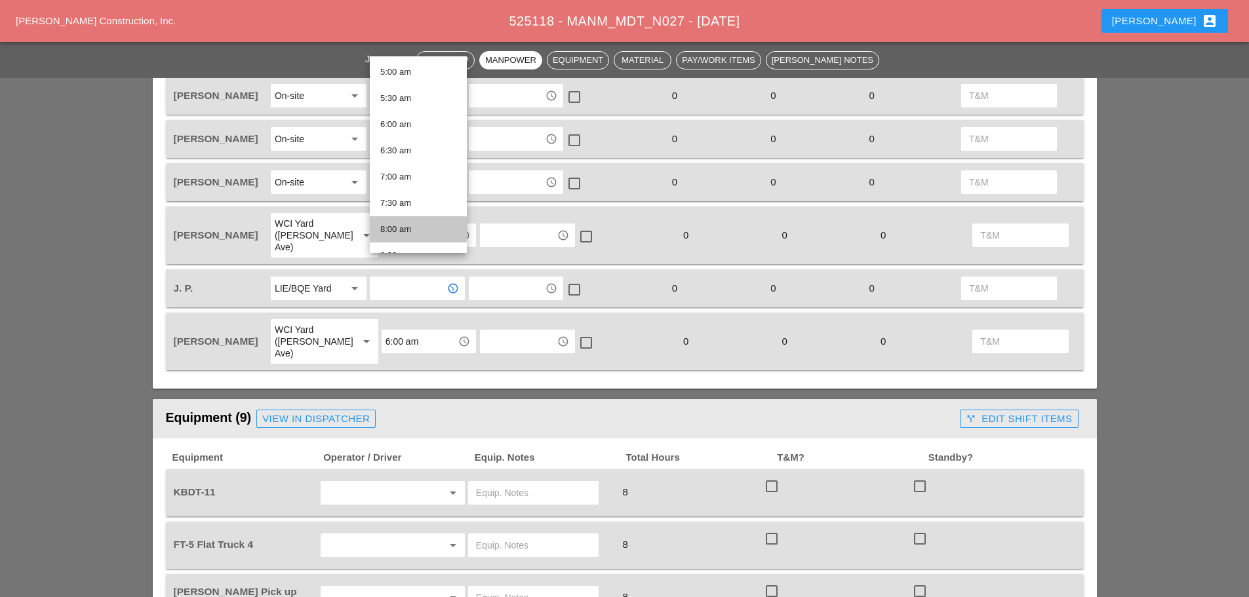
click at [411, 227] on div "8:00 am" at bounding box center [418, 230] width 76 height 16
type input "8:00 am"
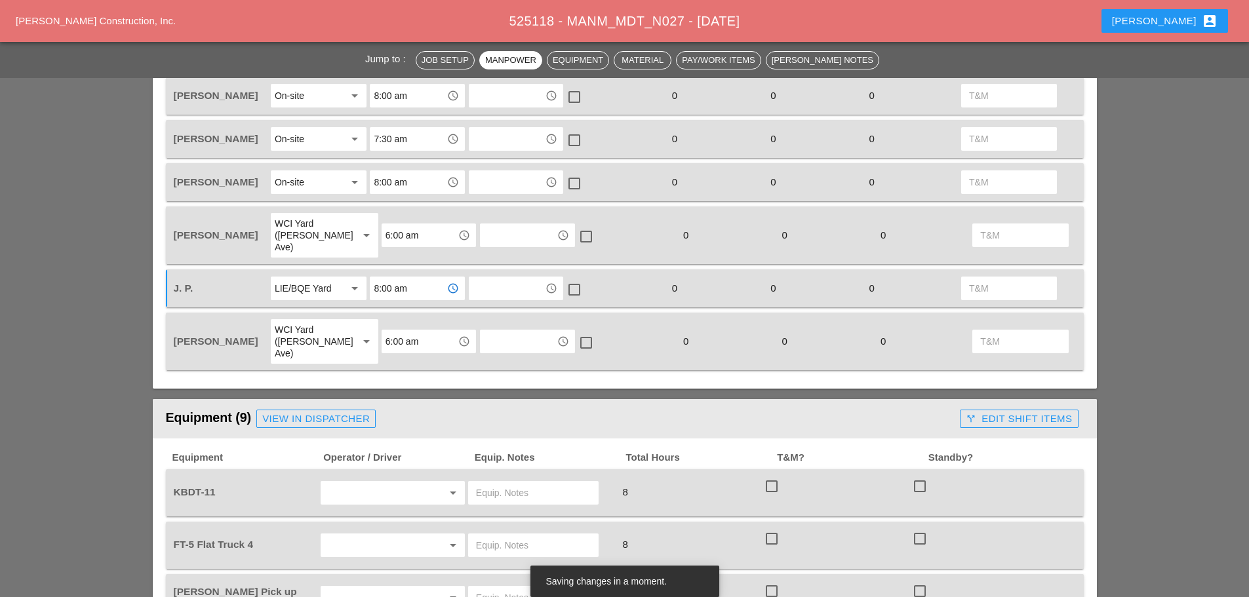
click at [406, 331] on input "6:00 am" at bounding box center [420, 341] width 68 height 21
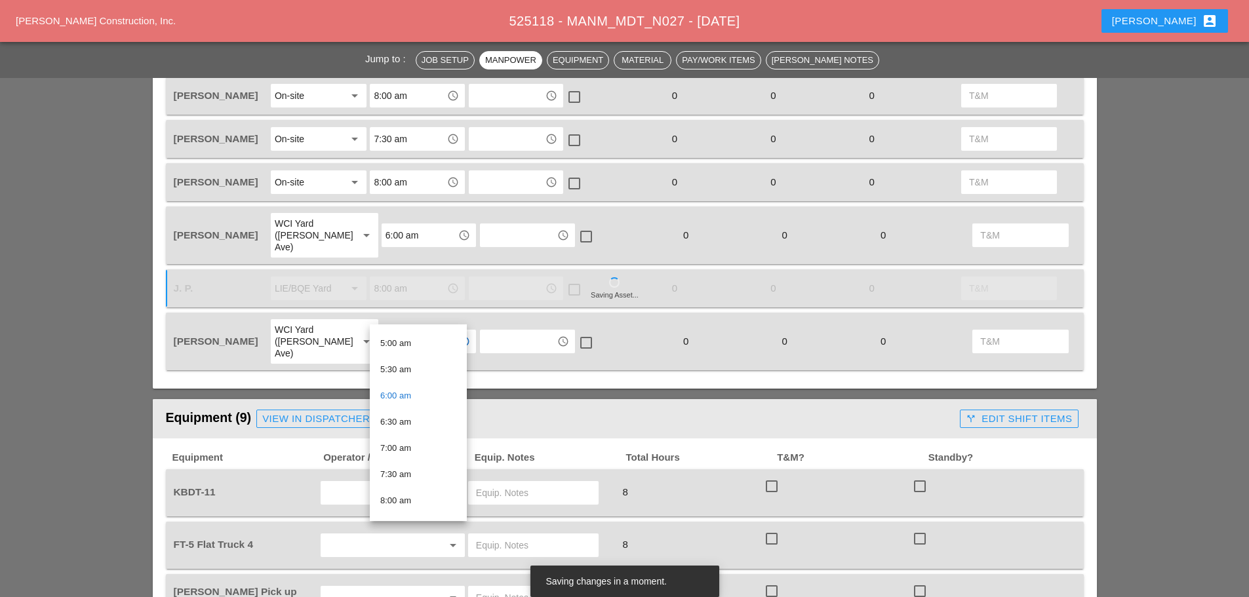
scroll to position [262, 0]
click at [397, 441] on div "7:00 am" at bounding box center [418, 445] width 76 height 16
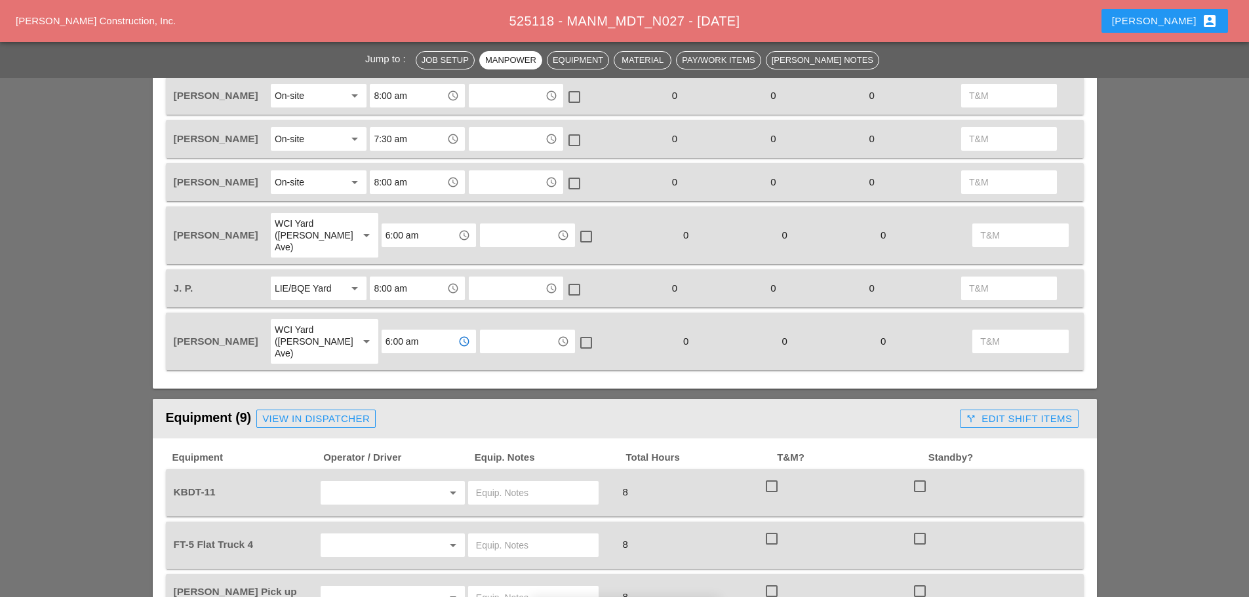
type input "7:00 am"
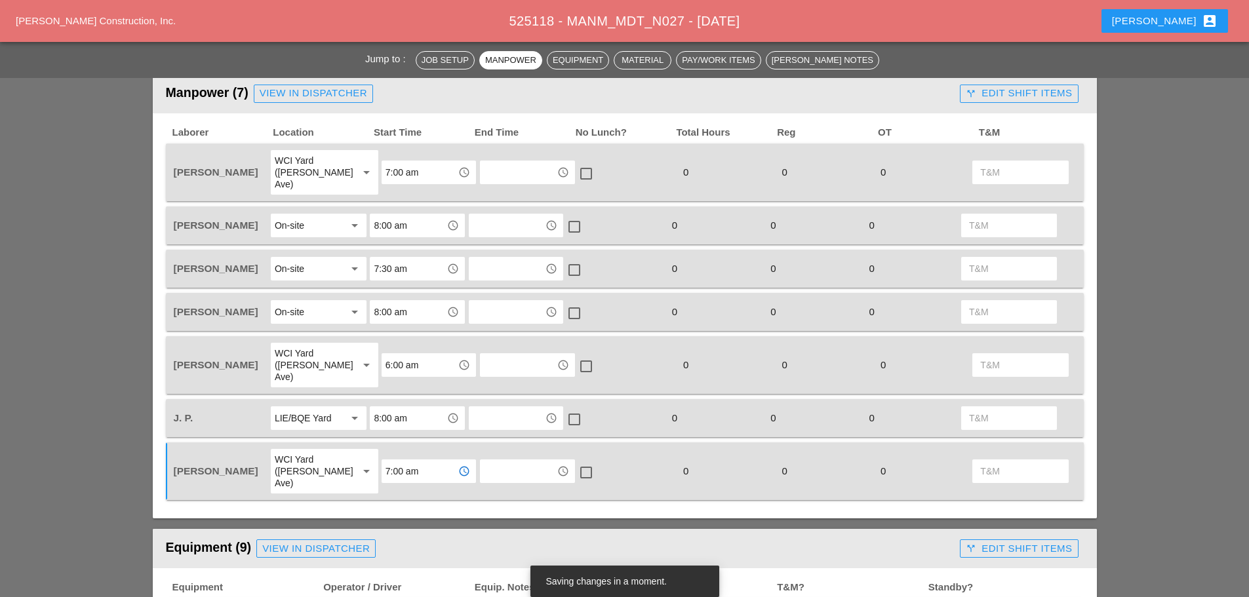
scroll to position [721, 0]
click at [413, 356] on input "6:00 am" at bounding box center [420, 366] width 68 height 21
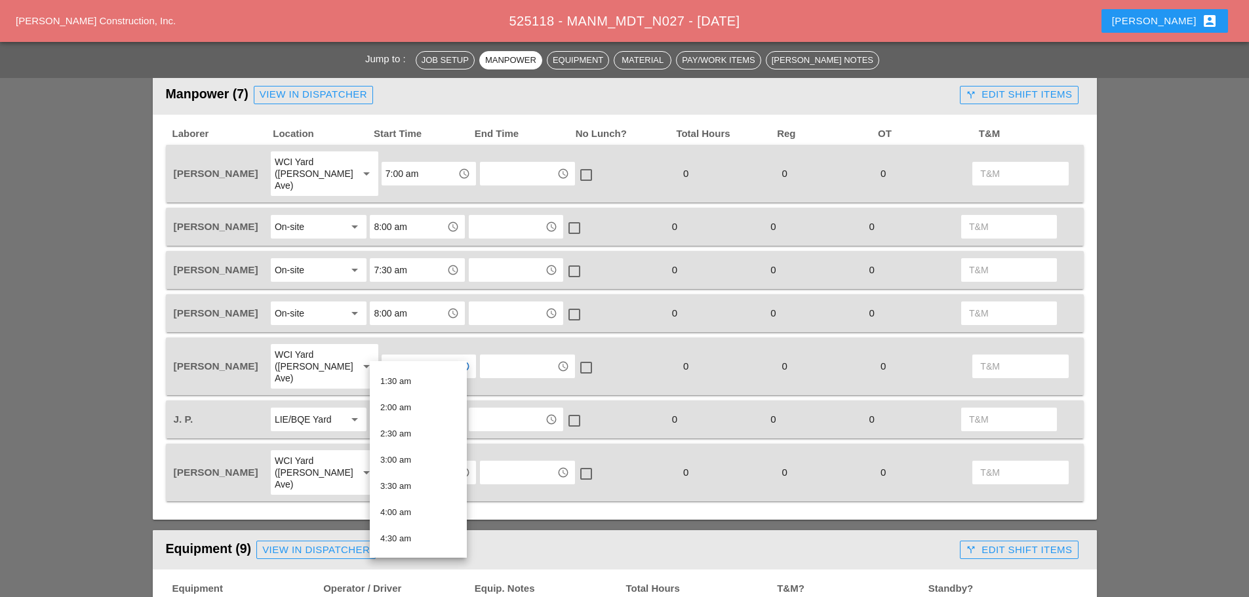
scroll to position [197, 0]
click at [400, 539] on div "7:00 am" at bounding box center [418, 548] width 76 height 26
type input "7:00 am"
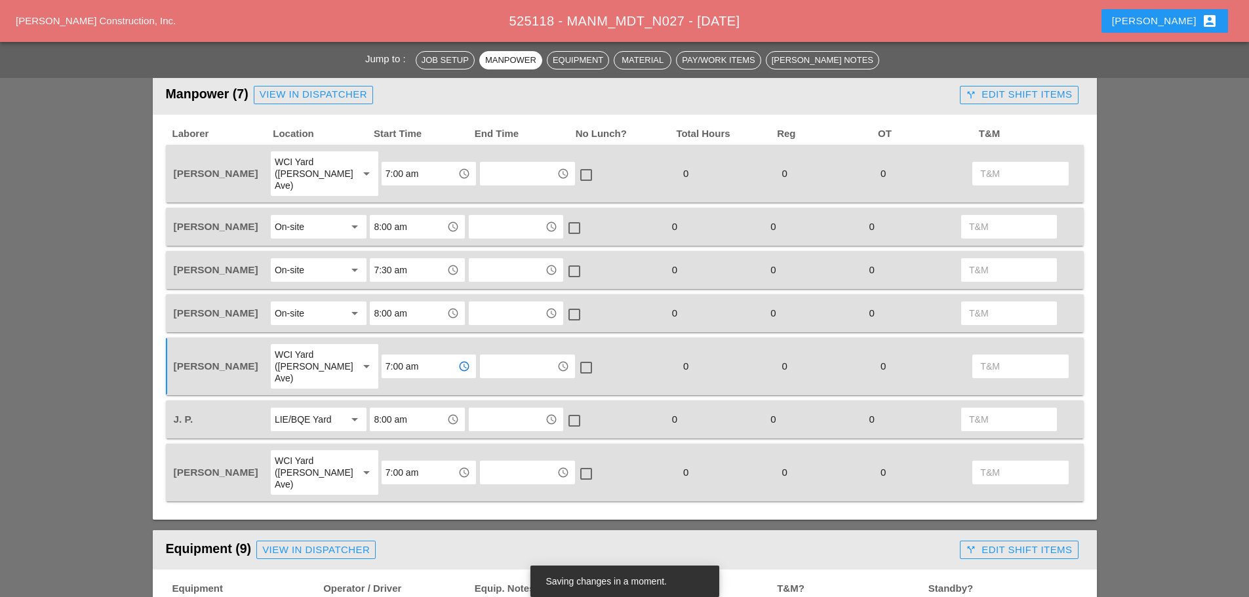
scroll to position [1049, 0]
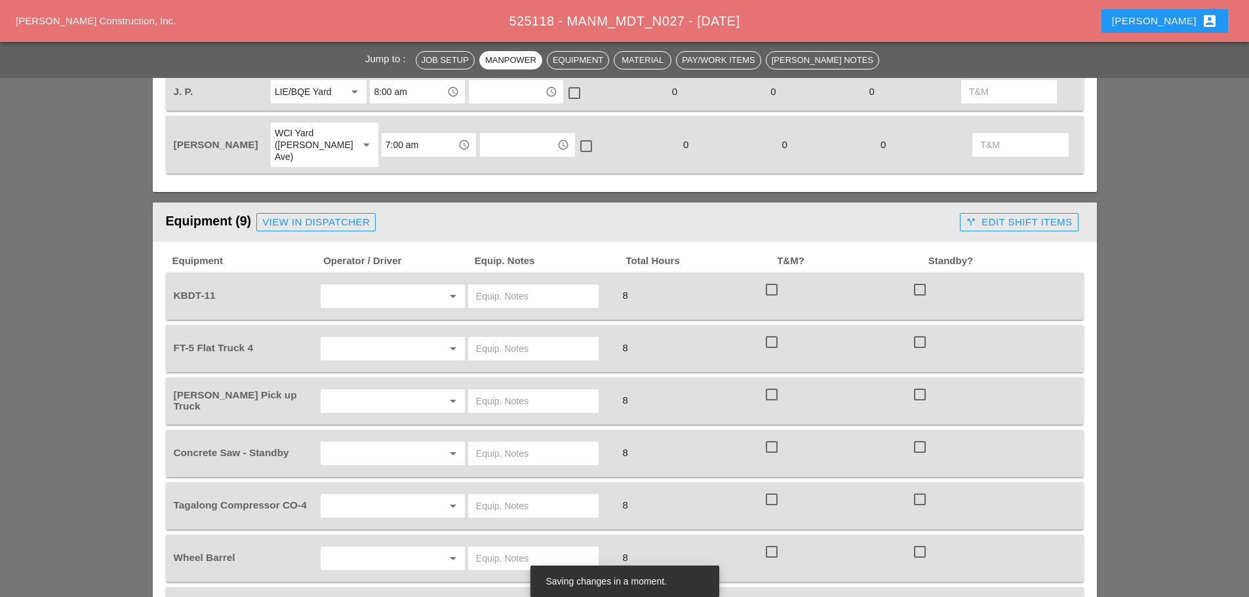
click at [375, 286] on input "text" at bounding box center [375, 296] width 100 height 21
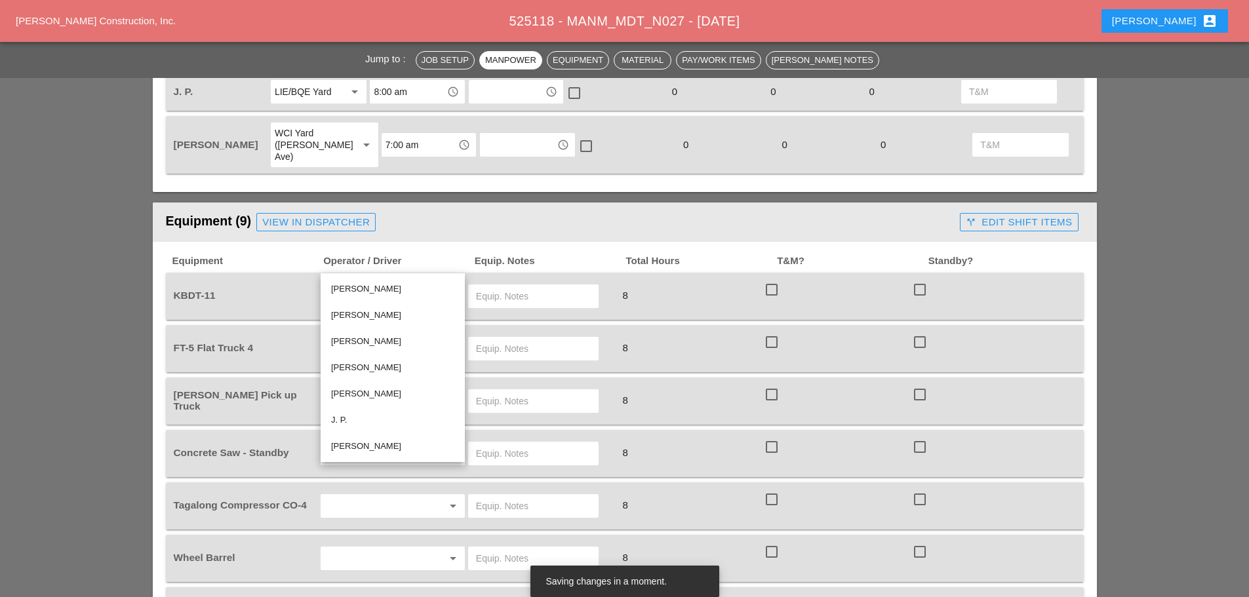
click at [361, 443] on div "[PERSON_NAME]" at bounding box center [392, 447] width 123 height 16
type input "[PERSON_NAME]"
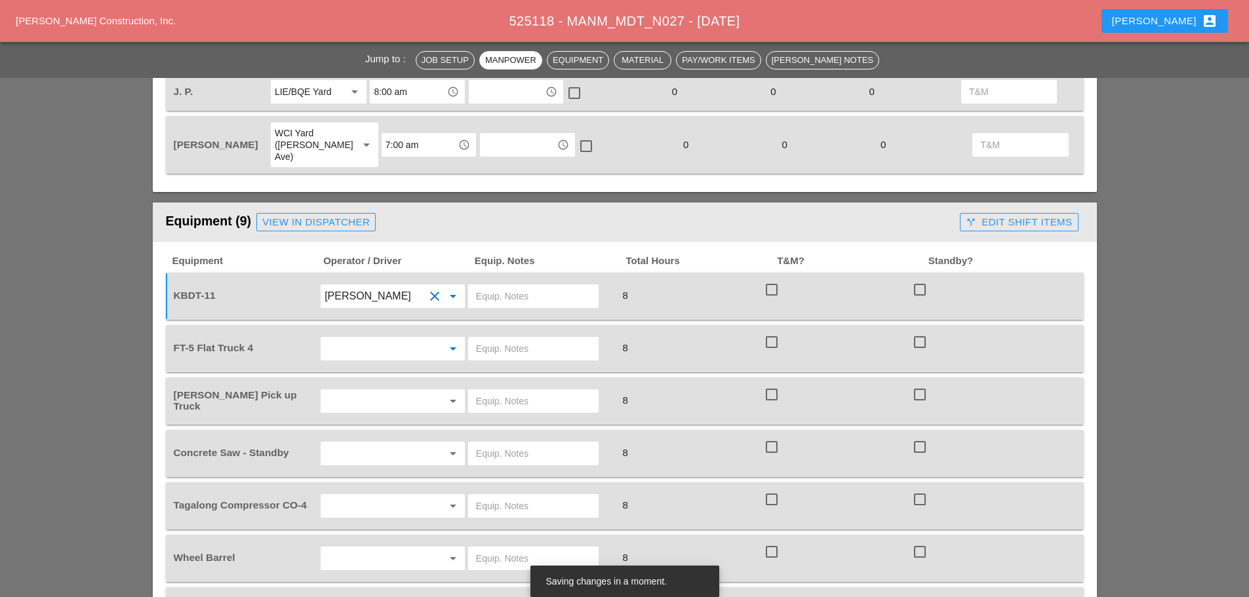
click at [354, 338] on input "text" at bounding box center [375, 348] width 100 height 21
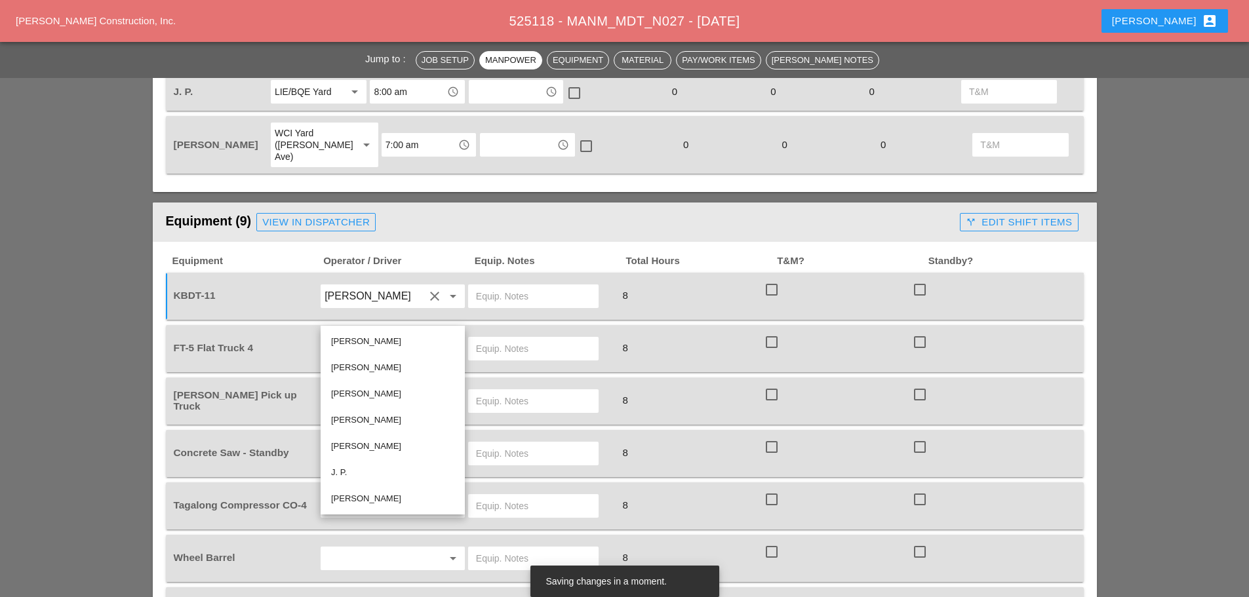
drag, startPoint x: 354, startPoint y: 447, endPoint x: 359, endPoint y: 438, distance: 10.6
click at [354, 447] on div "[PERSON_NAME]" at bounding box center [392, 447] width 123 height 16
type input "[PERSON_NAME]"
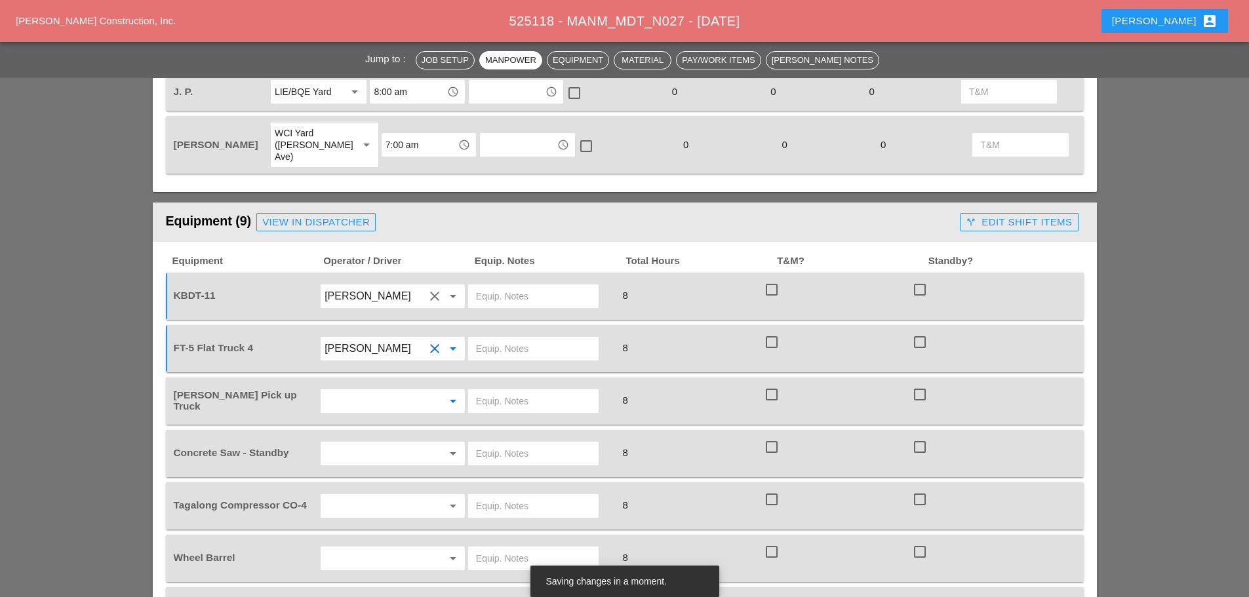
click at [374, 391] on input "text" at bounding box center [375, 401] width 100 height 21
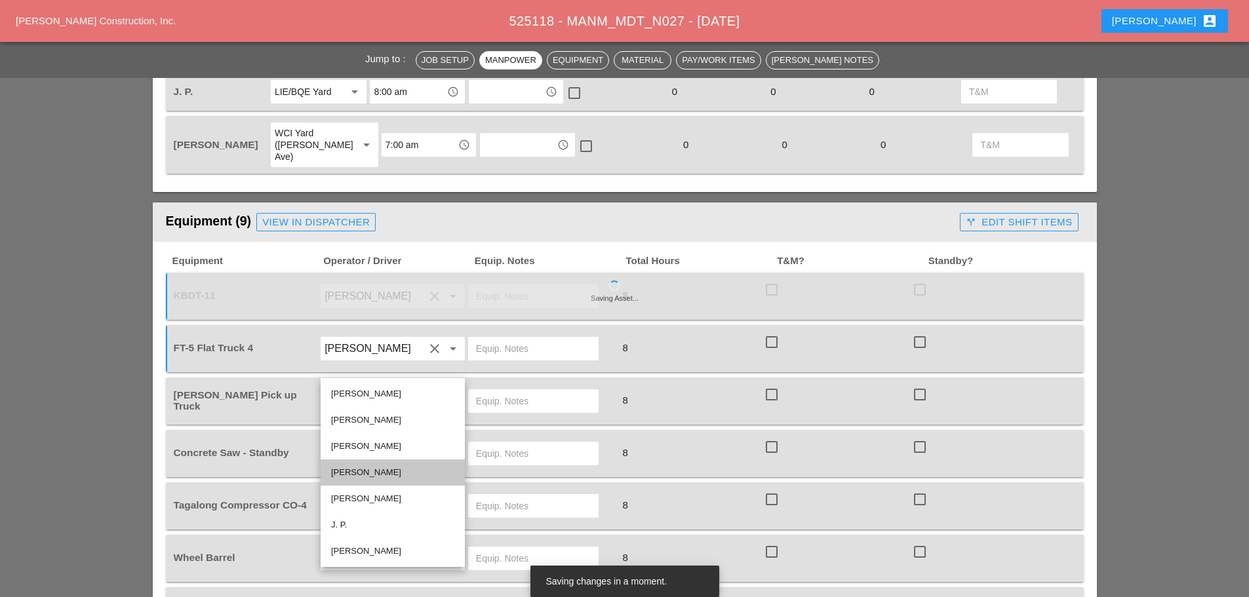
drag, startPoint x: 344, startPoint y: 468, endPoint x: 350, endPoint y: 456, distance: 12.9
click at [345, 465] on div "[PERSON_NAME]" at bounding box center [392, 473] width 123 height 16
type input "[PERSON_NAME]"
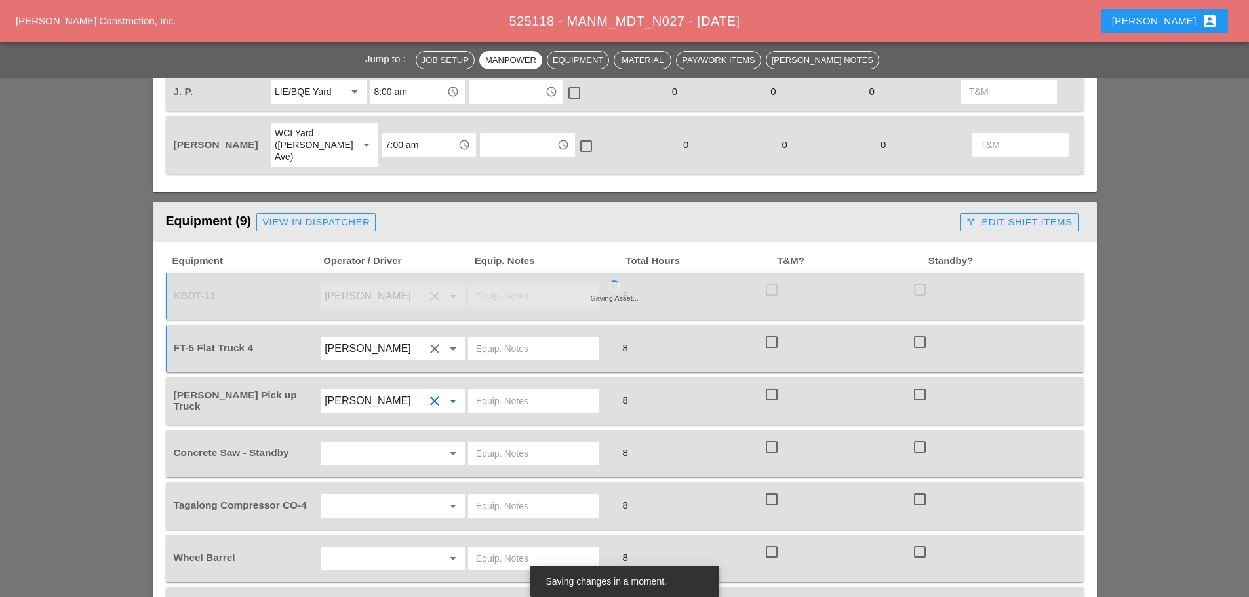
click at [369, 430] on div "Concrete Saw - Standby arrow_drop_down 8 check_box_outline_blank check_box_outl…" at bounding box center [625, 453] width 918 height 47
click at [365, 443] on input "text" at bounding box center [375, 453] width 100 height 21
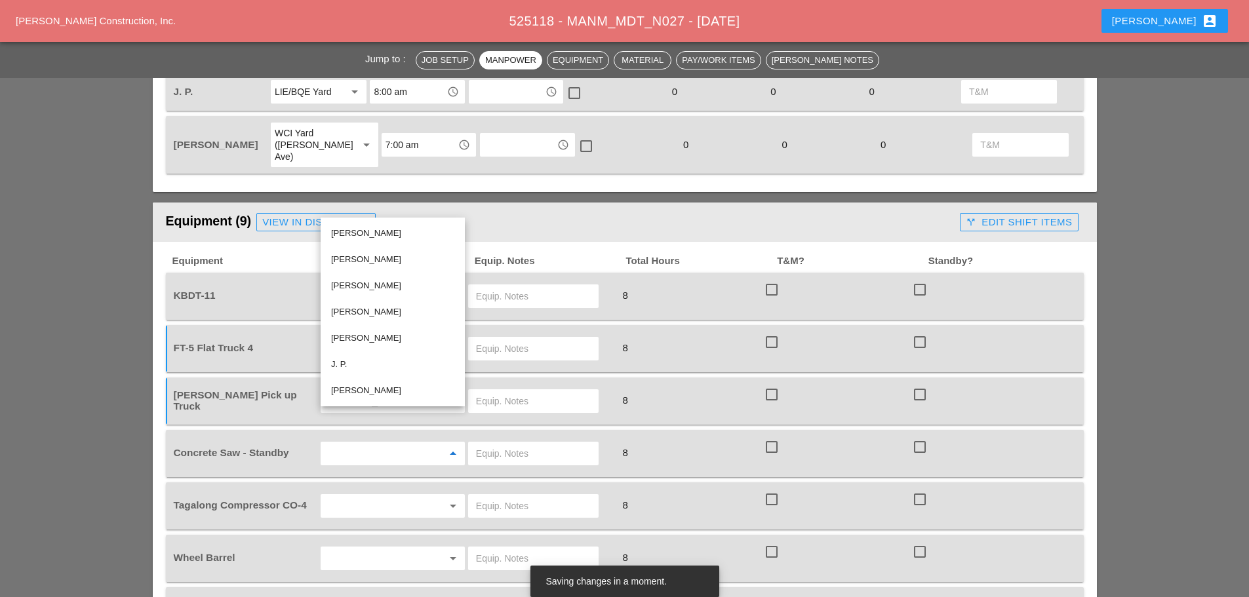
click at [362, 330] on div "[PERSON_NAME]" at bounding box center [392, 338] width 123 height 26
type input "[PERSON_NAME]"
